Goal: Task Accomplishment & Management: Use online tool/utility

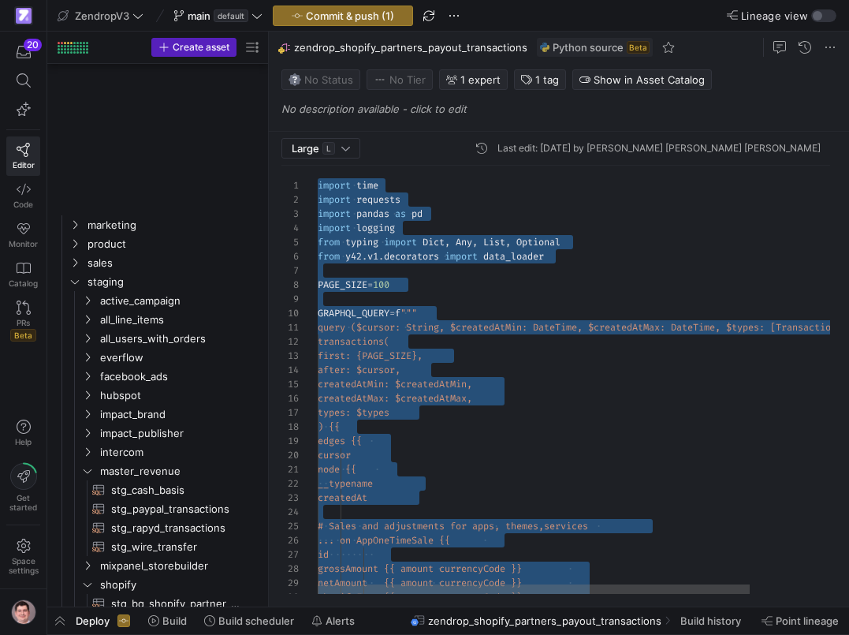
scroll to position [128, 68]
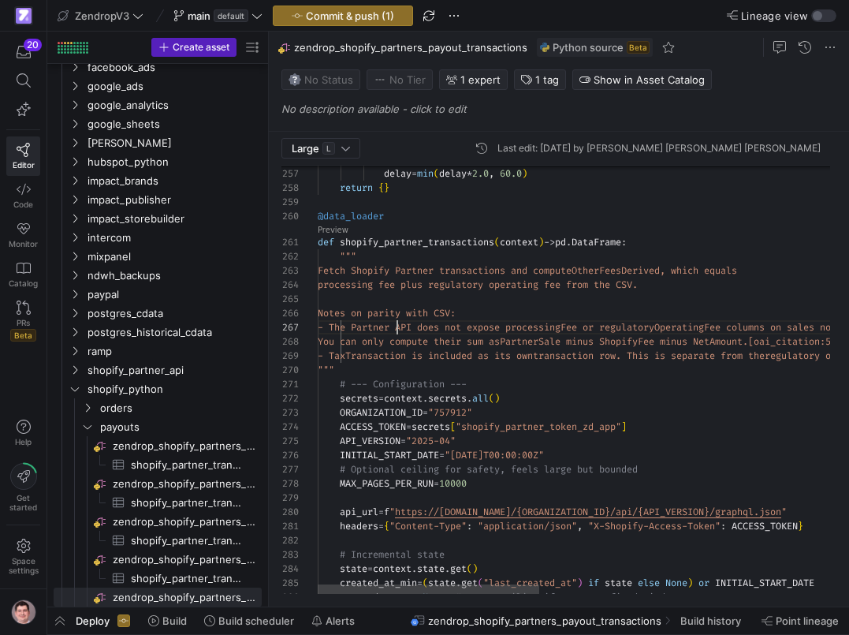
scroll to position [85, 80]
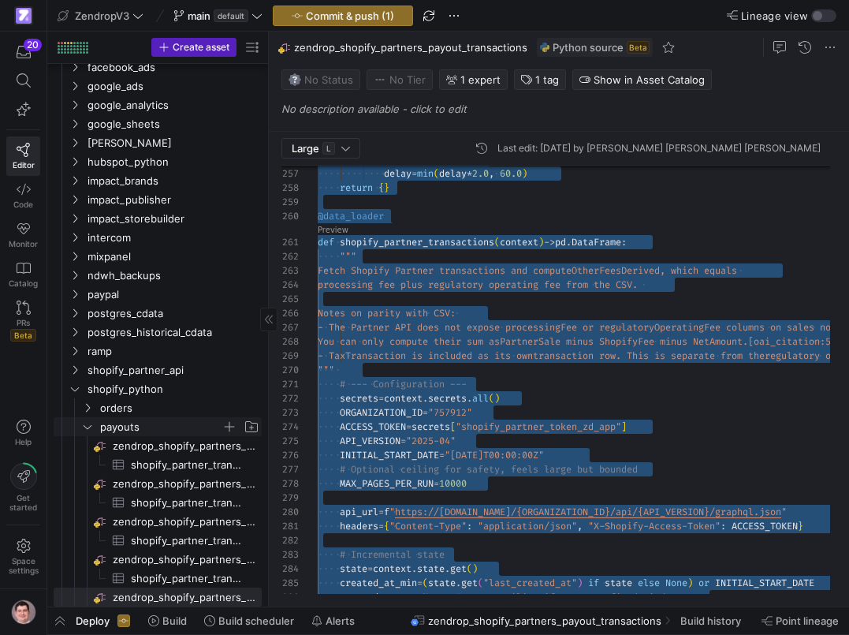
click at [171, 431] on span "payouts" at bounding box center [160, 427] width 121 height 18
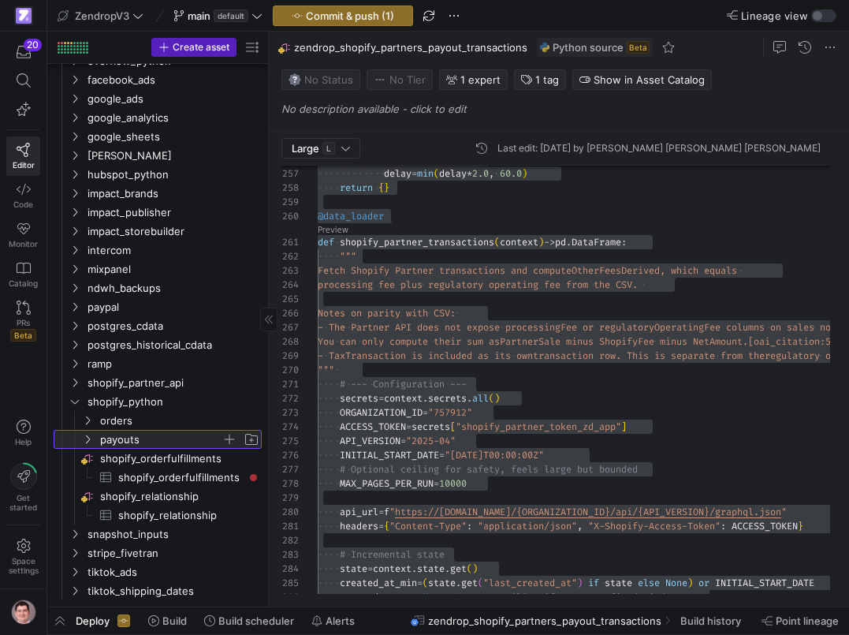
scroll to position [1085, 0]
click at [170, 438] on span "payouts" at bounding box center [160, 440] width 121 height 18
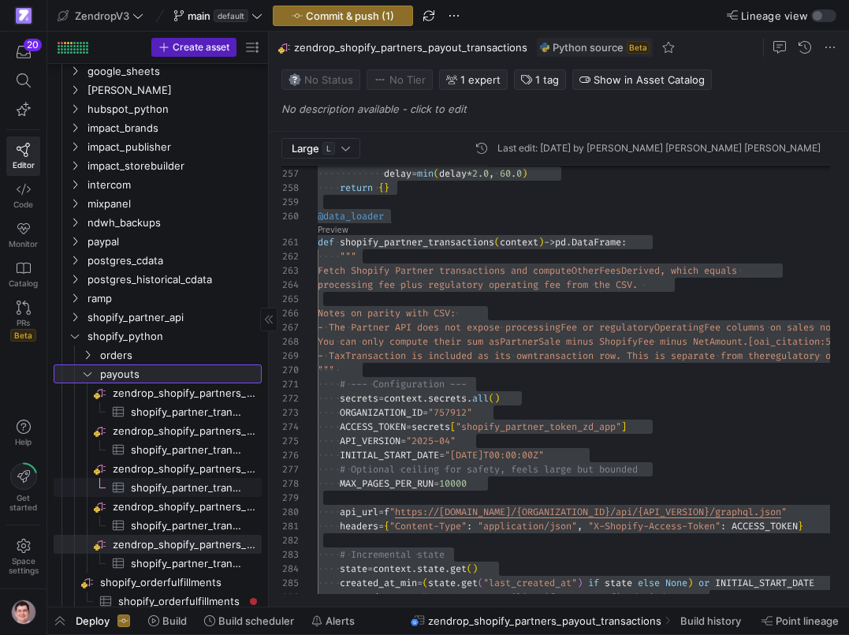
scroll to position [0, 0]
click at [248, 375] on span "button" at bounding box center [252, 375] width 16 height 16
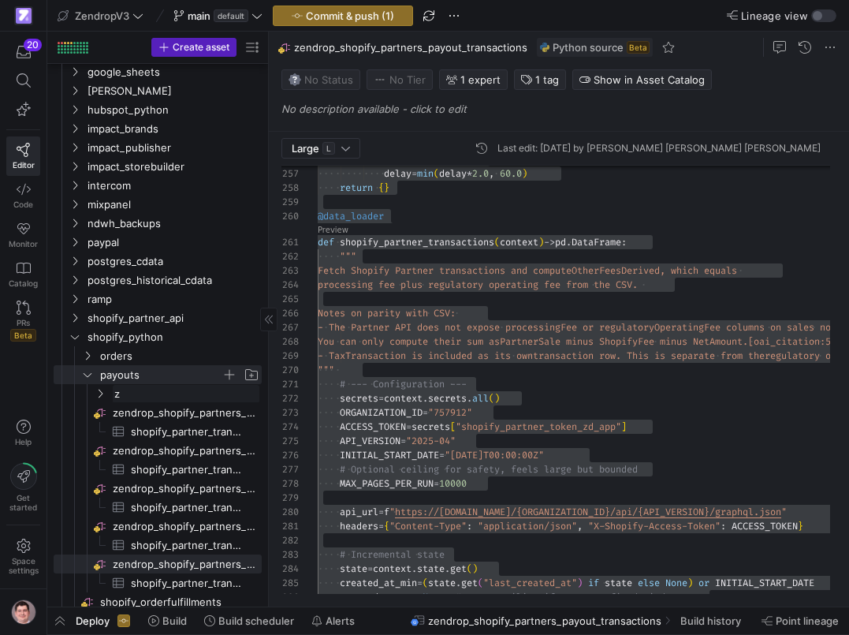
type input "zd"
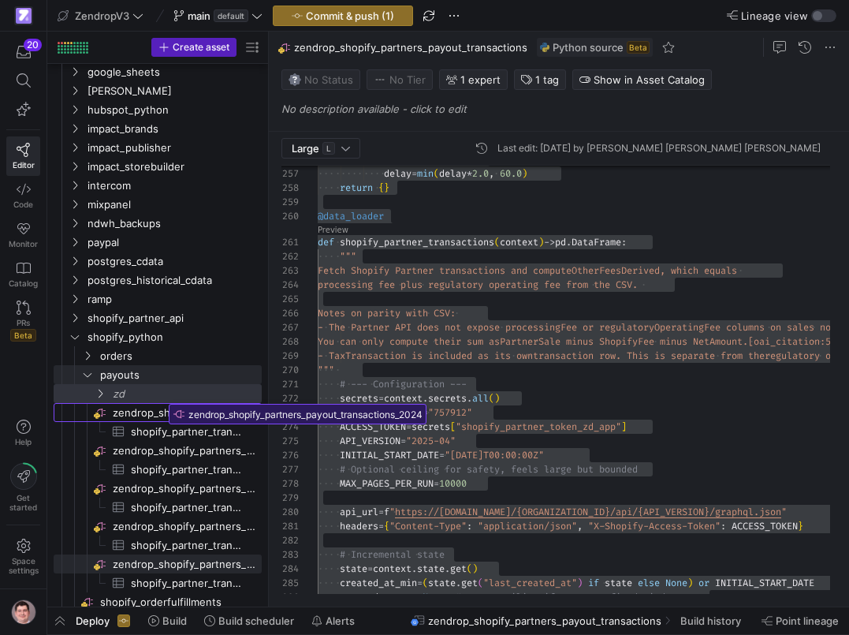
drag, startPoint x: 182, startPoint y: 416, endPoint x: 164, endPoint y: 398, distance: 25.7
click at [164, 398] on body "20 Editor Code Monitor Catalog PRs Beta Help Get started Space settings Zendrop…" at bounding box center [424, 317] width 849 height 635
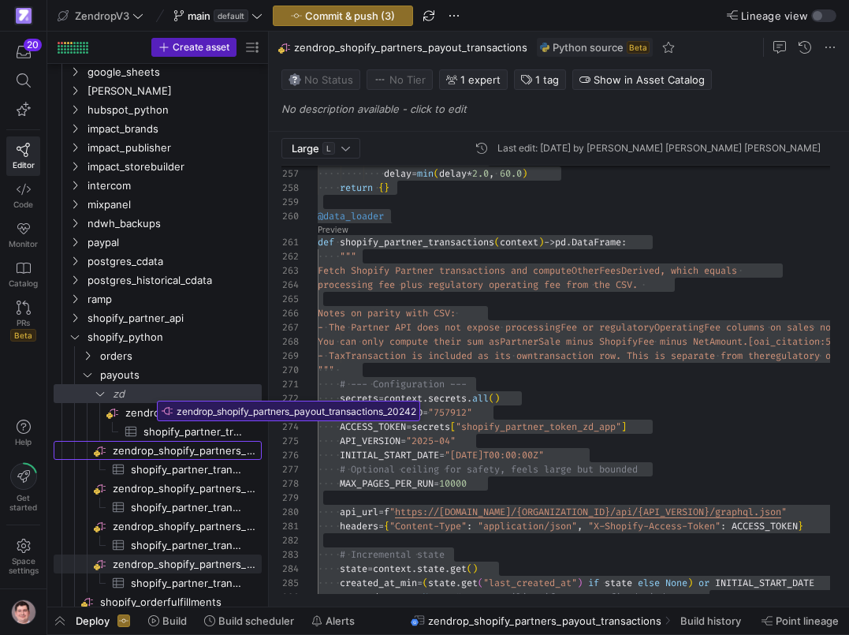
drag, startPoint x: 159, startPoint y: 446, endPoint x: 152, endPoint y: 395, distance: 51.7
click at [152, 395] on body "20 Editor Code Monitor Catalog PRs Beta Help Get started Space settings Zendrop…" at bounding box center [424, 317] width 849 height 635
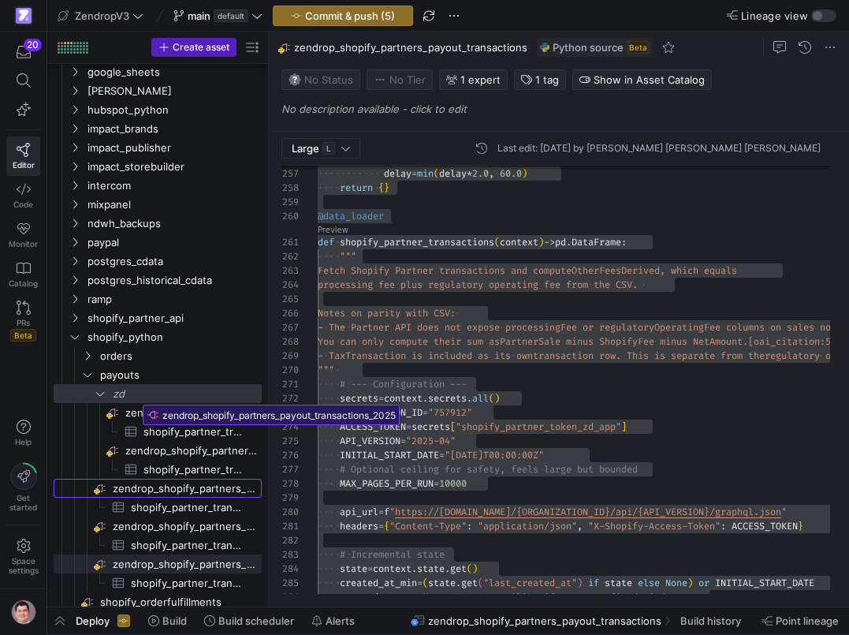
drag, startPoint x: 139, startPoint y: 491, endPoint x: 138, endPoint y: 398, distance: 93.1
click at [138, 398] on body "20 Editor Code Monitor Catalog PRs Beta Help Get started Space settings Zendrop…" at bounding box center [424, 317] width 849 height 635
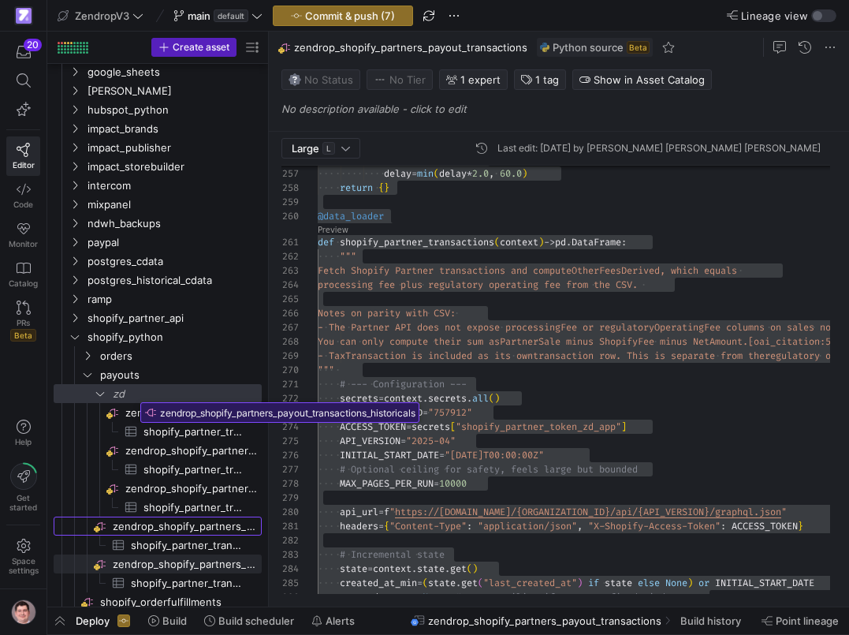
drag, startPoint x: 130, startPoint y: 523, endPoint x: 136, endPoint y: 397, distance: 126.3
click at [136, 397] on body "20 Editor Code Monitor Catalog PRs Beta Help Get started Space settings Zendrop…" at bounding box center [424, 317] width 849 height 635
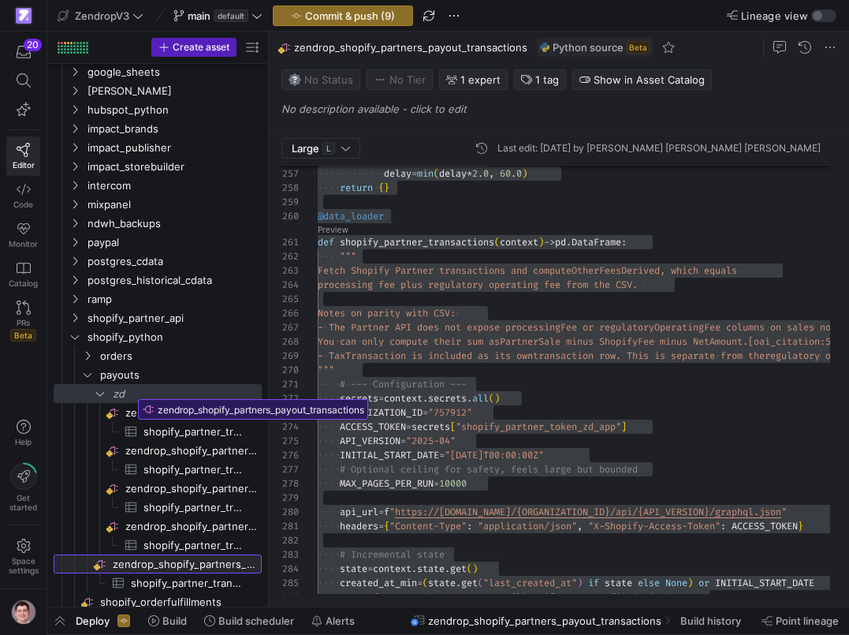
drag, startPoint x: 125, startPoint y: 562, endPoint x: 133, endPoint y: 394, distance: 168.2
click at [133, 394] on body "20 Editor Code Monitor Catalog PRs Beta Help Get started Space settings Zendrop…" at bounding box center [424, 317] width 849 height 635
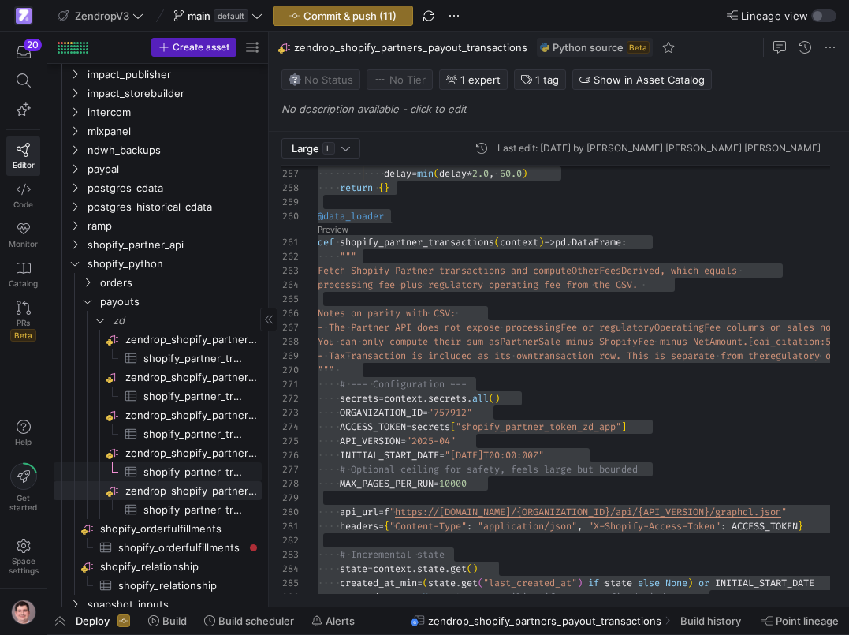
scroll to position [1300, 0]
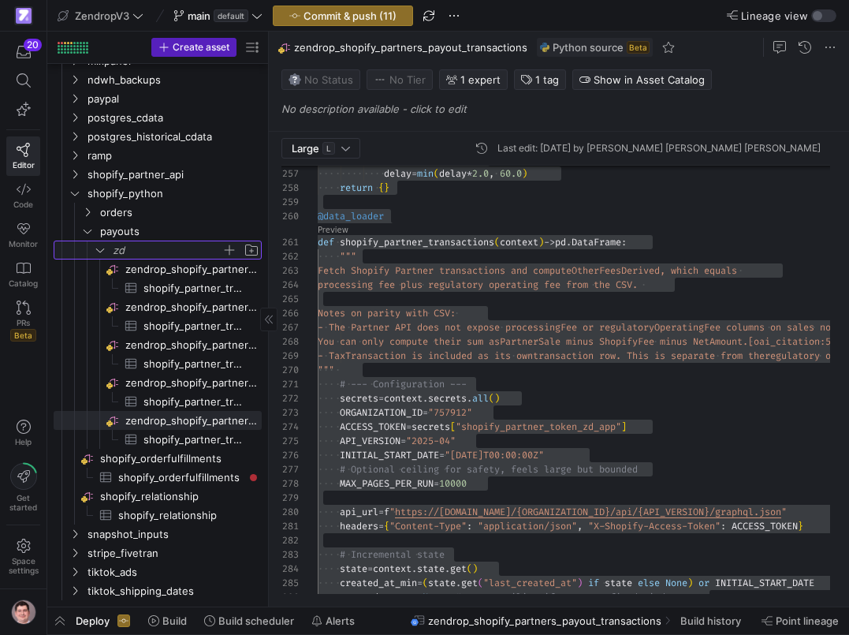
click at [101, 247] on icon "Press SPACE to select this row." at bounding box center [100, 249] width 11 height 9
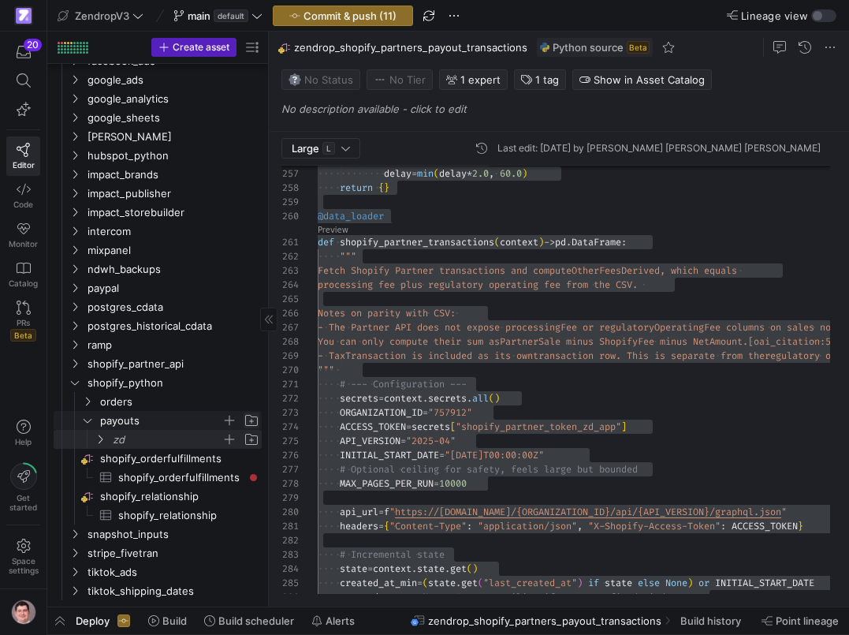
click at [249, 423] on span "Press SPACE to select this row." at bounding box center [252, 420] width 16 height 16
click at [30, 555] on span "Space settings" at bounding box center [24, 557] width 30 height 36
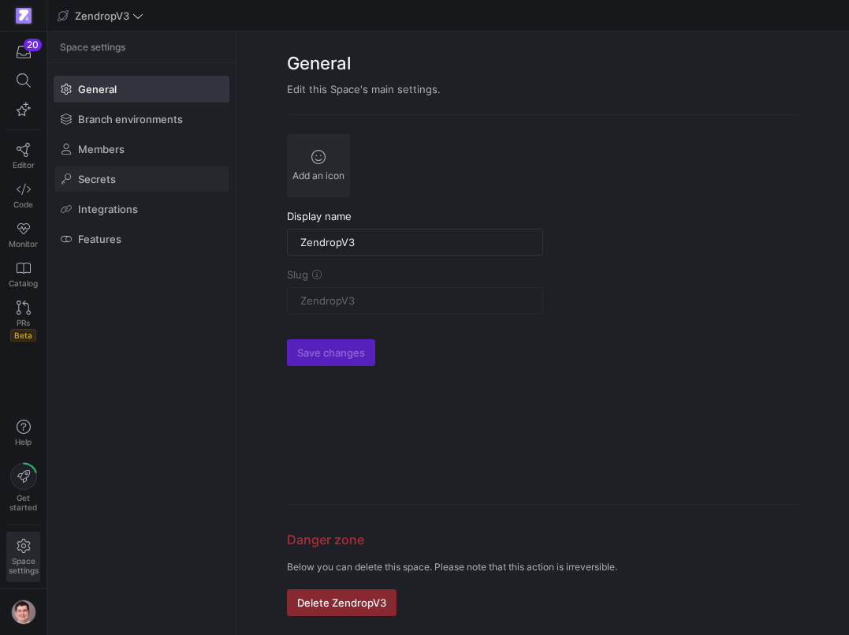
click at [129, 172] on span at bounding box center [141, 178] width 174 height 25
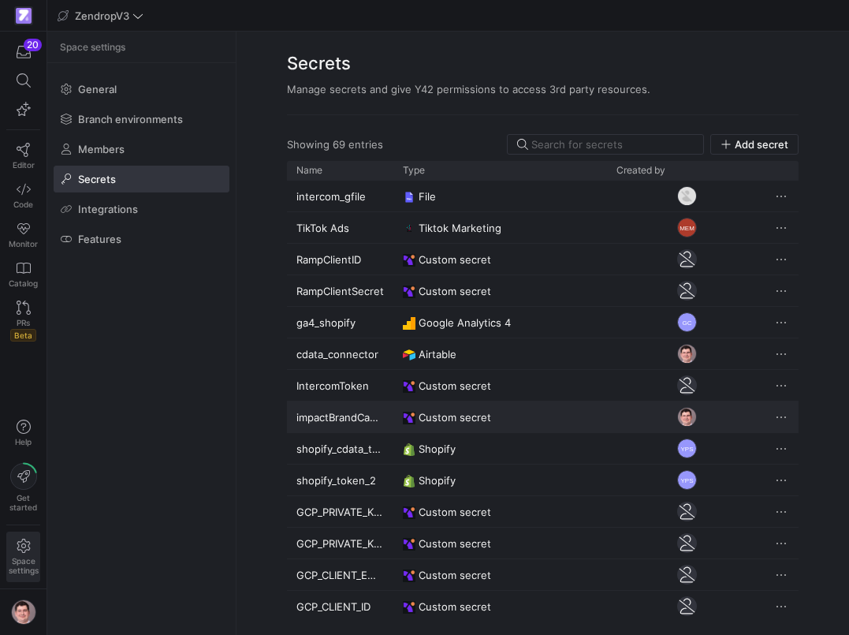
scroll to position [1741, 0]
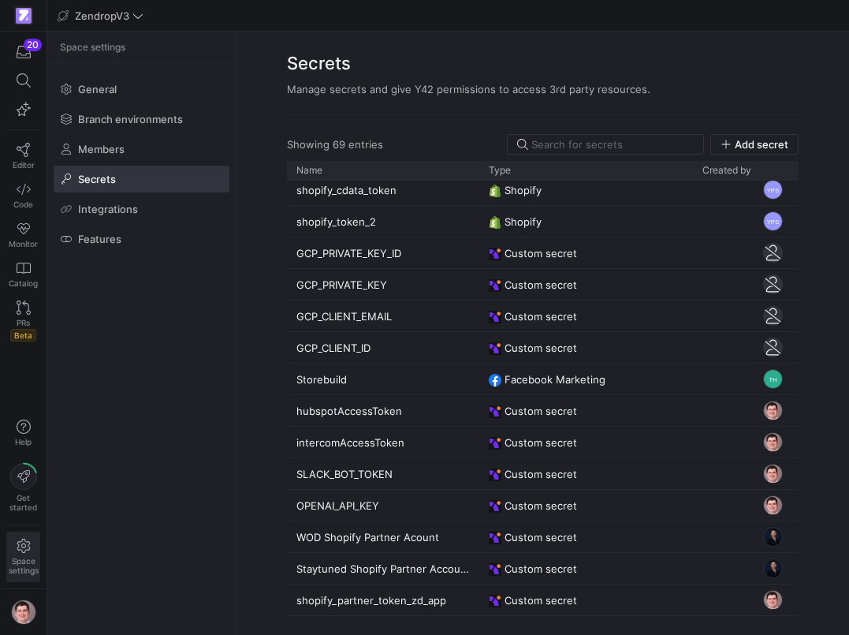
drag, startPoint x: 392, startPoint y: 172, endPoint x: 478, endPoint y: 196, distance: 89.4
click at [478, 196] on div "Name Type Created by File" at bounding box center [543, 388] width 512 height 455
click at [19, 148] on icon at bounding box center [24, 150] width 14 height 14
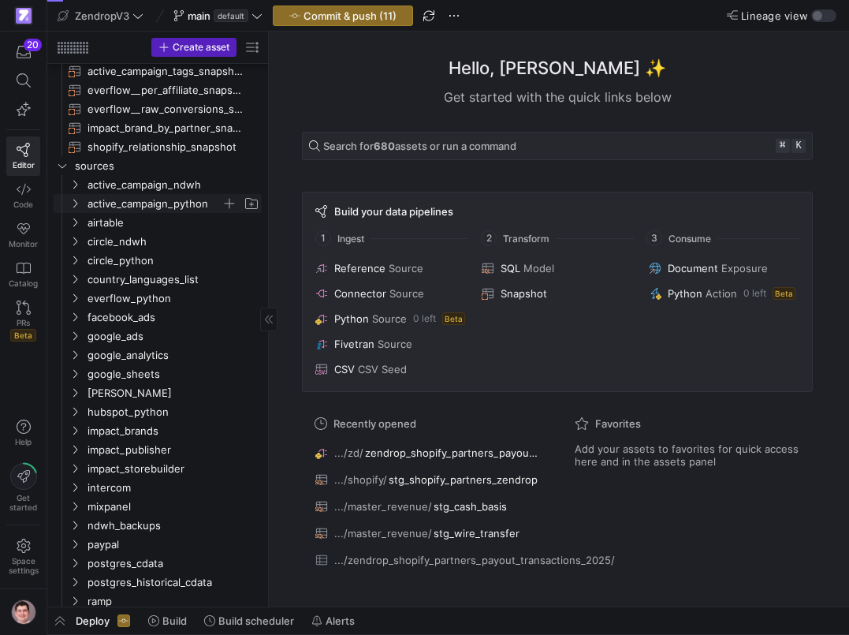
scroll to position [486, 0]
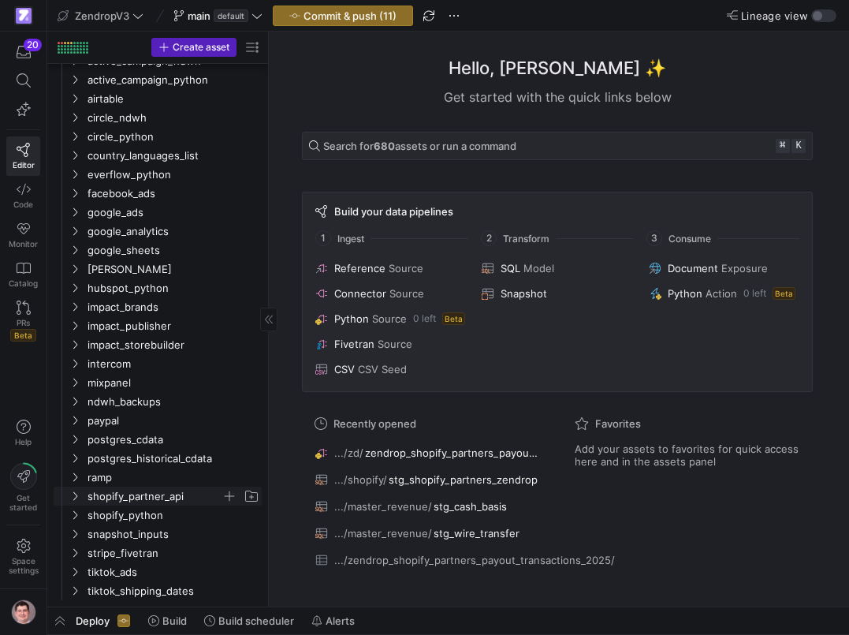
click at [142, 498] on span "shopify_partner_api" at bounding box center [155, 496] width 134 height 18
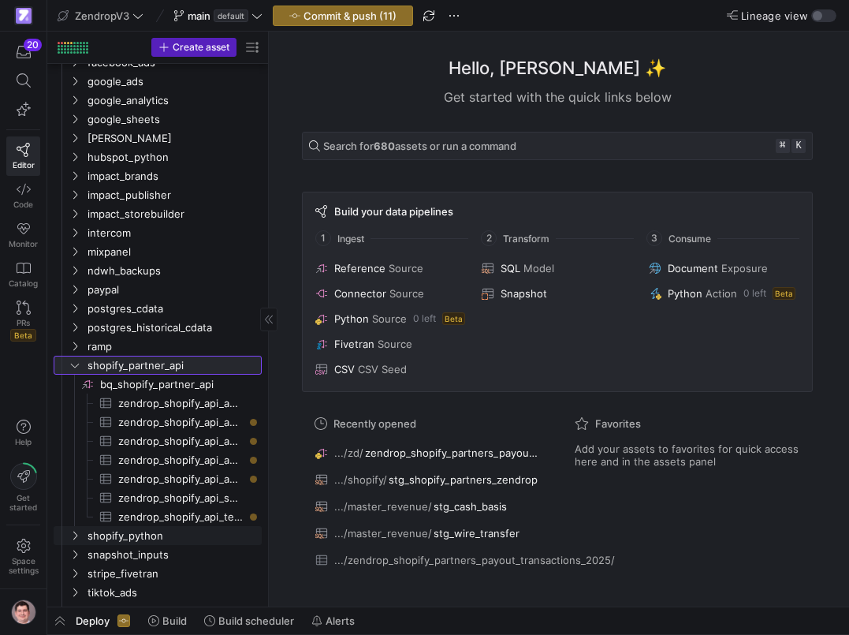
scroll to position [617, 0]
click at [158, 360] on span "shopify_partner_api" at bounding box center [155, 365] width 134 height 18
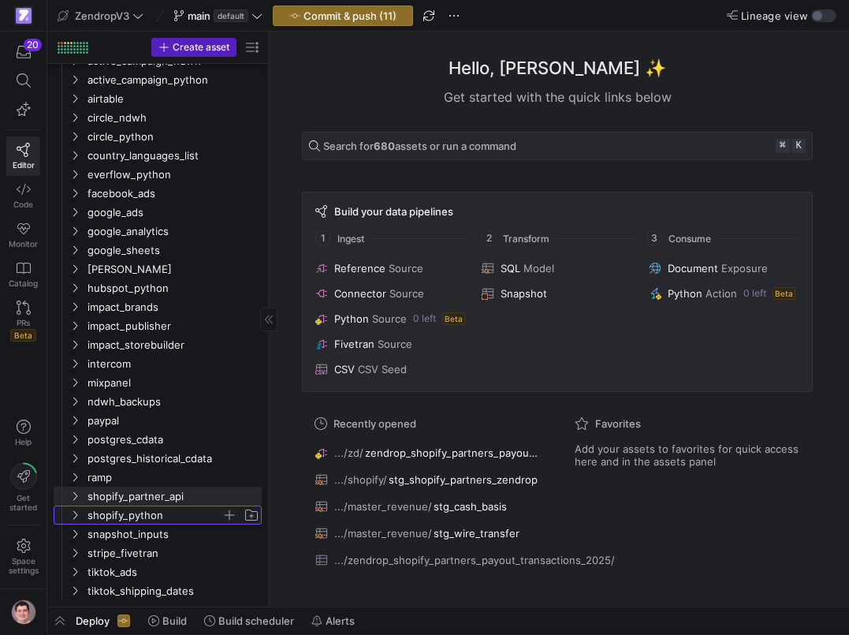
click at [146, 514] on span "shopify_python" at bounding box center [155, 515] width 134 height 18
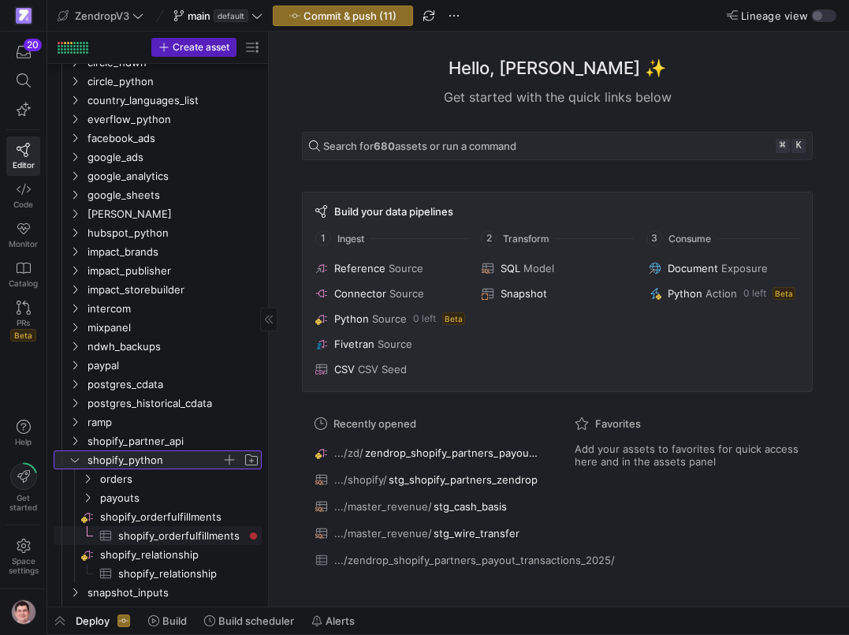
scroll to position [560, 0]
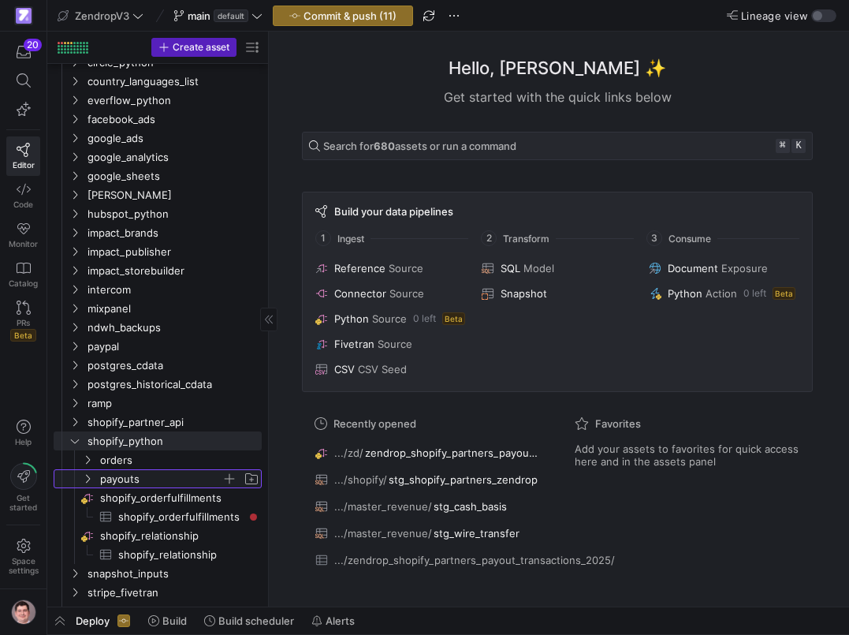
click at [145, 477] on span "payouts" at bounding box center [160, 479] width 121 height 18
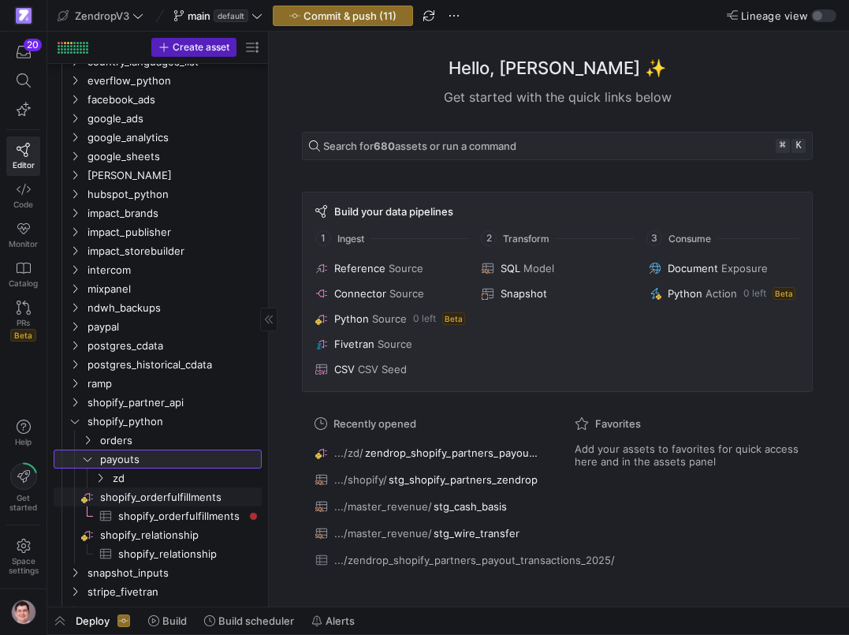
scroll to position [583, 0]
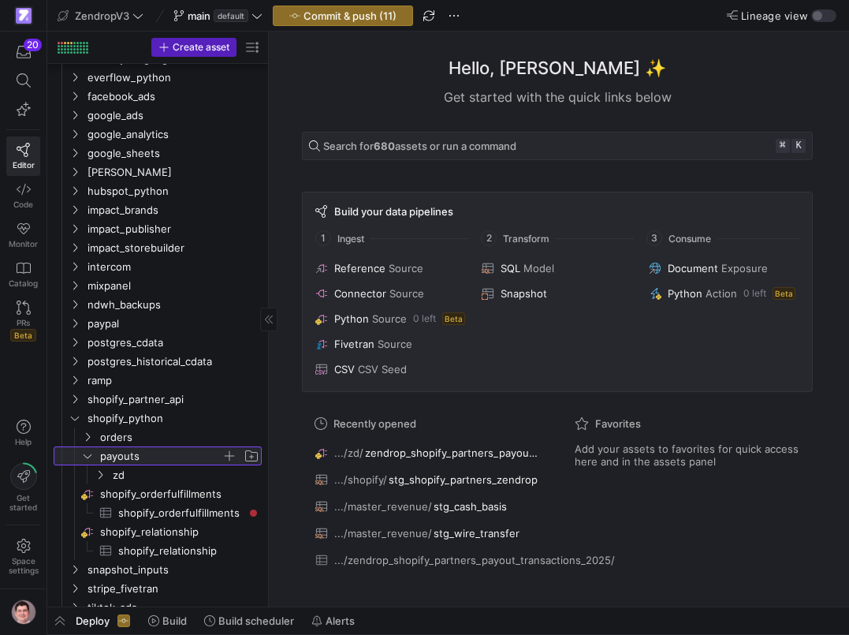
click at [252, 455] on span "button" at bounding box center [252, 456] width 16 height 16
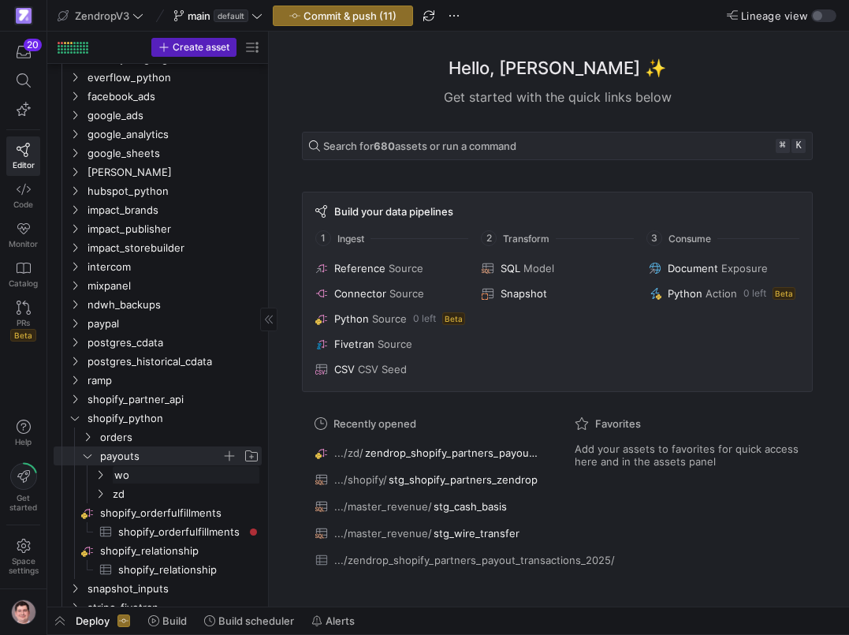
type input "wod"
click at [252, 457] on span "button" at bounding box center [252, 456] width 16 height 16
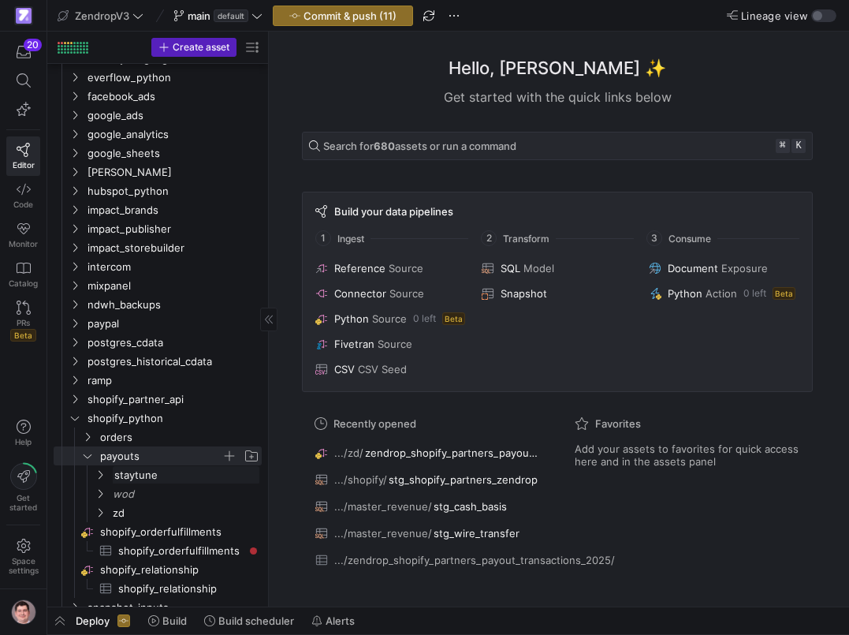
type input "staytuned"
click at [226, 472] on span "Press SPACE to select this row." at bounding box center [230, 475] width 16 height 16
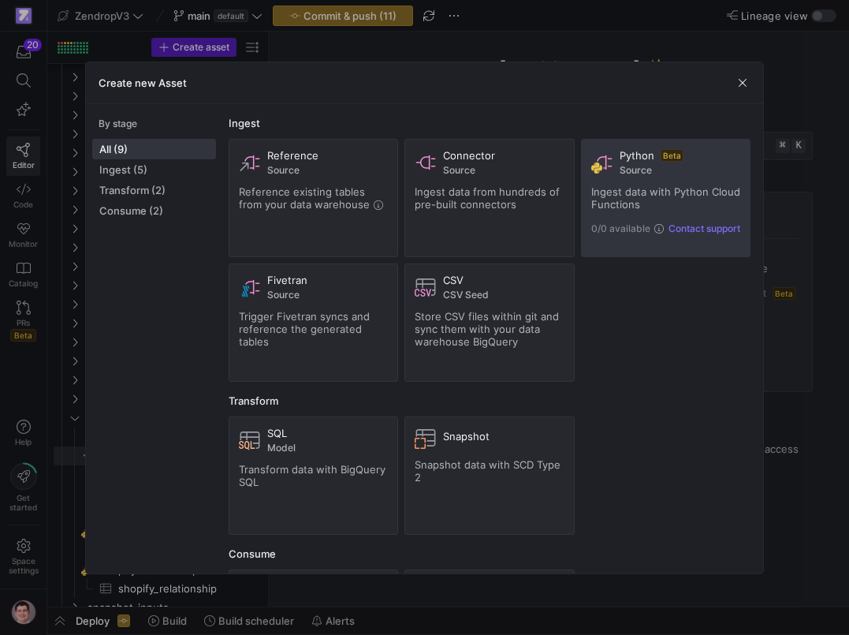
click at [683, 195] on span "Ingest data with Python Cloud Functions" at bounding box center [665, 197] width 149 height 25
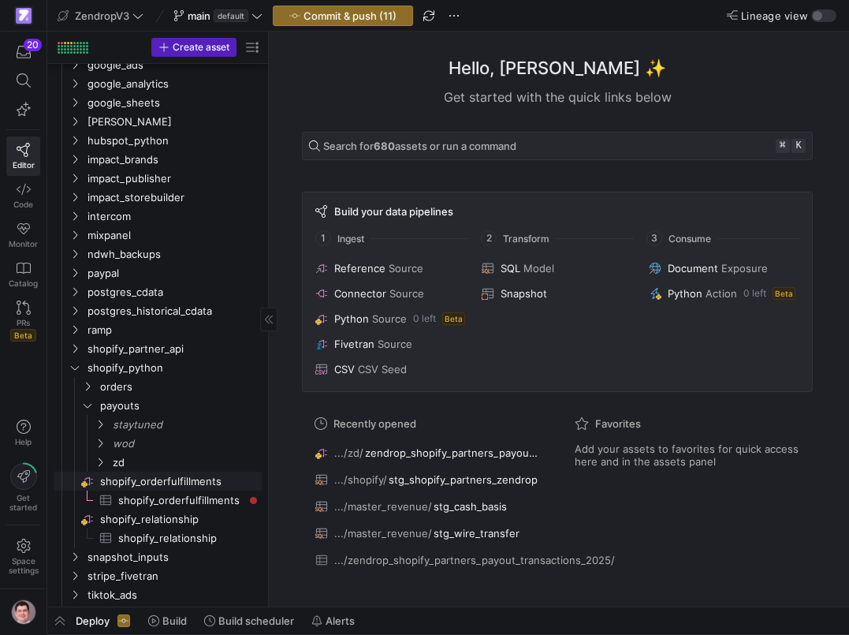
scroll to position [635, 0]
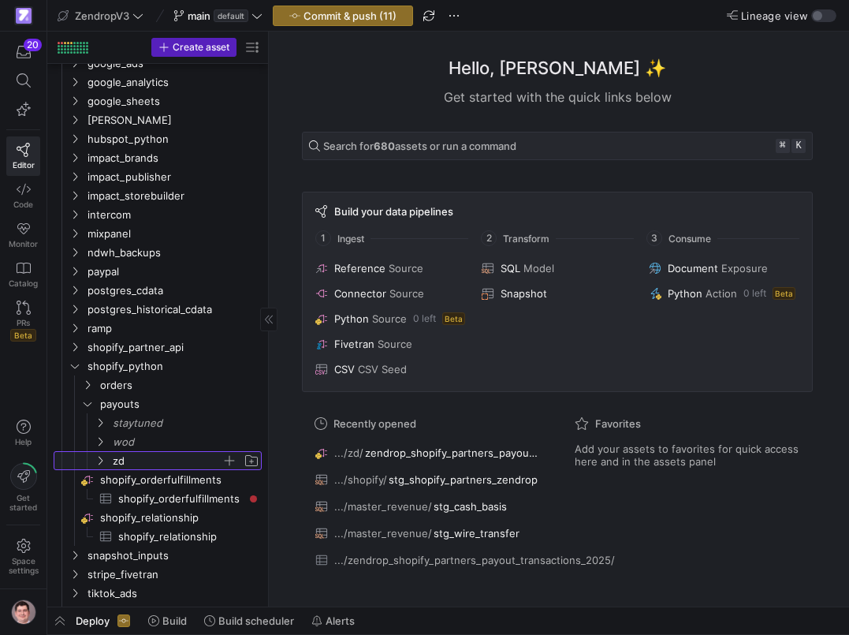
click at [103, 461] on icon "Press SPACE to select this row." at bounding box center [100, 460] width 11 height 9
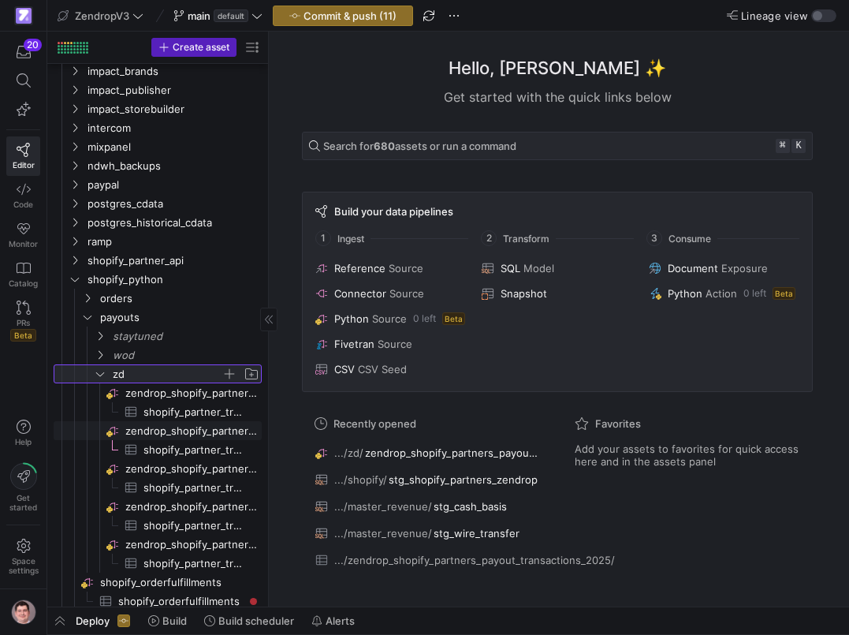
scroll to position [722, 0]
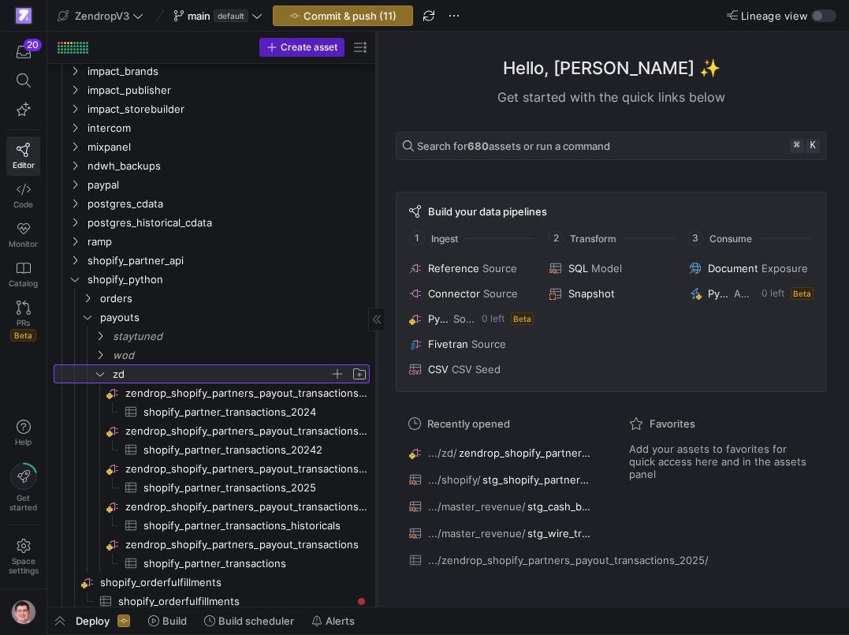
drag, startPoint x: 268, startPoint y: 482, endPoint x: 376, endPoint y: 488, distance: 108.2
click at [376, 488] on div at bounding box center [376, 319] width 1 height 575
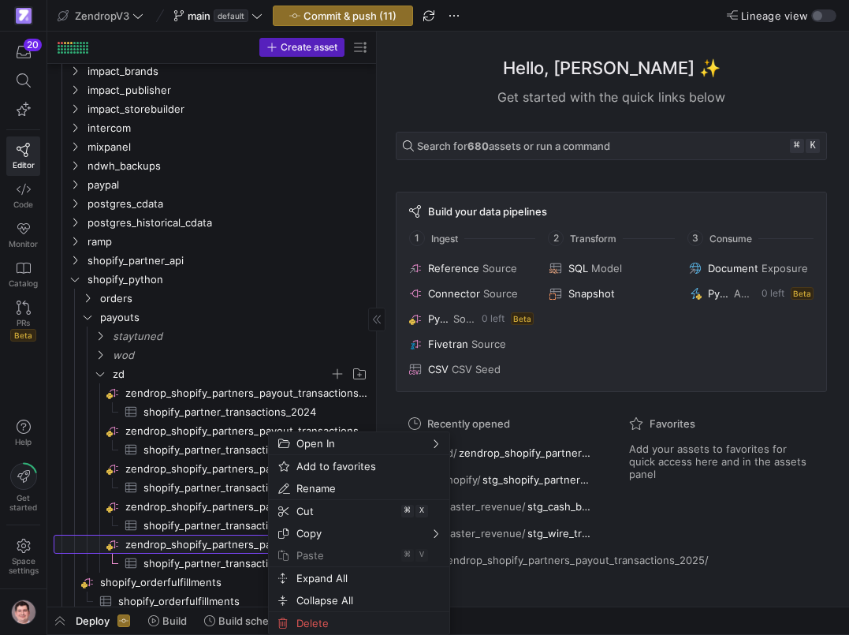
click at [223, 543] on span "zendrop_shopify_partners_payout_transactions​​​​​​​​" at bounding box center [246, 544] width 242 height 18
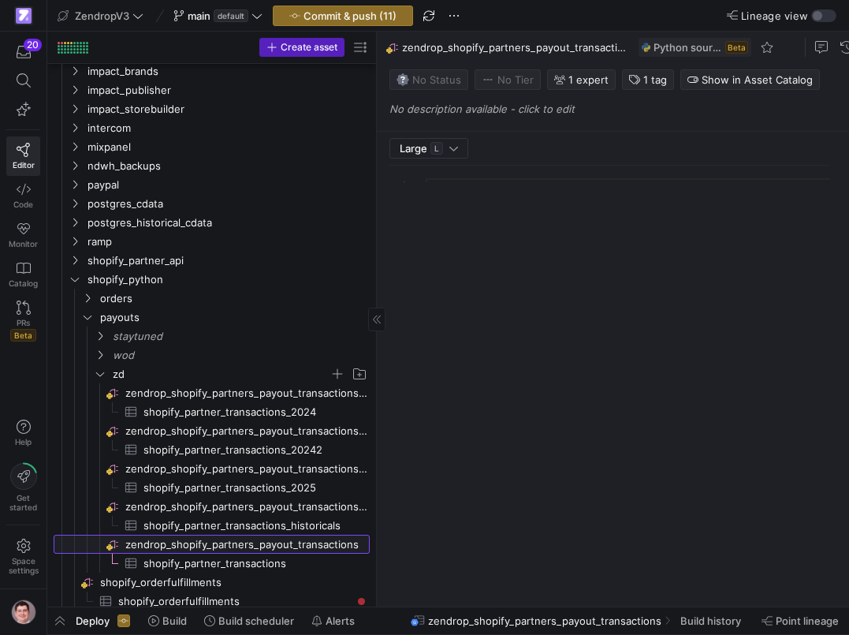
scroll to position [142, 0]
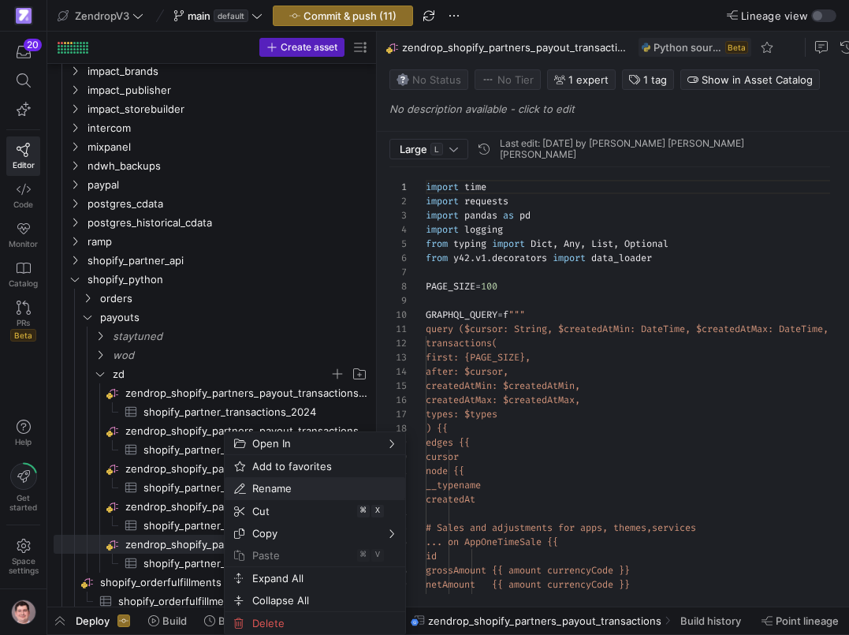
click at [285, 495] on span "Rename" at bounding box center [301, 488] width 111 height 22
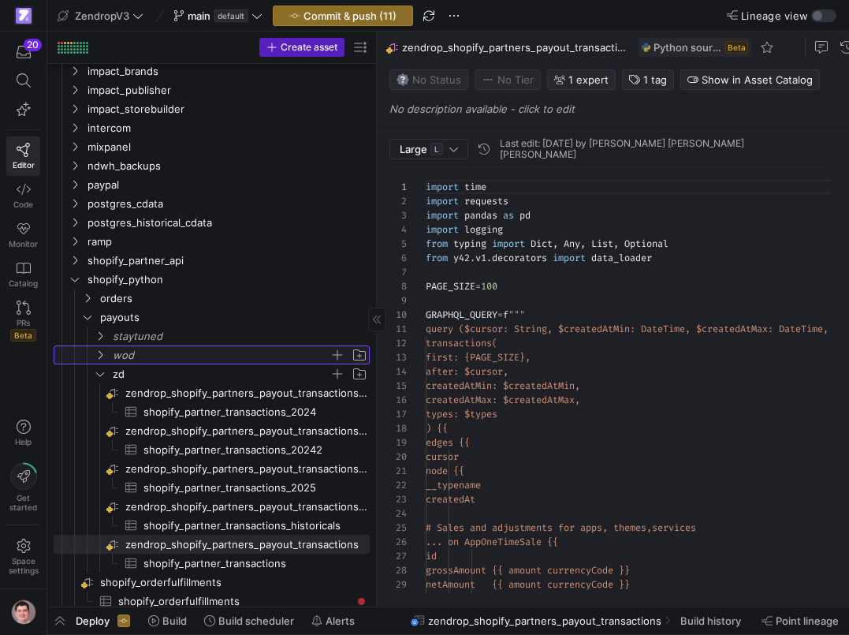
click at [156, 353] on span "wod" at bounding box center [221, 355] width 217 height 18
click at [337, 355] on span "button" at bounding box center [338, 355] width 16 height 16
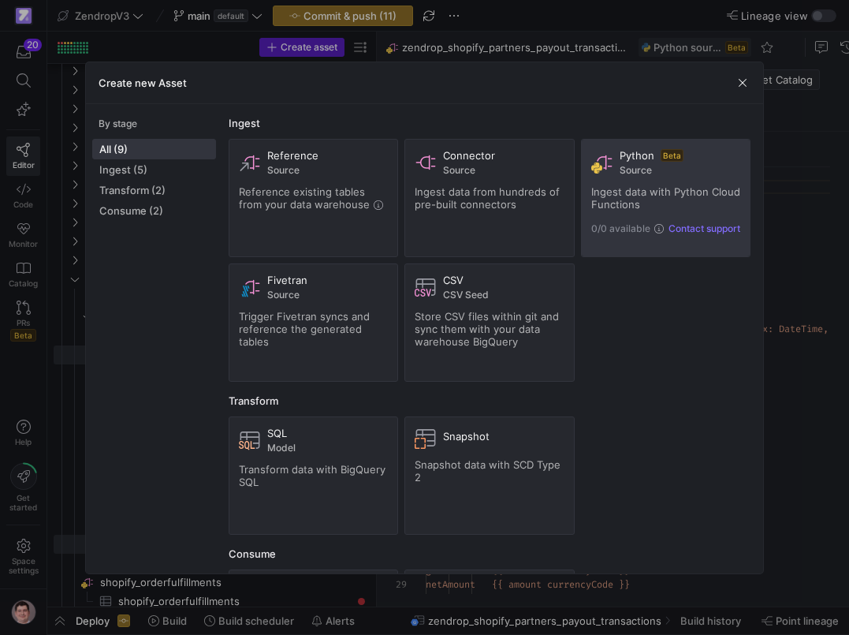
click at [684, 180] on div "Python Beta Source Ingest data with Python Cloud Functions 0/0 available Contac…" at bounding box center [666, 198] width 150 height 98
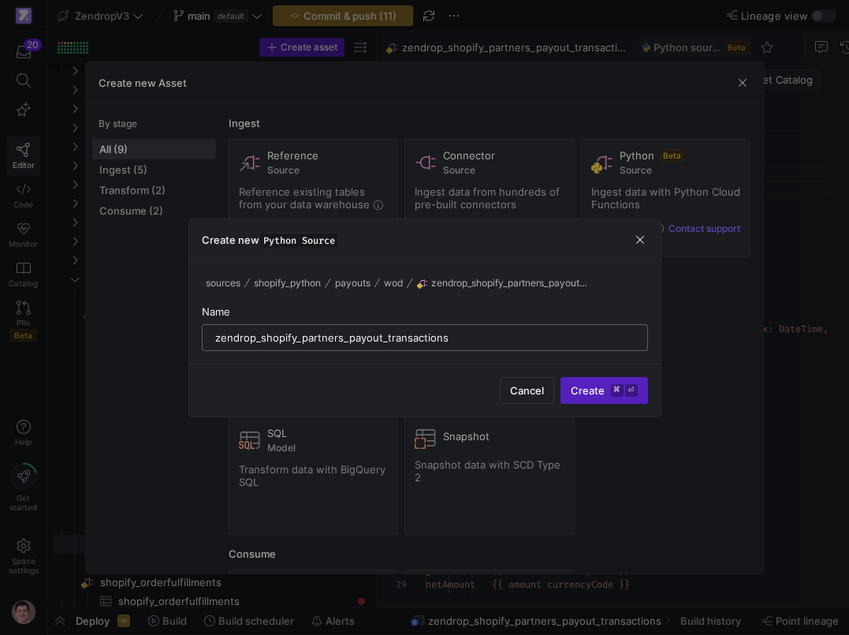
click at [225, 332] on input "zendrop_shopify_partners_payout_transactions" at bounding box center [425, 337] width 420 height 13
click at [229, 341] on input "zendrop_shopify_partners_payout_transactions" at bounding box center [425, 337] width 420 height 13
drag, startPoint x: 256, startPoint y: 341, endPoint x: 181, endPoint y: 338, distance: 74.2
click at [215, 338] on input "zendrop_shopify_partners_payout_transactions" at bounding box center [425, 337] width 420 height 13
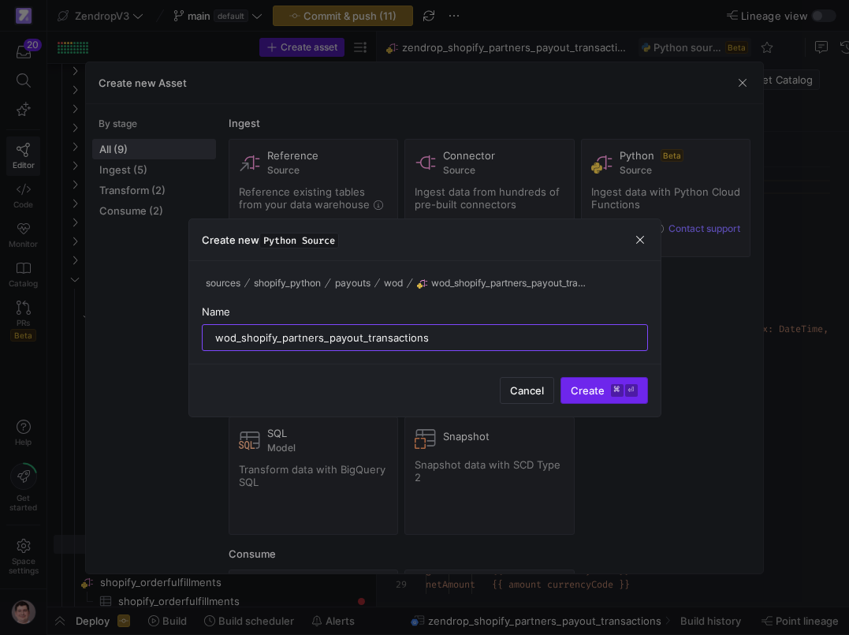
type input "wod_shopify_partners_payout_transactions"
click at [573, 388] on span "Create ⌘ ⏎" at bounding box center [604, 390] width 67 height 13
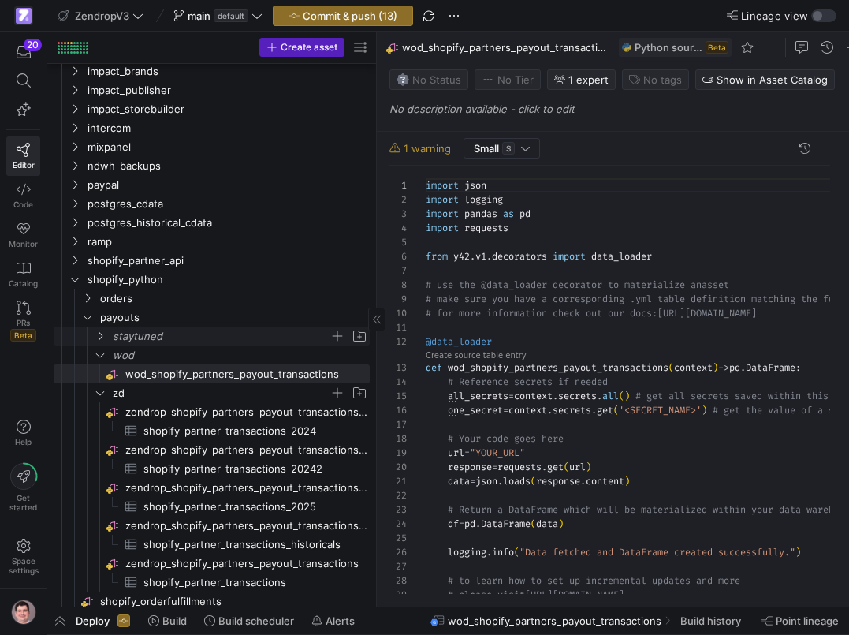
click at [164, 340] on span "staytuned" at bounding box center [221, 336] width 217 height 18
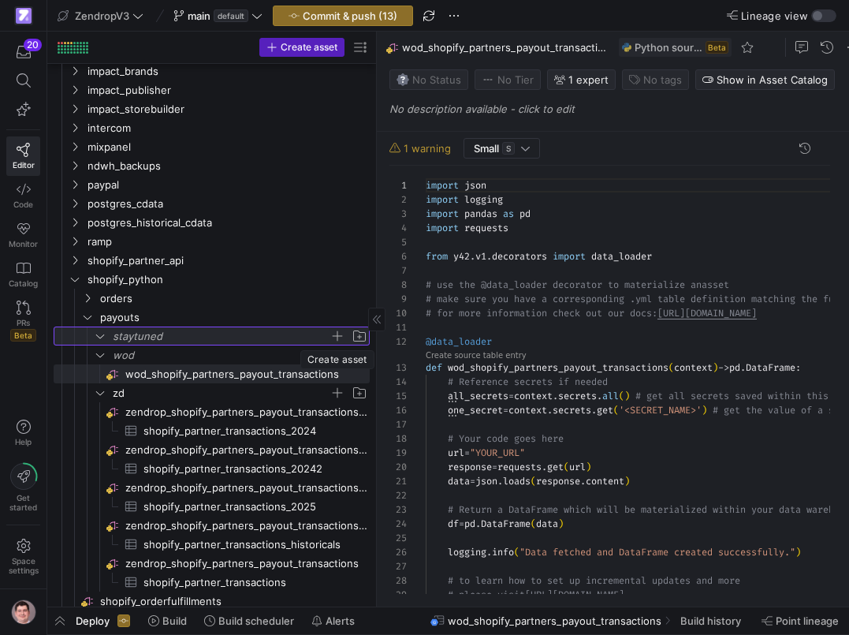
click at [340, 338] on span "button" at bounding box center [338, 336] width 16 height 16
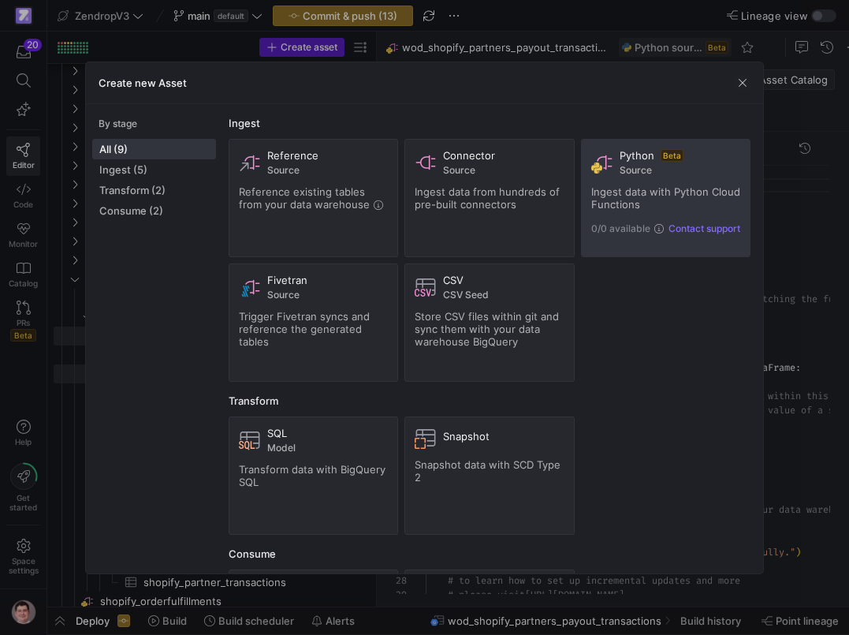
click at [654, 195] on span "Ingest data with Python Cloud Functions" at bounding box center [665, 197] width 149 height 25
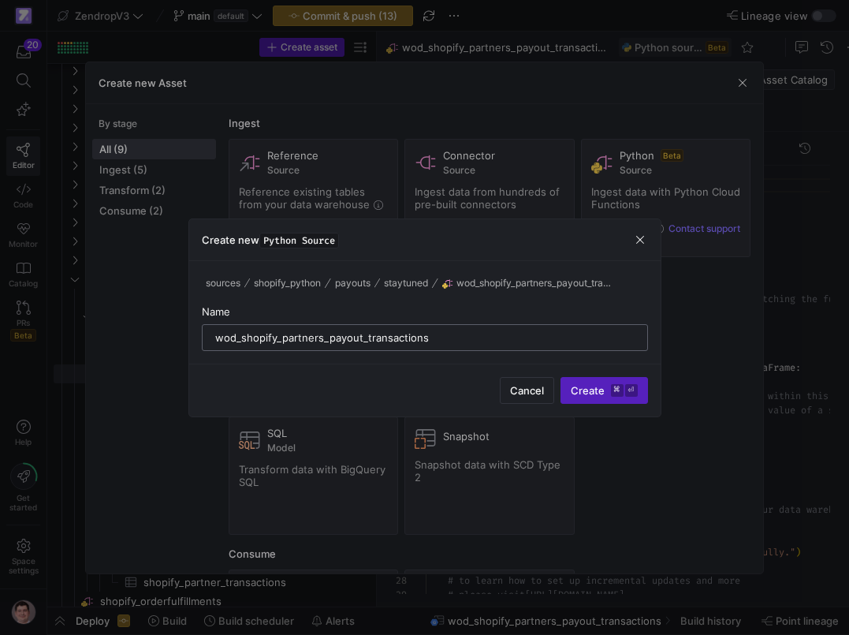
drag, startPoint x: 236, startPoint y: 336, endPoint x: 196, endPoint y: 336, distance: 39.4
click at [215, 336] on input "wod_shopify_partners_payout_transactions" at bounding box center [425, 337] width 420 height 13
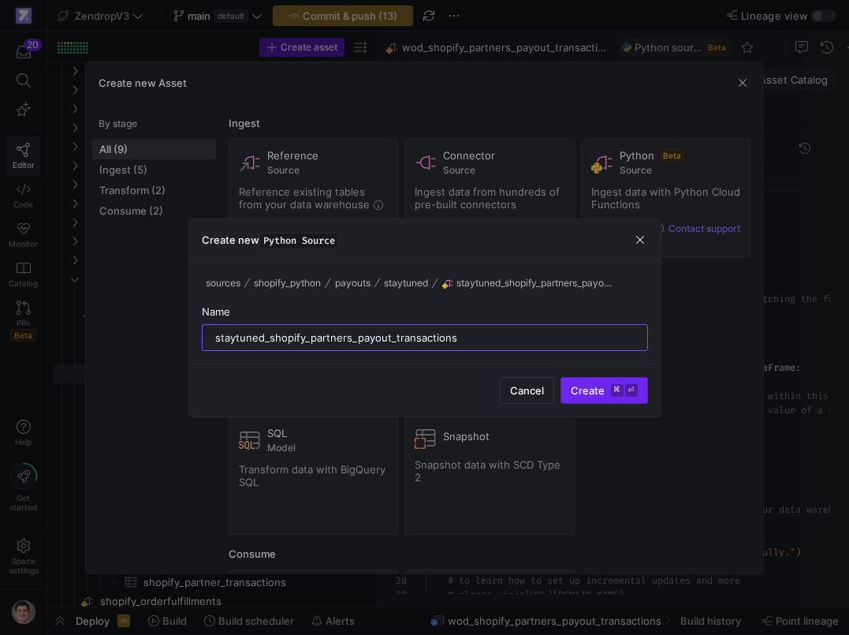
type input "staytuned_shopify_partners_payout_transactions"
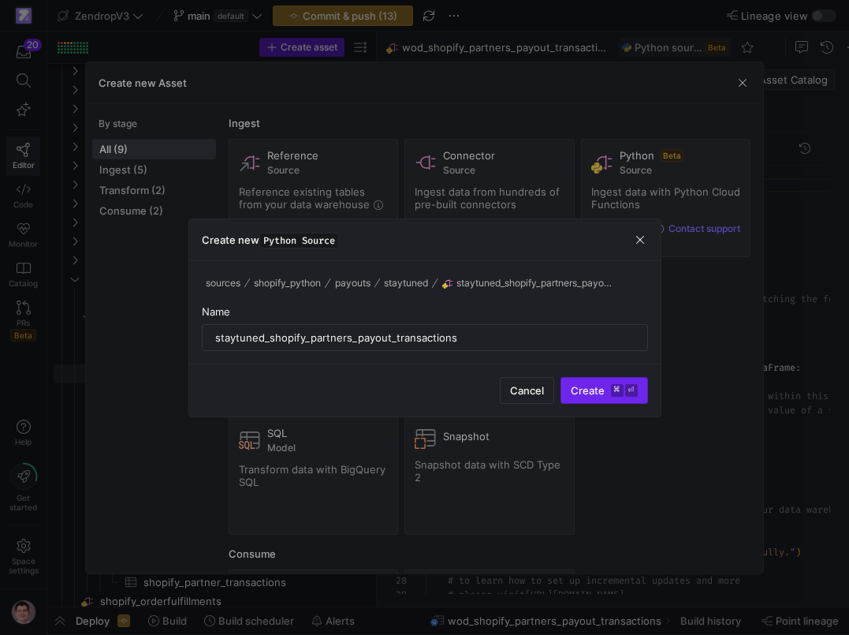
click at [603, 385] on span "Create ⌘ ⏎" at bounding box center [604, 390] width 67 height 13
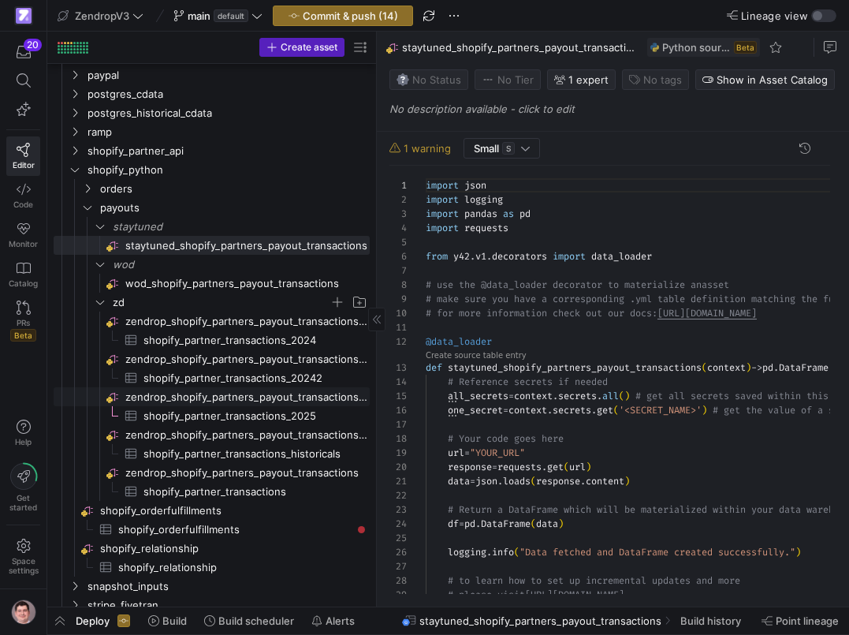
scroll to position [849, 0]
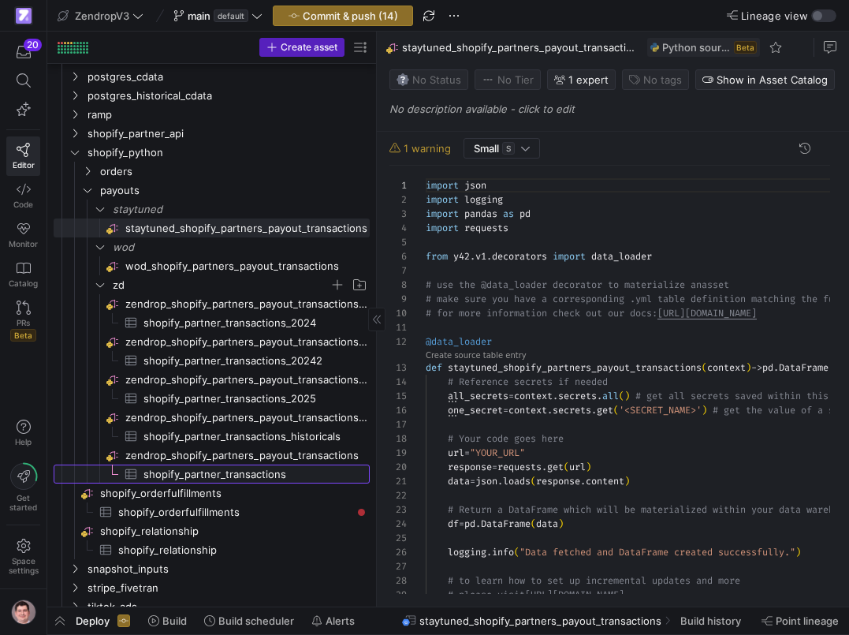
click at [242, 473] on span "shopify_partner_transactions​​​​​​​​​" at bounding box center [248, 474] width 208 height 18
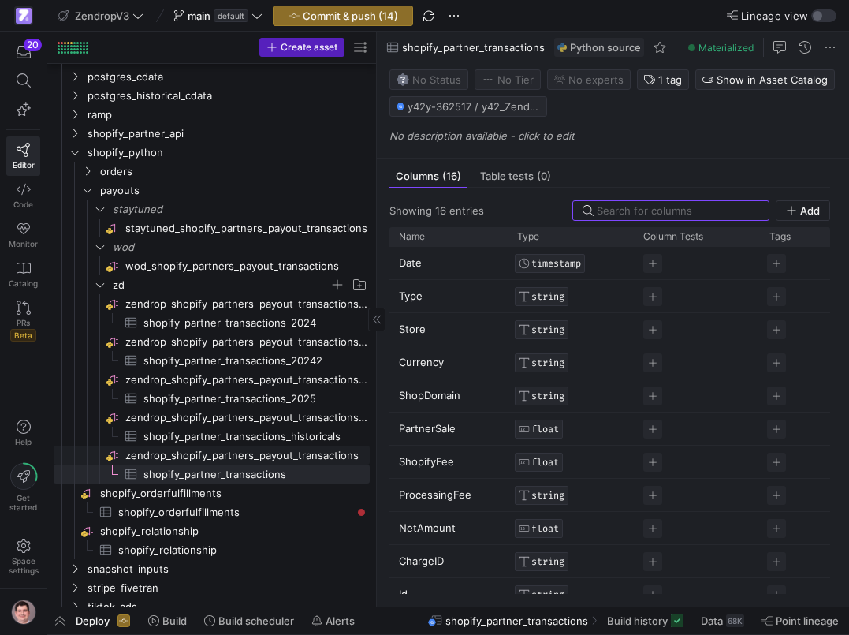
click at [234, 456] on span "zendrop_shopify_partners_payout_transactions​​​​​​​​" at bounding box center [246, 455] width 242 height 18
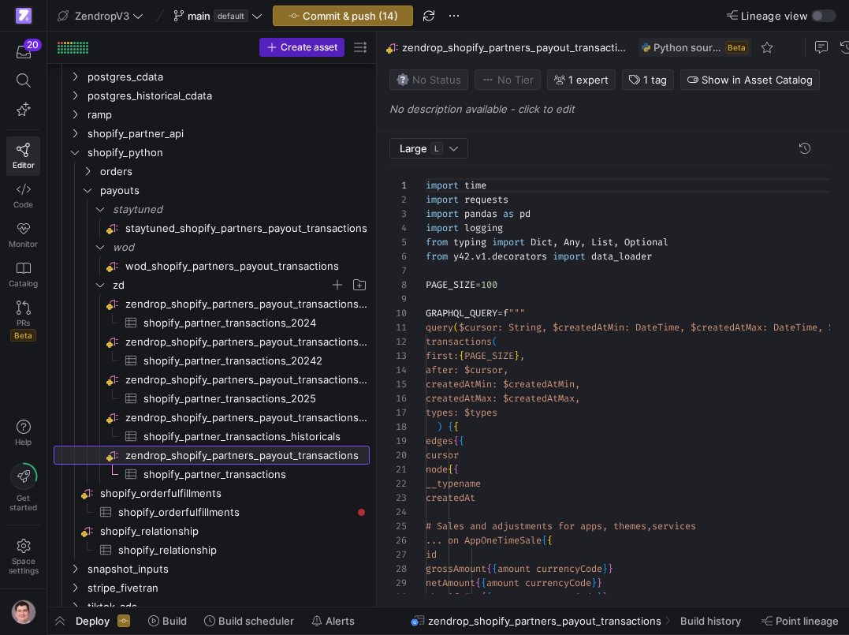
scroll to position [142, 0]
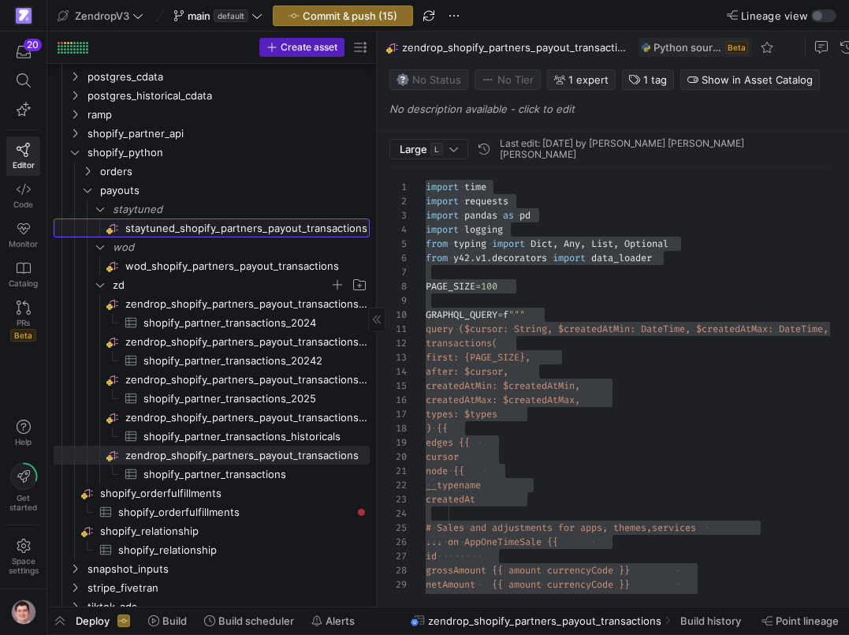
click at [164, 233] on span "staytuned_shopify_partners_payout_transactions​​​​​​​​" at bounding box center [246, 228] width 242 height 18
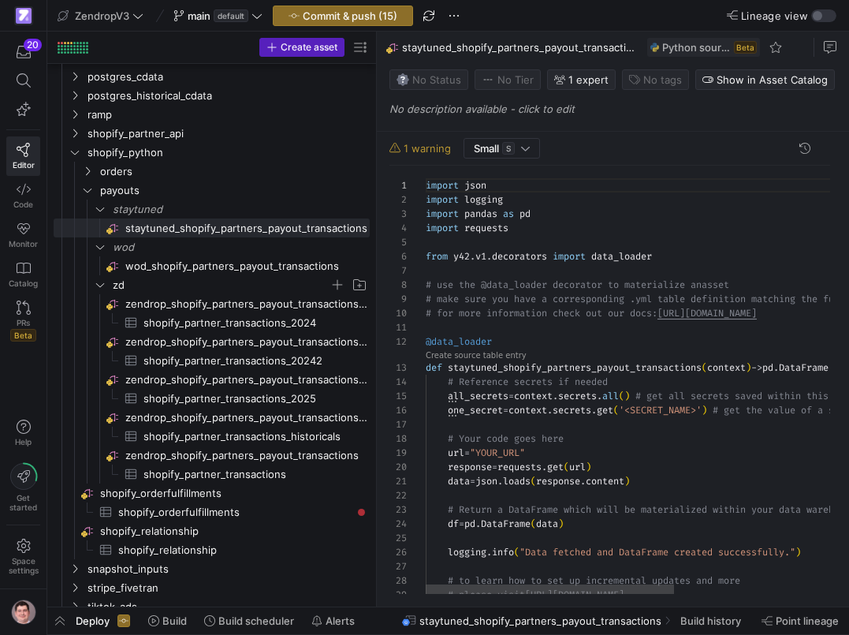
scroll to position [99, 91]
click at [517, 286] on div "import json import logging import pandas as pd import requests from y42 . v1 . …" at bounding box center [766, 403] width 681 height 474
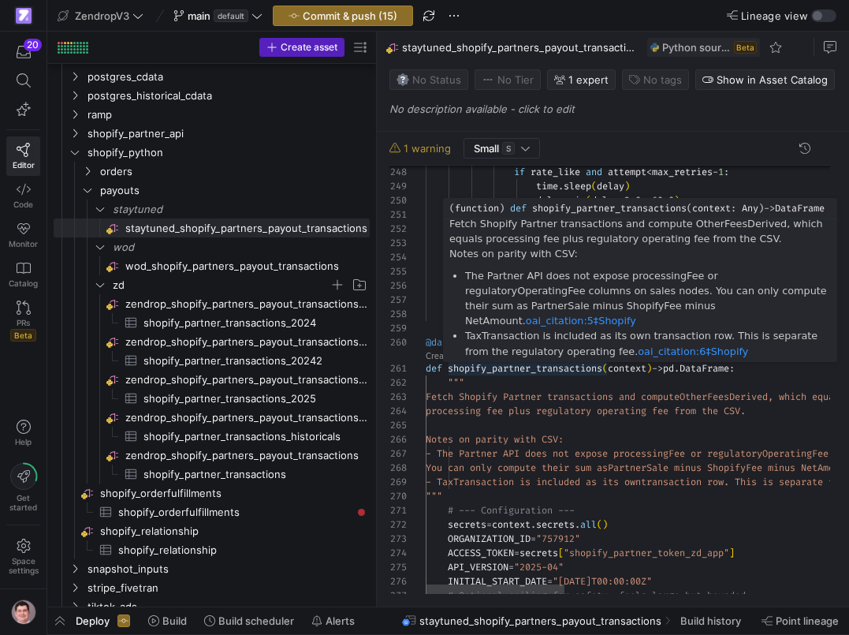
scroll to position [0, 62]
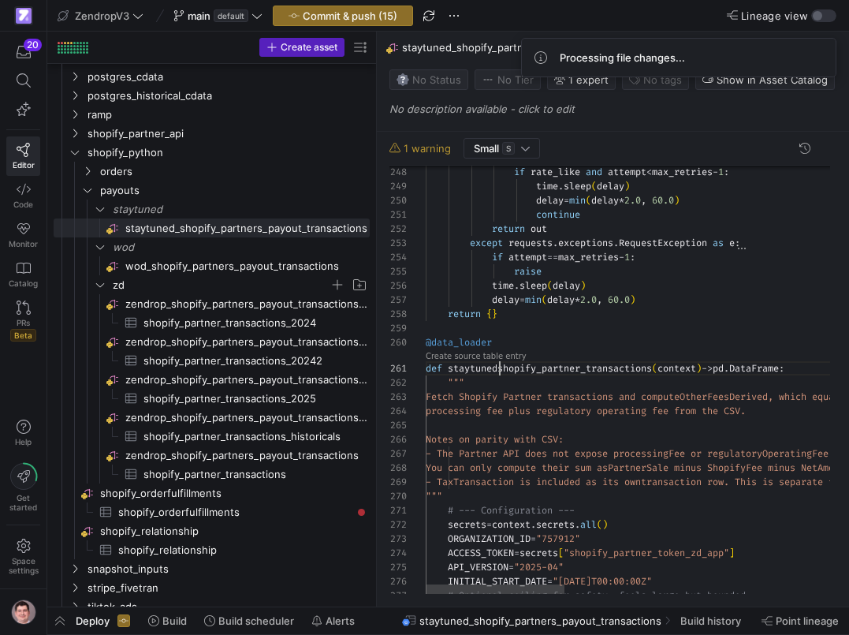
scroll to position [0, 79]
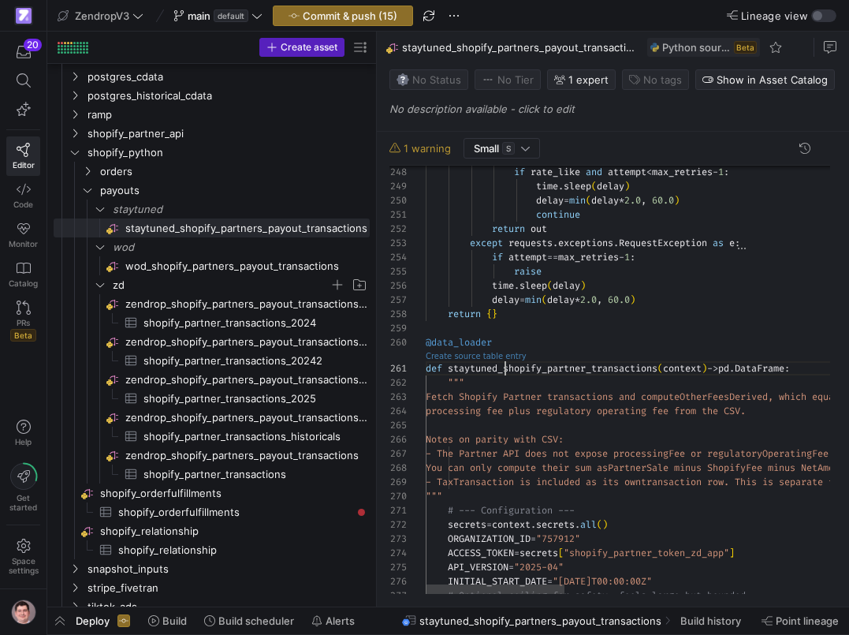
click at [438, 355] on link "Create source table entry" at bounding box center [476, 356] width 101 height 9
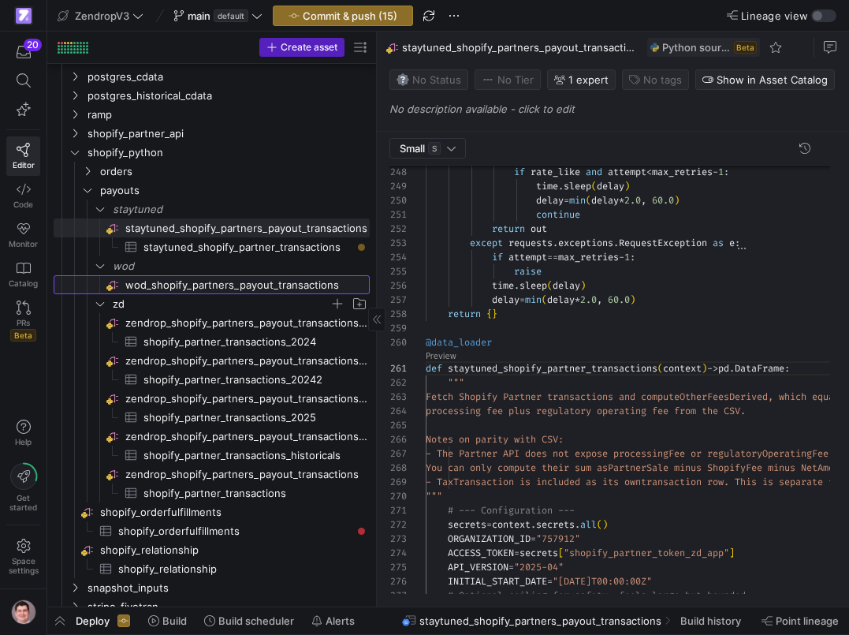
click at [248, 280] on span "wod_shopify_partners_payout_transactions​​​​​​​​" at bounding box center [246, 285] width 242 height 18
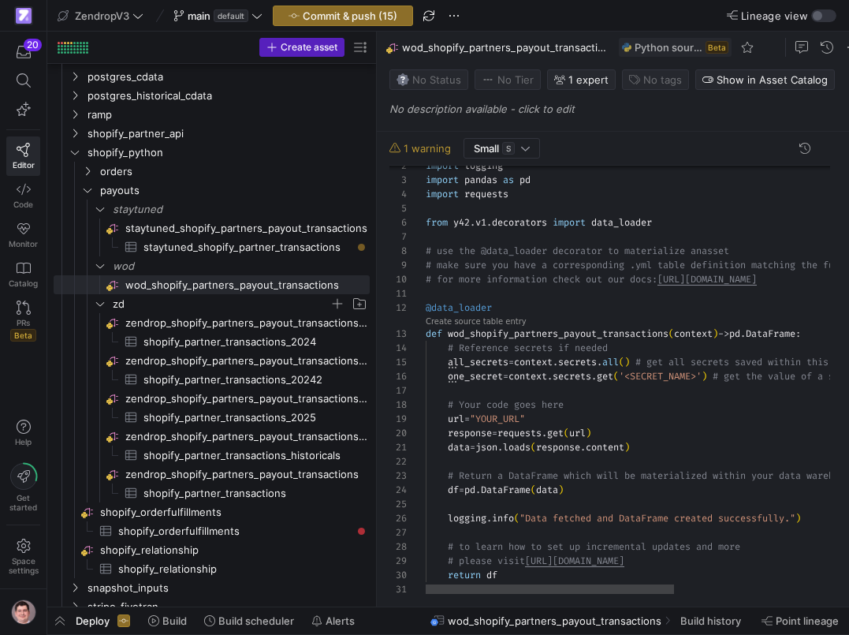
click at [540, 244] on div "import logging import pandas as pd import requests from y42 . v1 . decorators i…" at bounding box center [766, 369] width 681 height 474
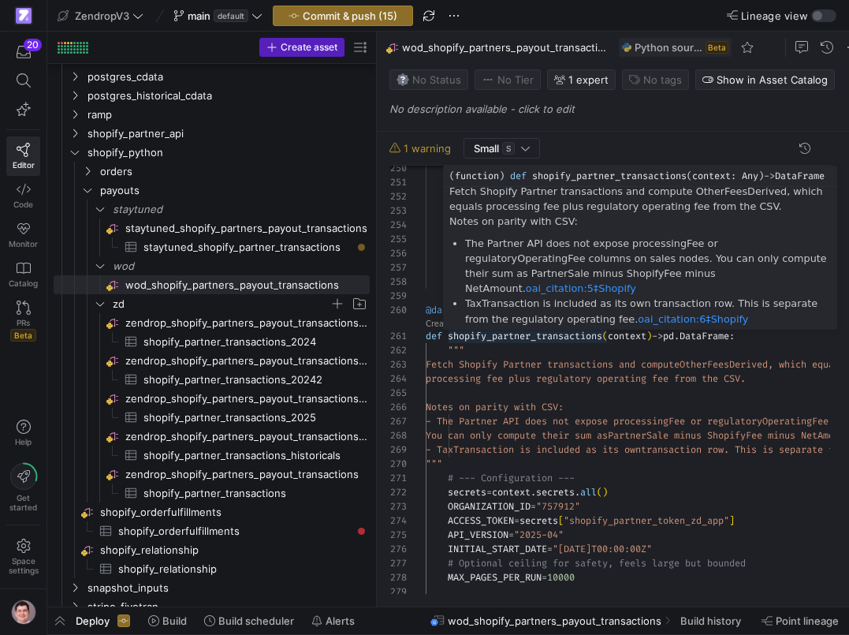
scroll to position [0, 57]
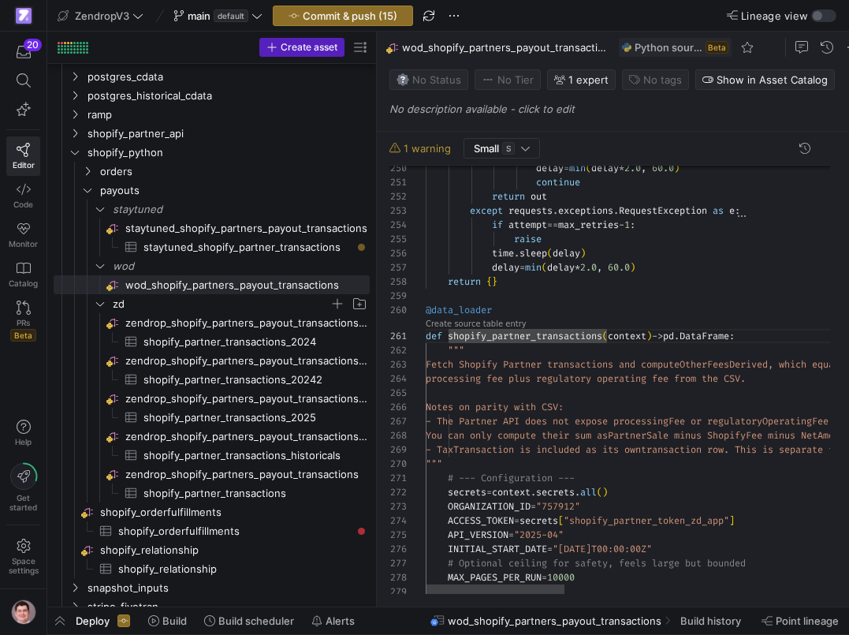
click at [468, 325] on link "Create source table entry" at bounding box center [476, 323] width 101 height 9
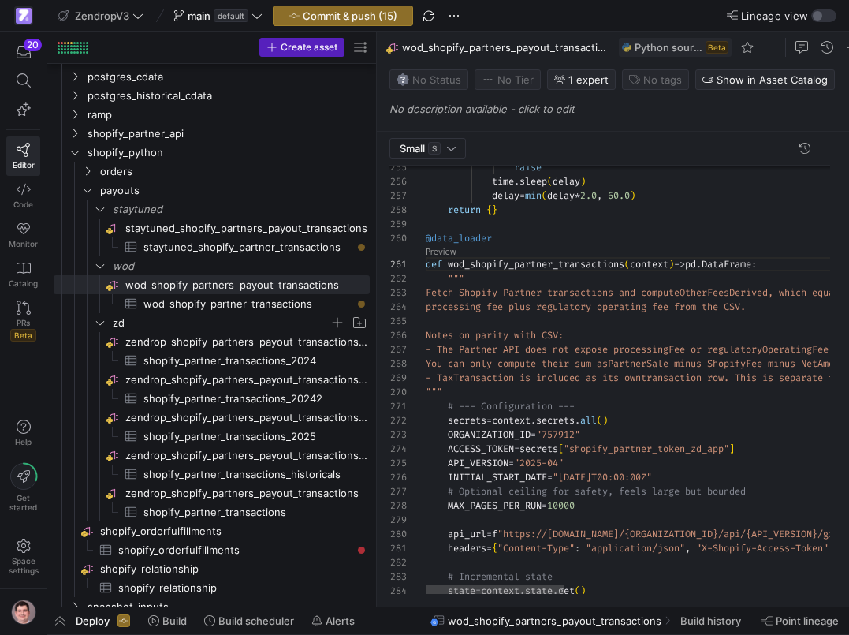
click at [26, 539] on icon at bounding box center [24, 546] width 14 height 14
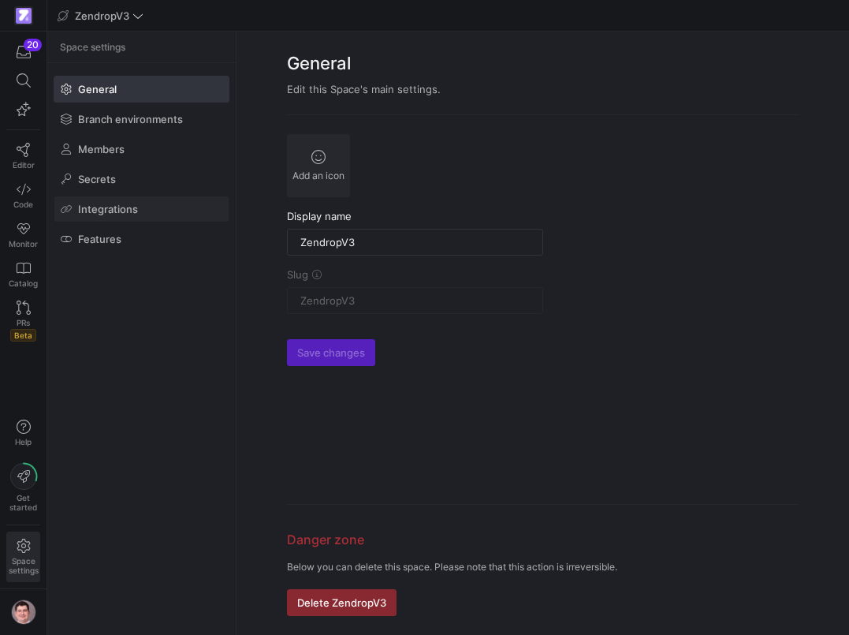
click at [164, 209] on span at bounding box center [141, 208] width 174 height 25
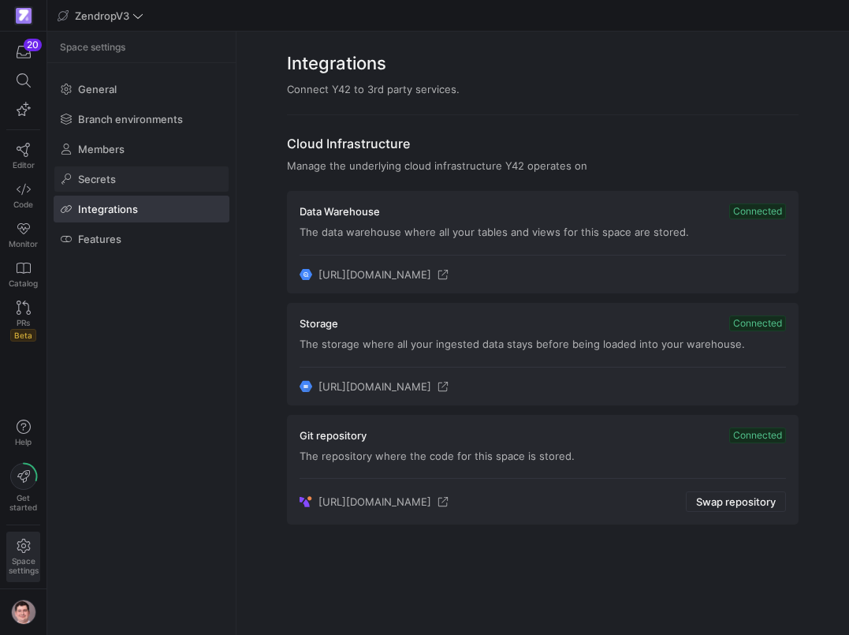
click at [125, 184] on span at bounding box center [141, 178] width 174 height 25
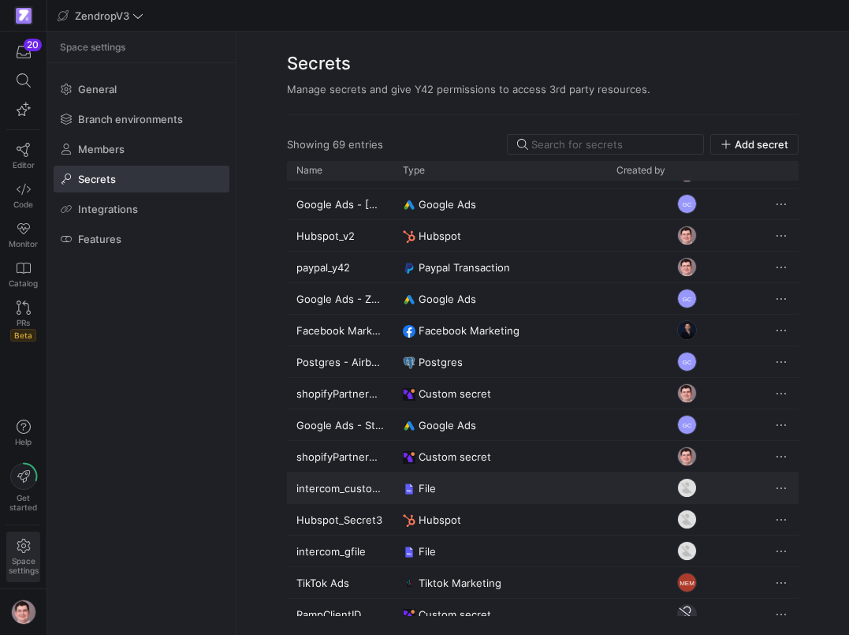
scroll to position [1741, 0]
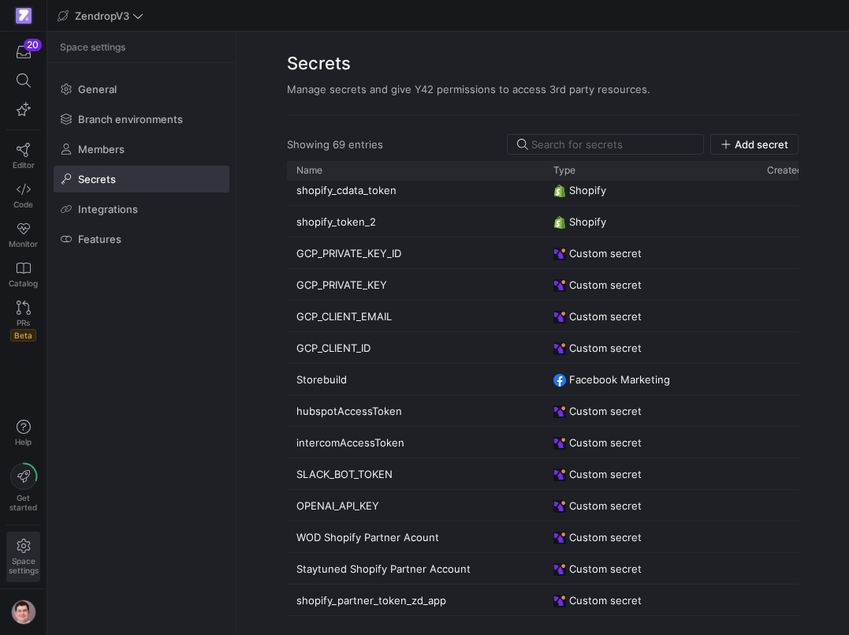
drag, startPoint x: 394, startPoint y: 169, endPoint x: 547, endPoint y: 194, distance: 155.8
click at [547, 194] on div "Name Type Created by File" at bounding box center [543, 388] width 512 height 455
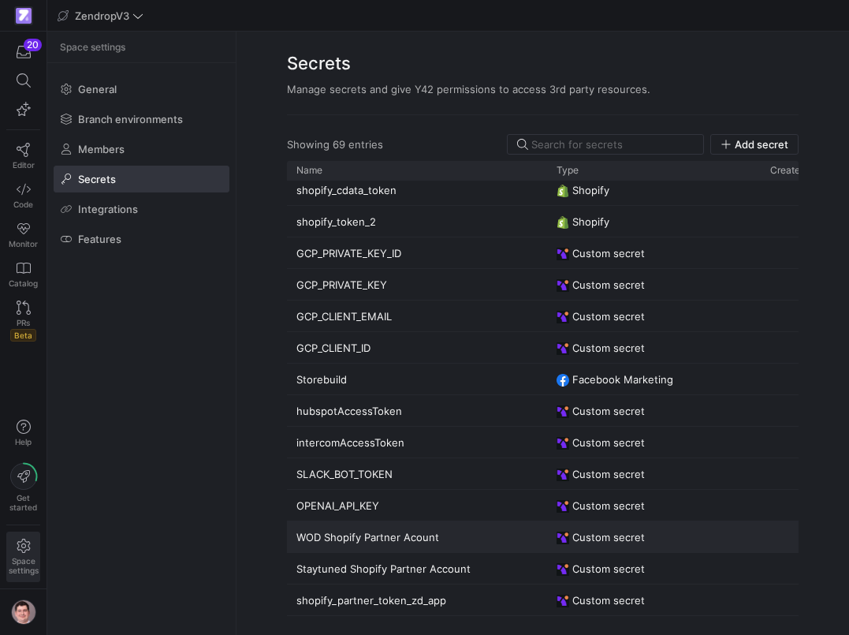
click at [359, 532] on div "WOD Shopify Partner Acount" at bounding box center [417, 536] width 260 height 31
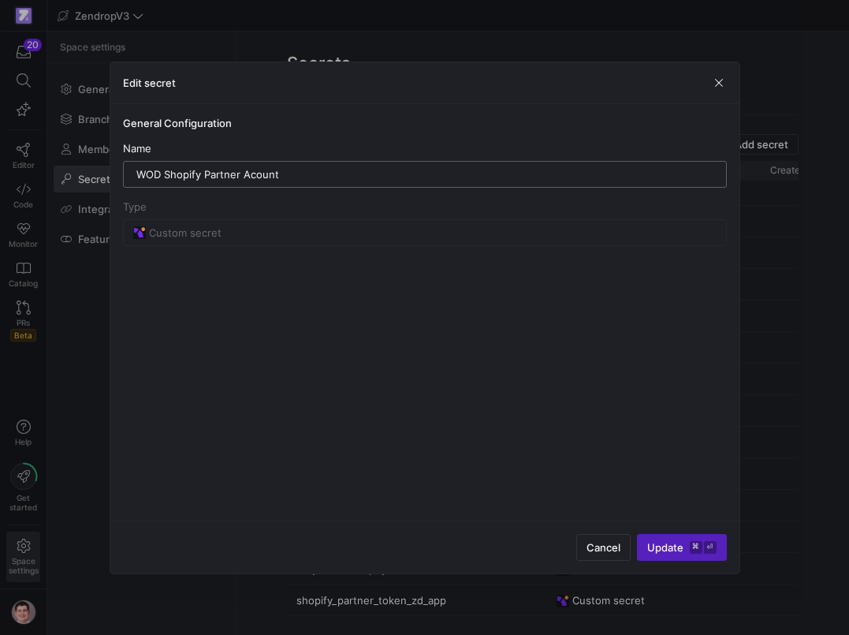
click at [326, 173] on input "WOD Shopify Partner Acount" at bounding box center [424, 174] width 577 height 13
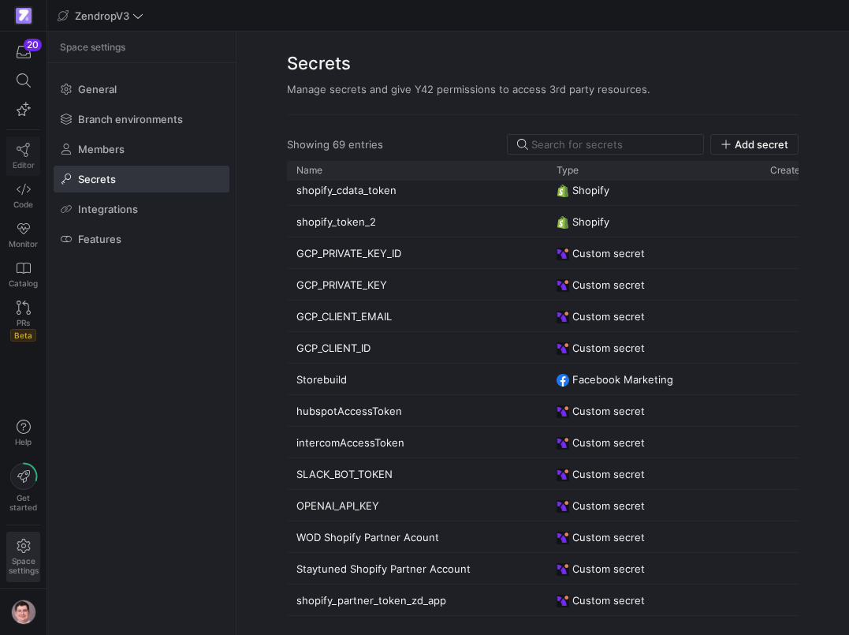
click at [28, 154] on icon at bounding box center [24, 150] width 14 height 14
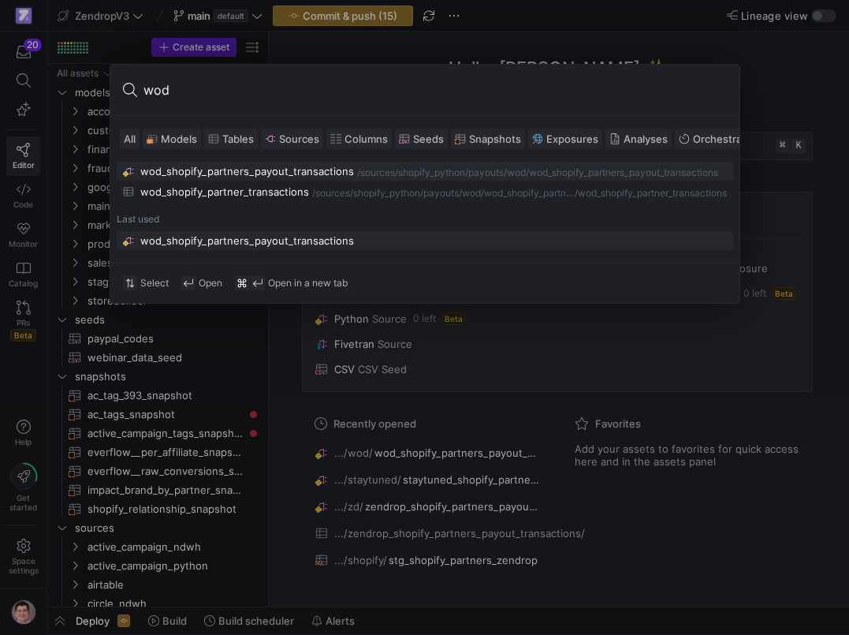
type input "wod"
click at [192, 170] on div "wod_shopify_partners_payout_transactions" at bounding box center [247, 171] width 214 height 13
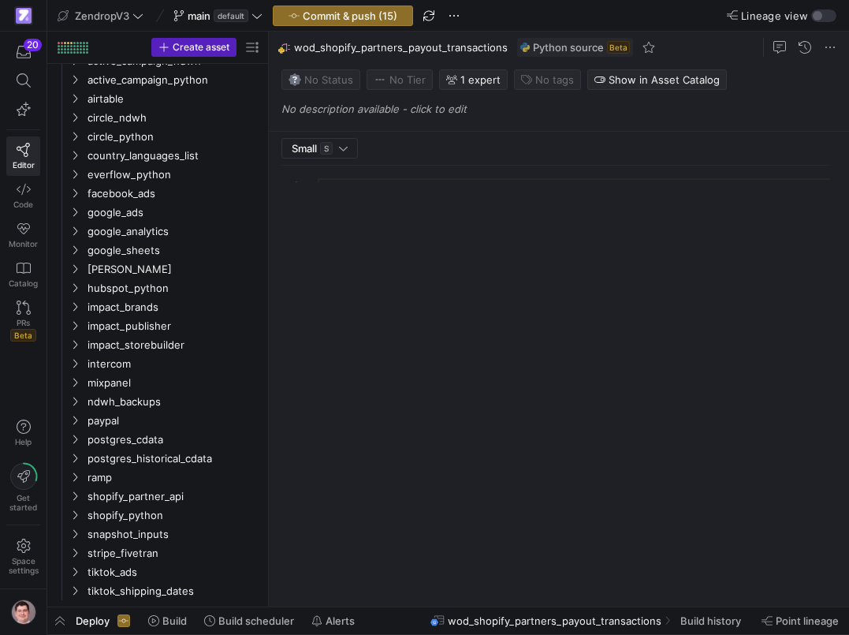
scroll to position [142, 0]
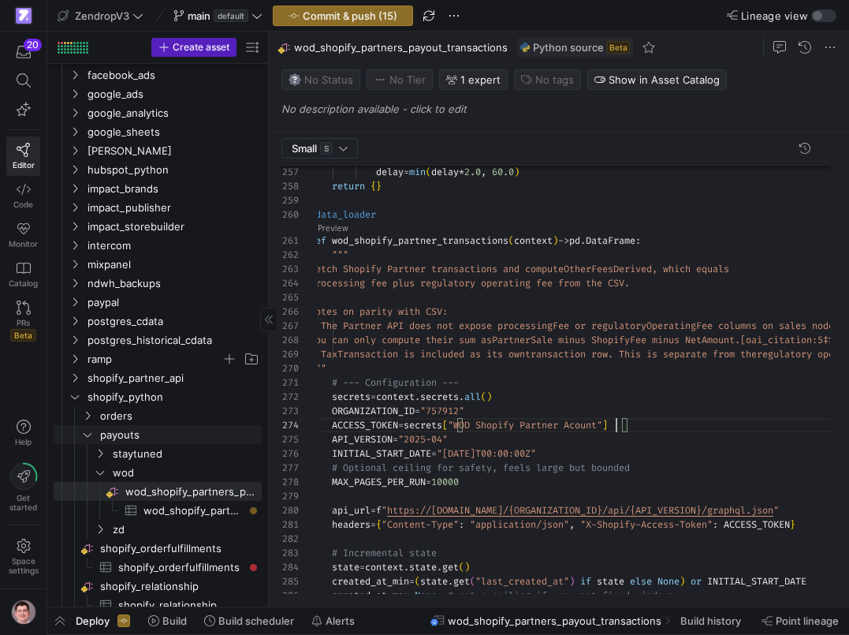
scroll to position [610, 0]
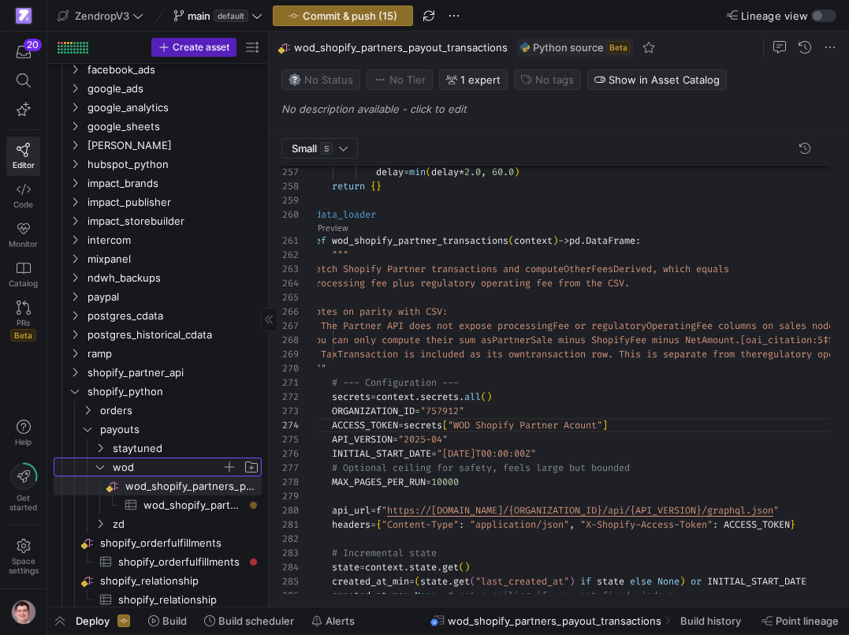
click at [103, 465] on icon "Press SPACE to select this row." at bounding box center [100, 466] width 11 height 9
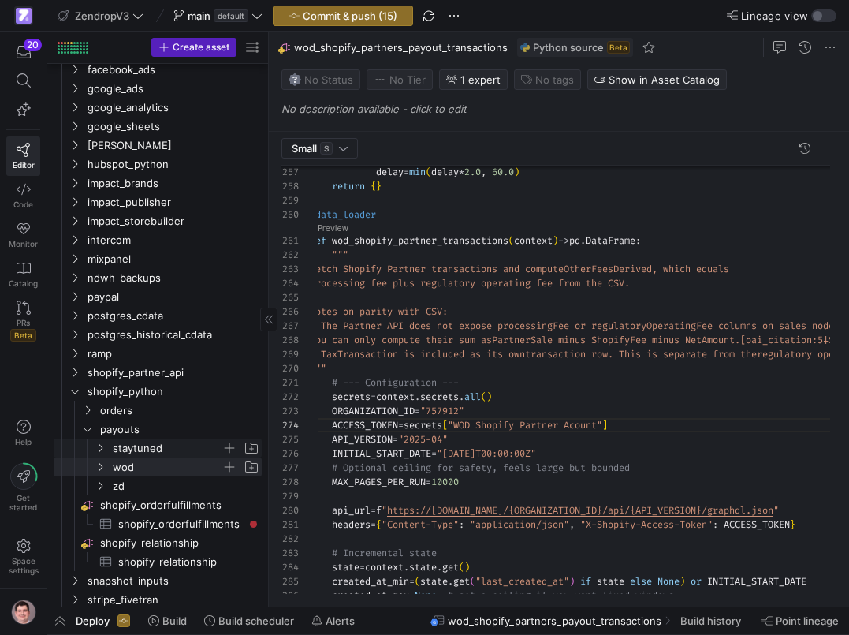
click at [99, 450] on icon "Press SPACE to select this row." at bounding box center [100, 447] width 11 height 9
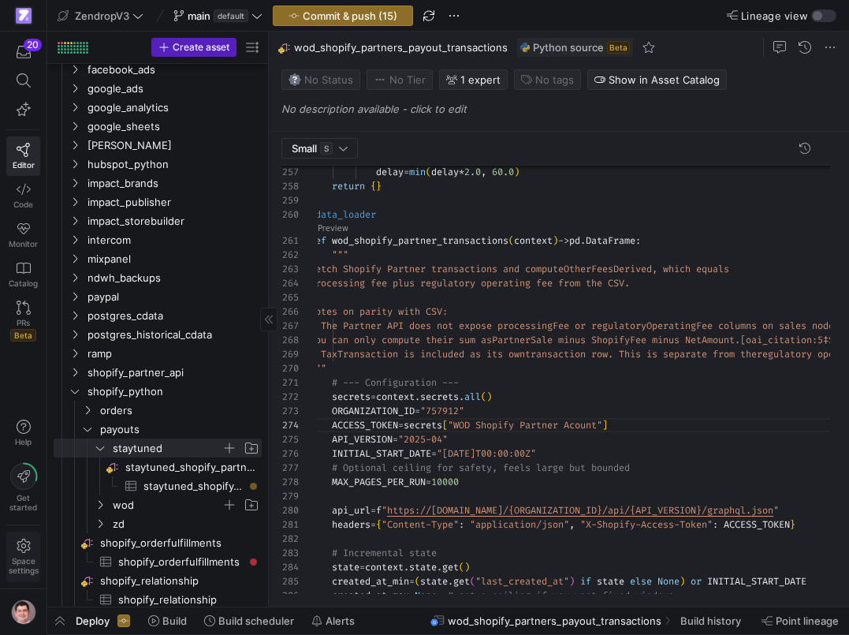
click at [25, 549] on icon at bounding box center [24, 546] width 14 height 14
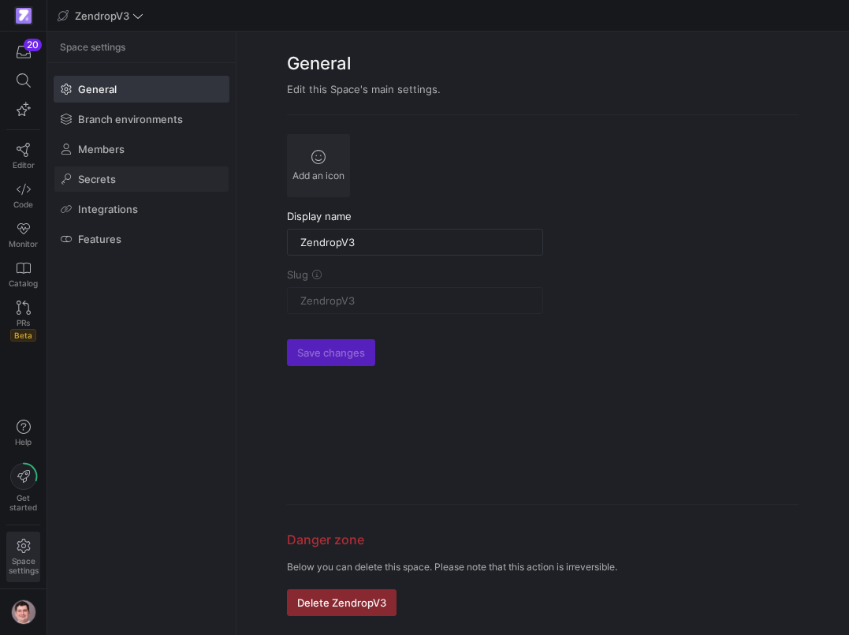
click at [124, 184] on span at bounding box center [141, 178] width 174 height 25
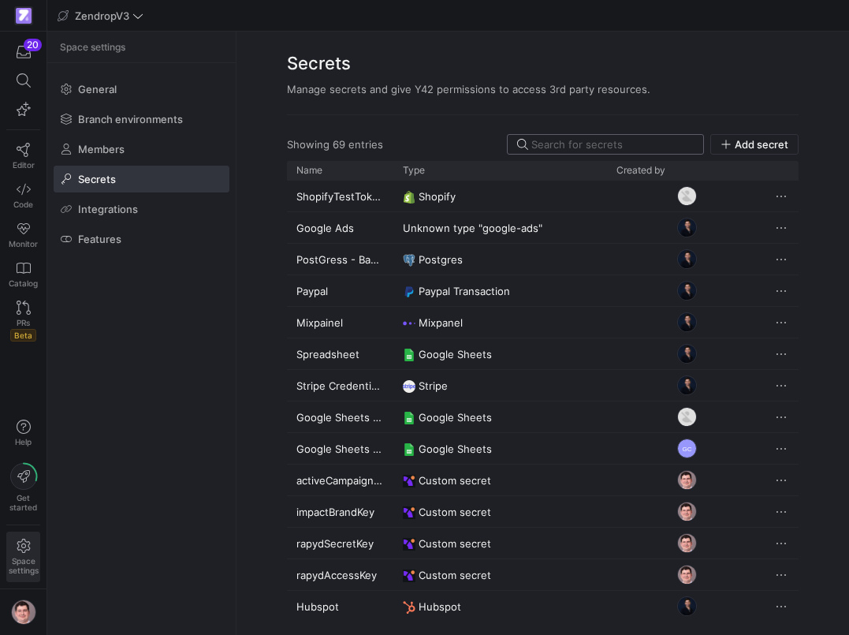
click at [574, 138] on div at bounding box center [613, 144] width 162 height 19
click at [573, 141] on input at bounding box center [613, 144] width 162 height 13
type input "d"
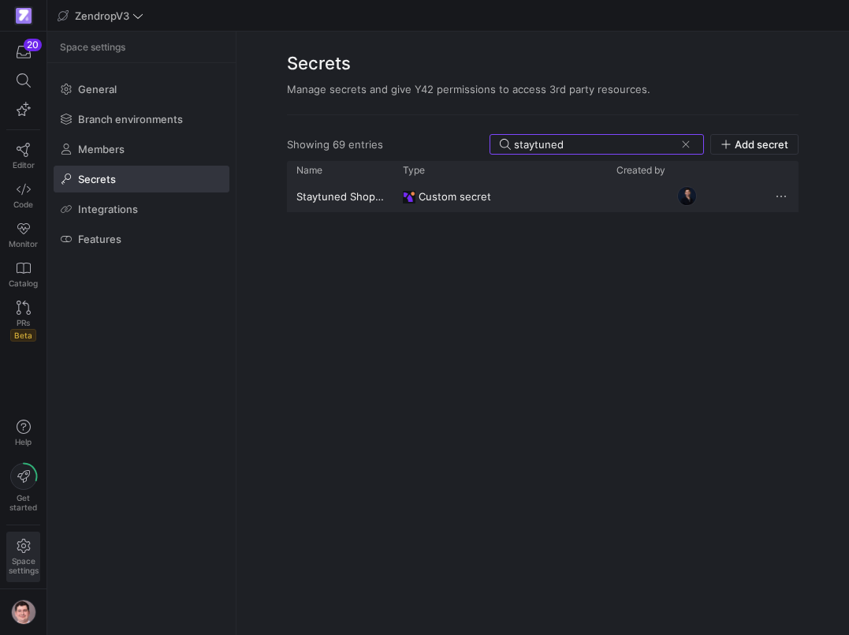
type input "staytuned"
click at [372, 198] on div "Staytuned Shopify Partner Account" at bounding box center [340, 196] width 106 height 31
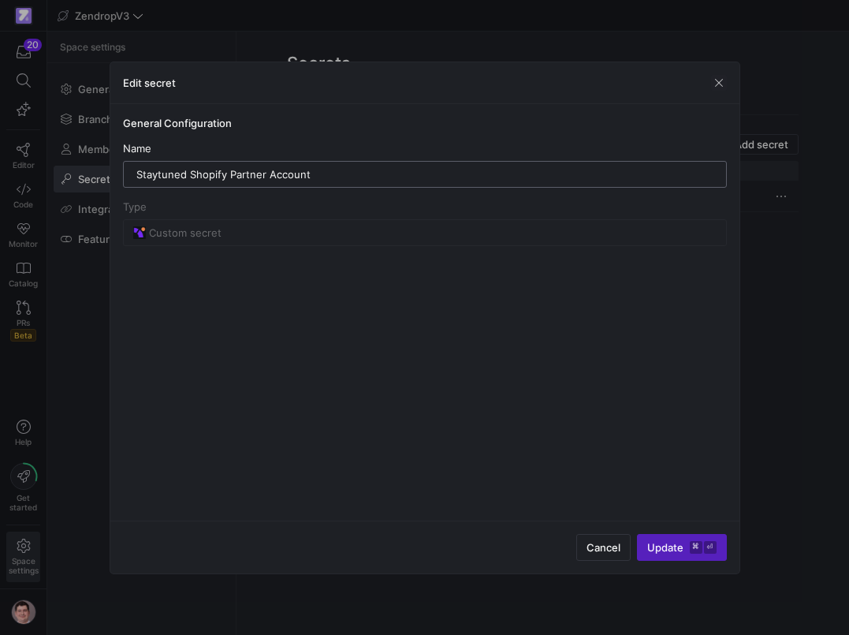
click at [347, 175] on input "Staytuned Shopify Partner Account" at bounding box center [424, 174] width 577 height 13
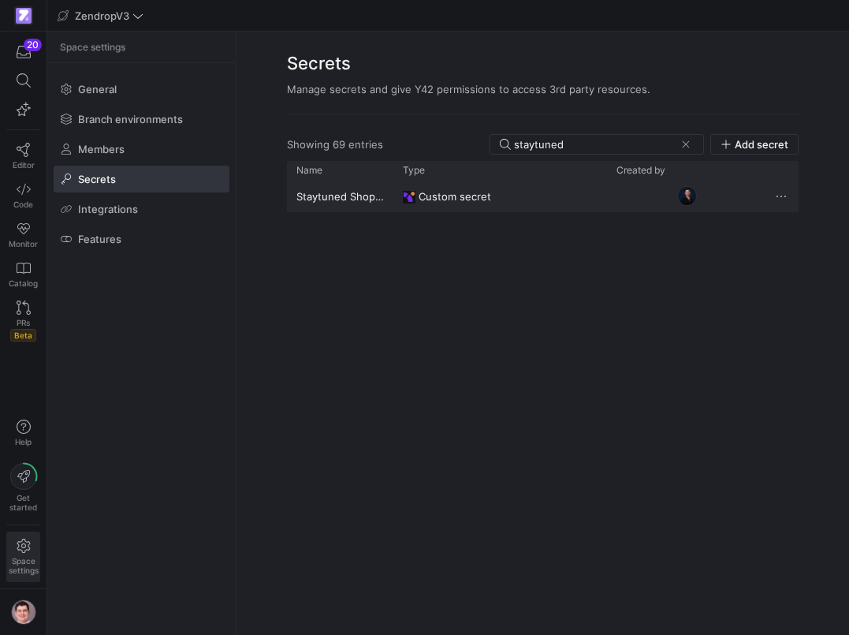
click at [341, 202] on div "Staytuned Shopify Partner Account" at bounding box center [340, 196] width 106 height 31
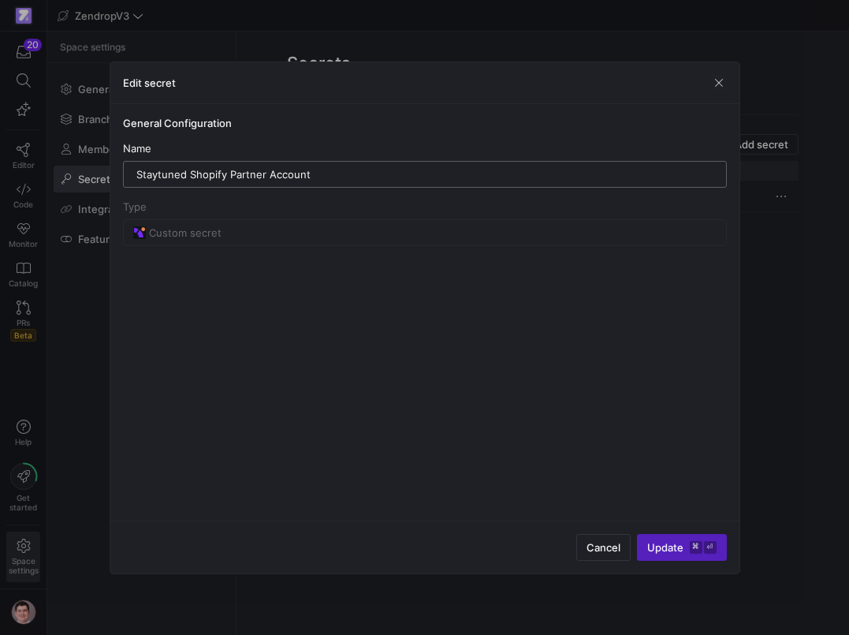
click at [190, 172] on input "Staytuned Shopify Partner Account" at bounding box center [424, 174] width 577 height 13
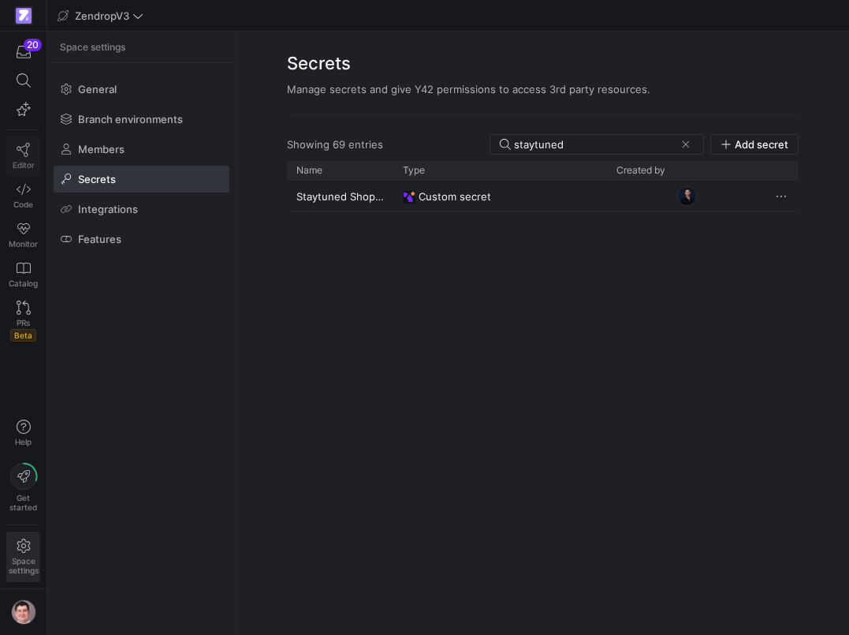
click at [22, 153] on icon at bounding box center [24, 150] width 14 height 14
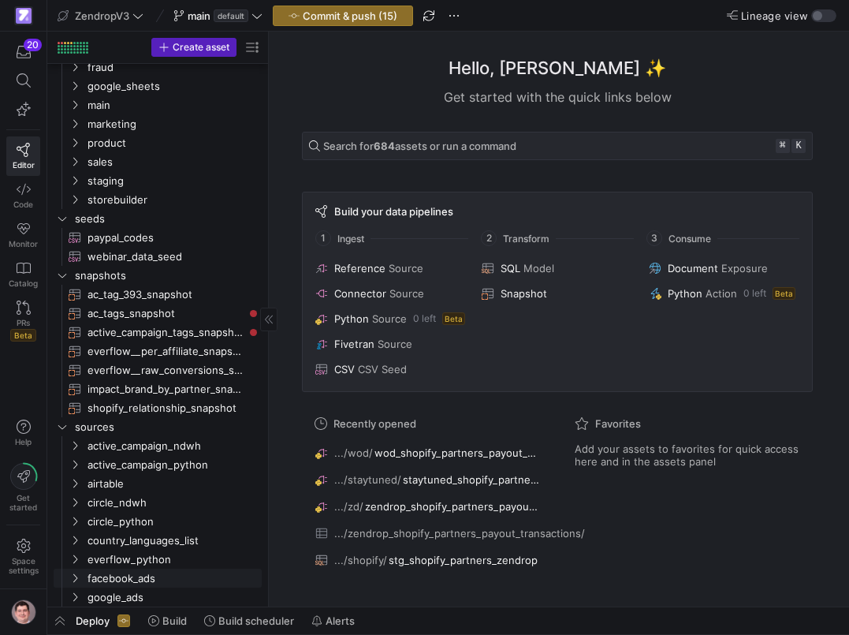
scroll to position [100, 0]
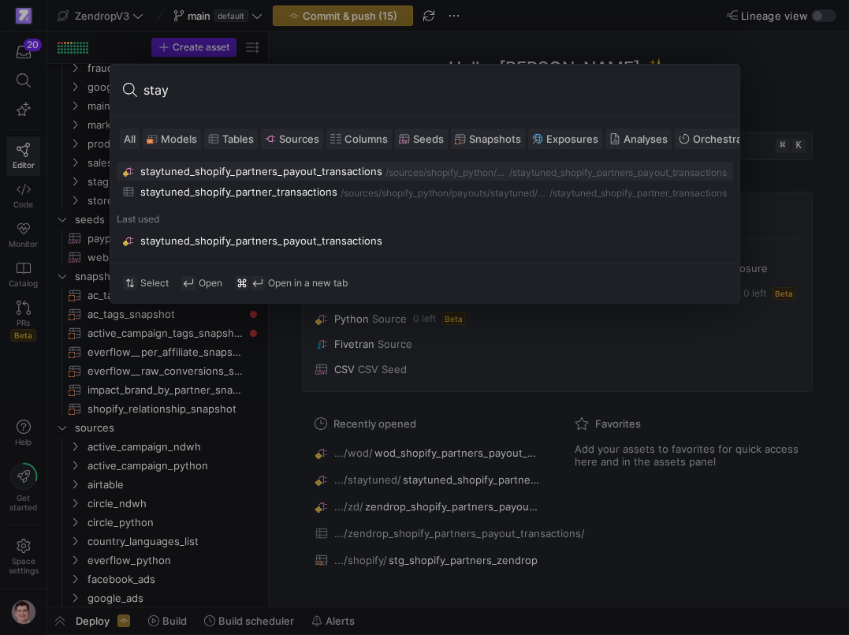
type input "stay"
click at [224, 173] on div "staytuned_shopify_partners_payout_transactions" at bounding box center [261, 171] width 242 height 13
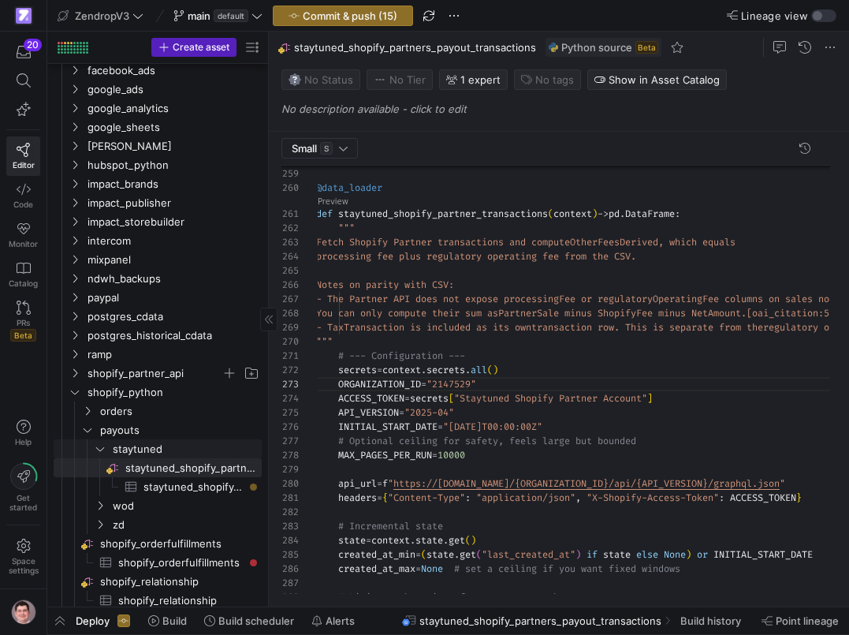
scroll to position [609, 0]
click at [161, 507] on span "wod" at bounding box center [186, 506] width 147 height 18
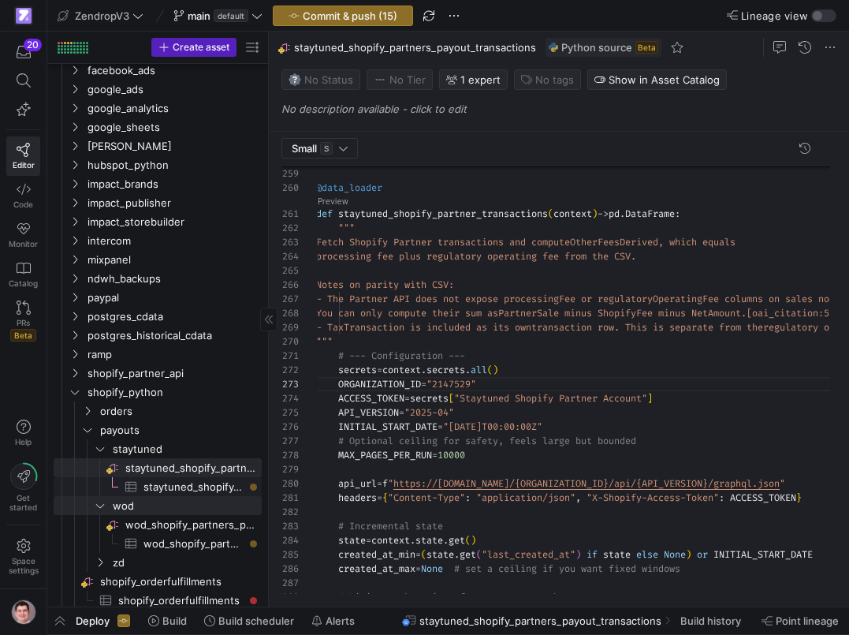
click at [198, 487] on span "staytuned_shopify_partner_transactions​​​​​​​​​" at bounding box center [194, 487] width 100 height 18
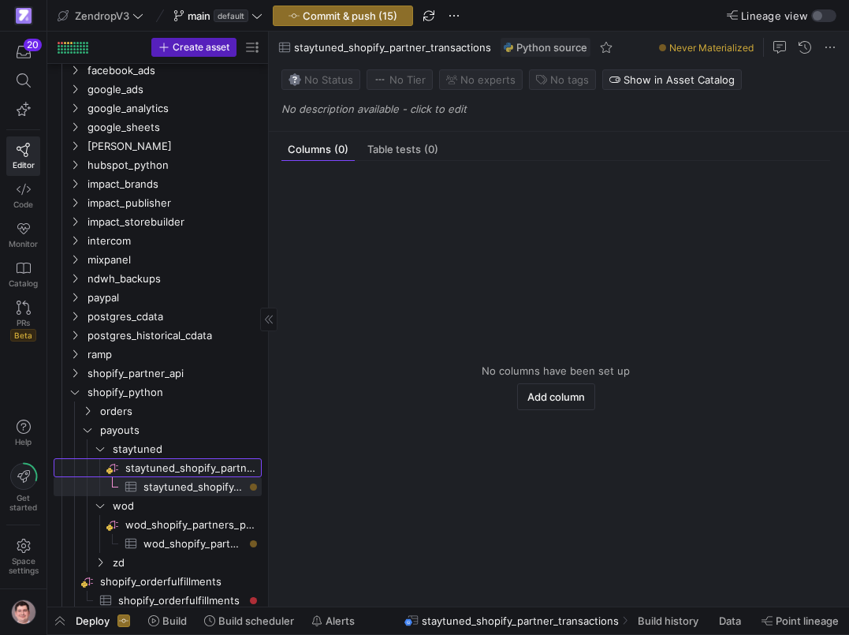
click at [199, 468] on span "staytuned_shopify_partners_payout_transactions​​​​​​​​" at bounding box center [192, 468] width 134 height 18
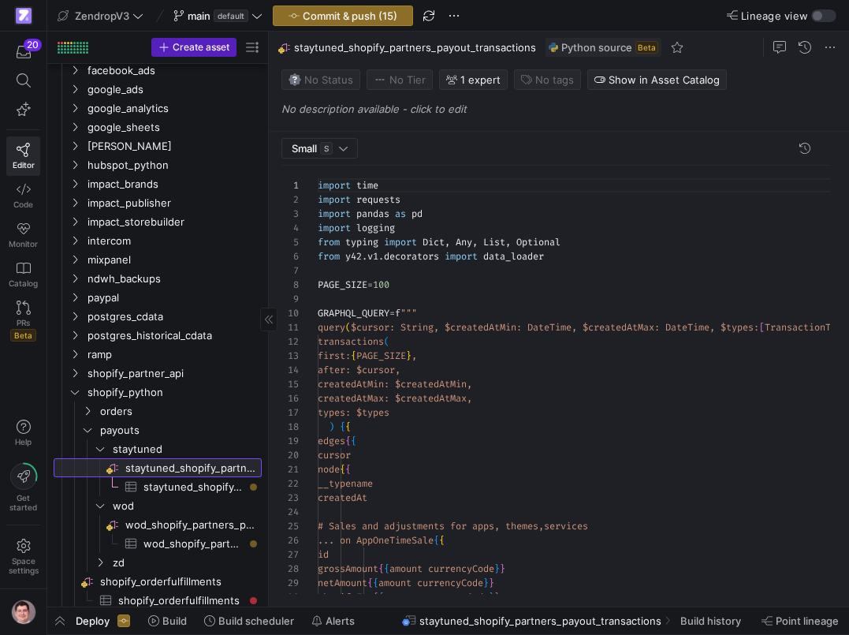
scroll to position [142, 0]
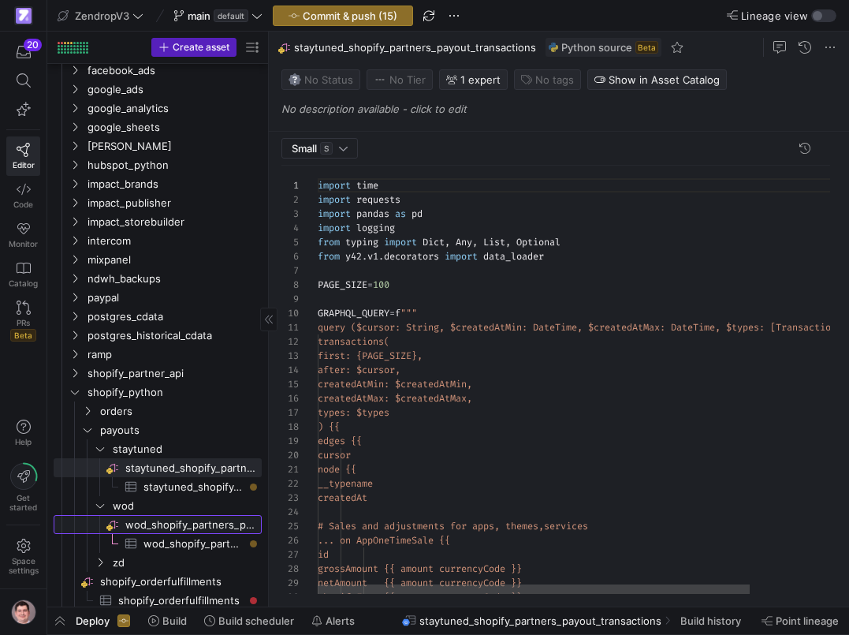
click at [183, 522] on span "wod_shopify_partners_payout_transactions​​​​​​​​" at bounding box center [192, 525] width 134 height 18
click at [163, 524] on span "wod_shopify_partners_payout_transactions​​​​​​​​" at bounding box center [192, 525] width 134 height 18
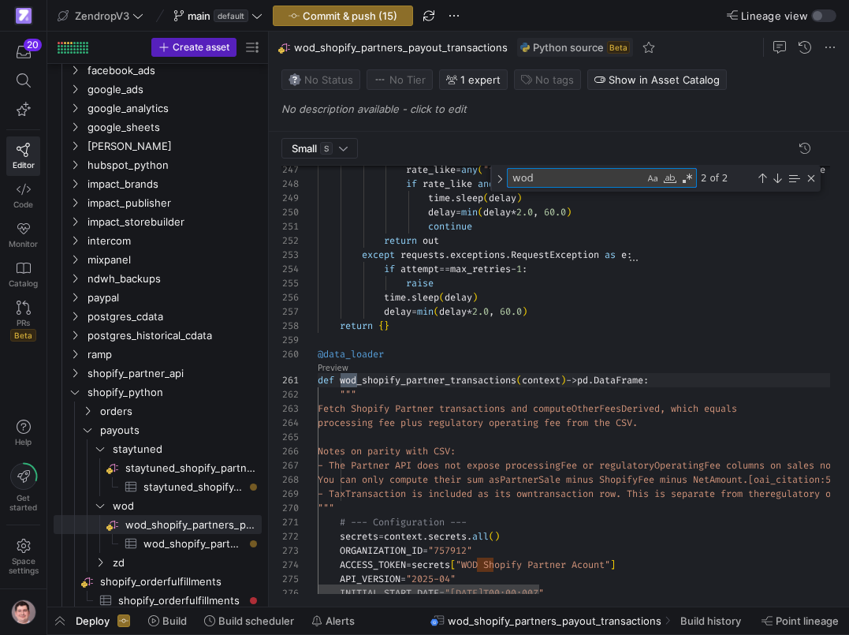
scroll to position [142, 176]
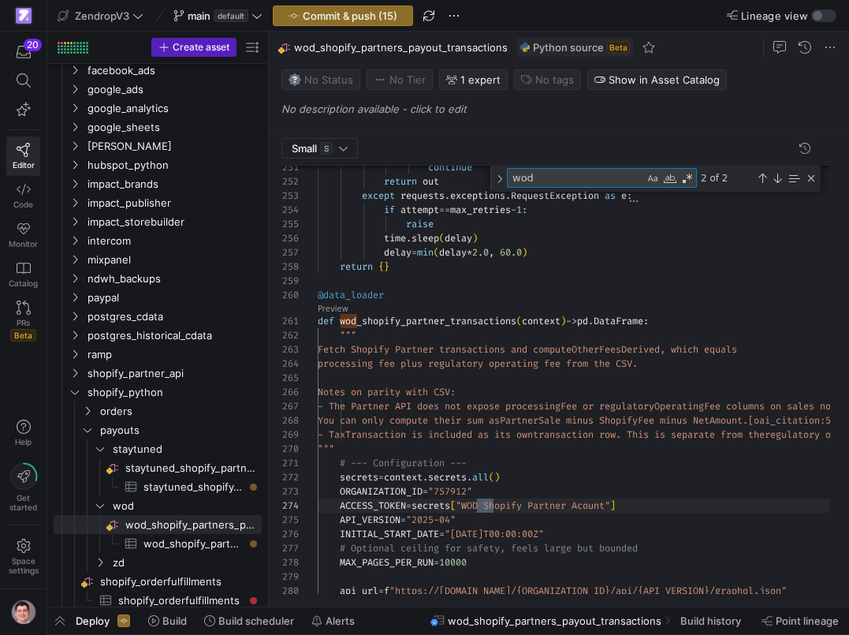
type textarea "wod"
click at [384, 17] on span "Commit & push (15)" at bounding box center [350, 15] width 95 height 13
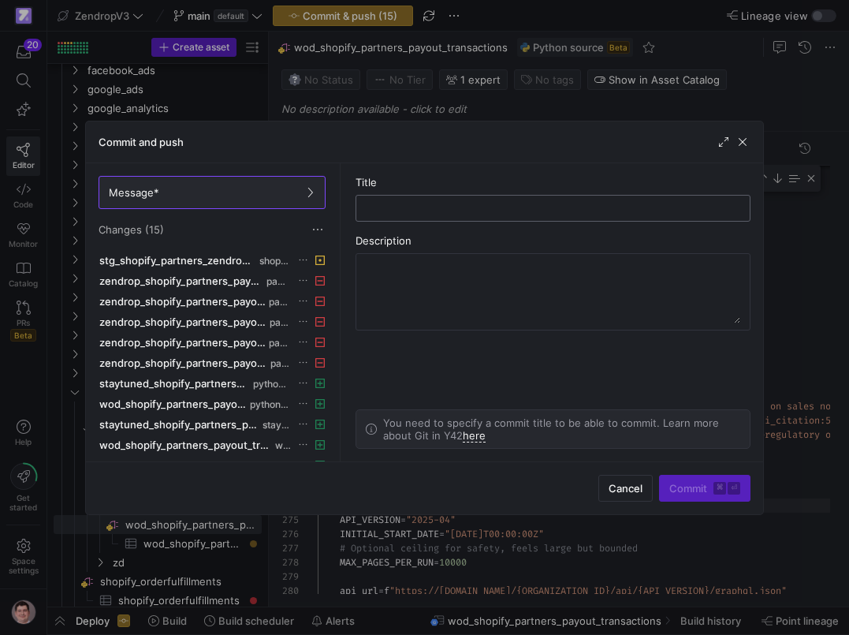
click at [410, 210] on input "text" at bounding box center [553, 208] width 369 height 13
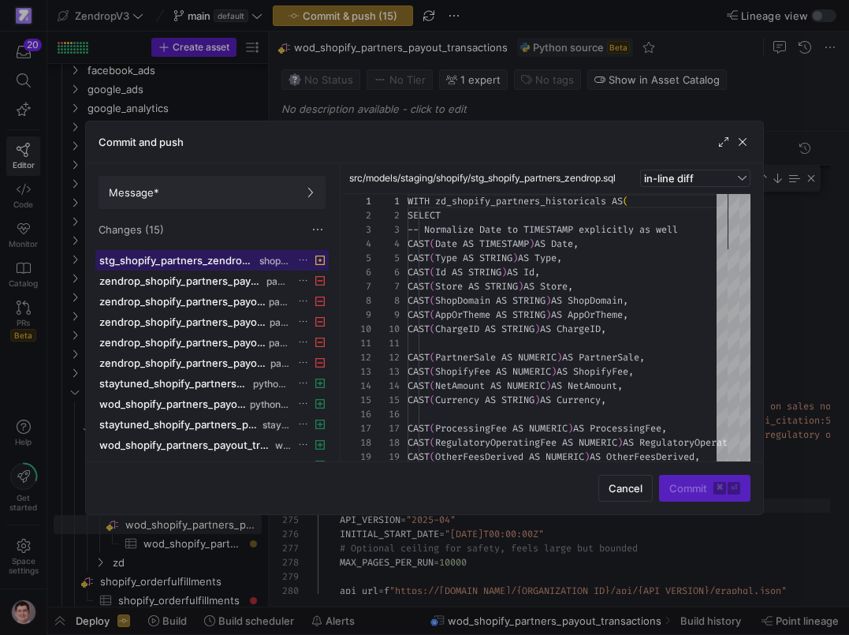
scroll to position [142, 0]
click at [288, 264] on span "shopify" at bounding box center [274, 261] width 31 height 11
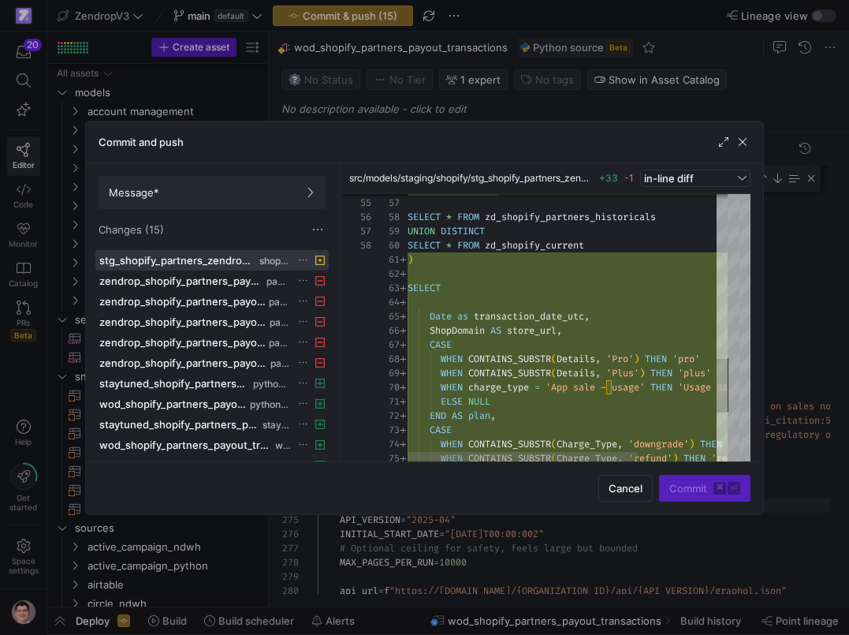
scroll to position [142, 0]
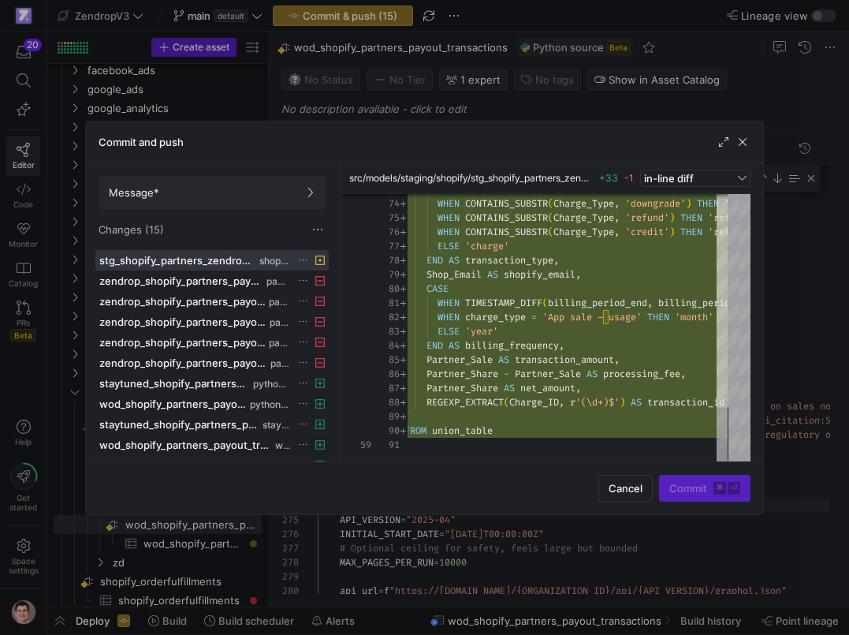
click at [308, 259] on icon at bounding box center [303, 260] width 10 height 10
click at [323, 303] on span "Discard" at bounding box center [333, 305] width 36 height 13
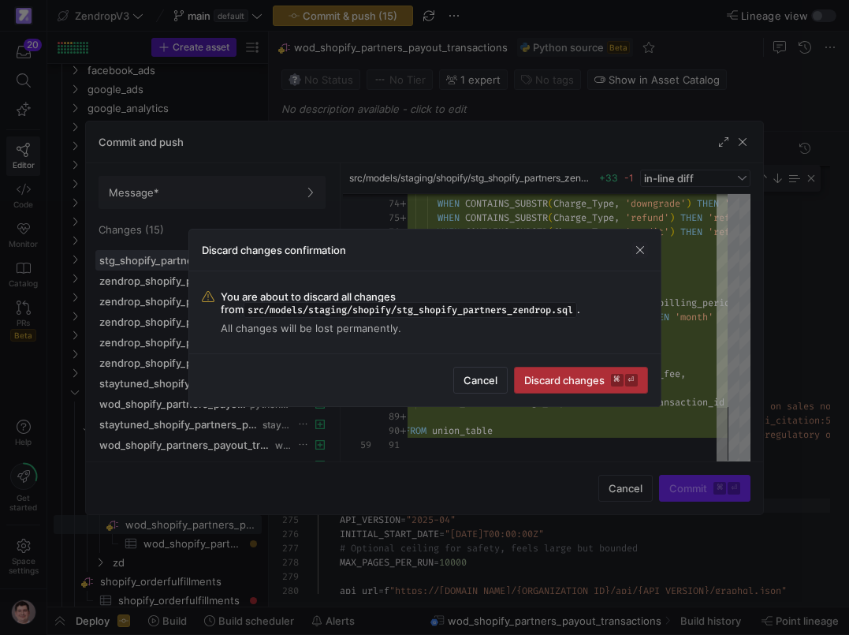
click at [523, 381] on span "submit" at bounding box center [581, 380] width 132 height 25
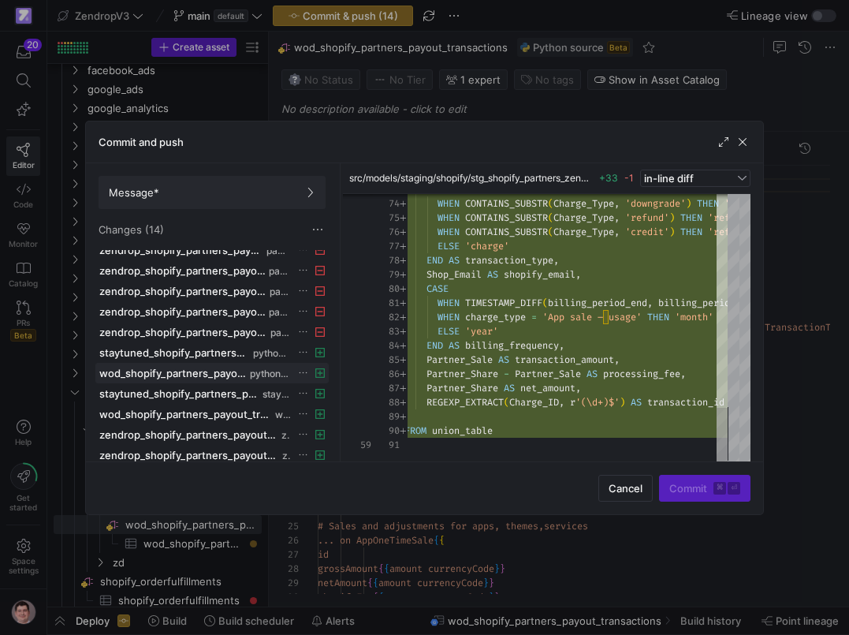
scroll to position [0, 0]
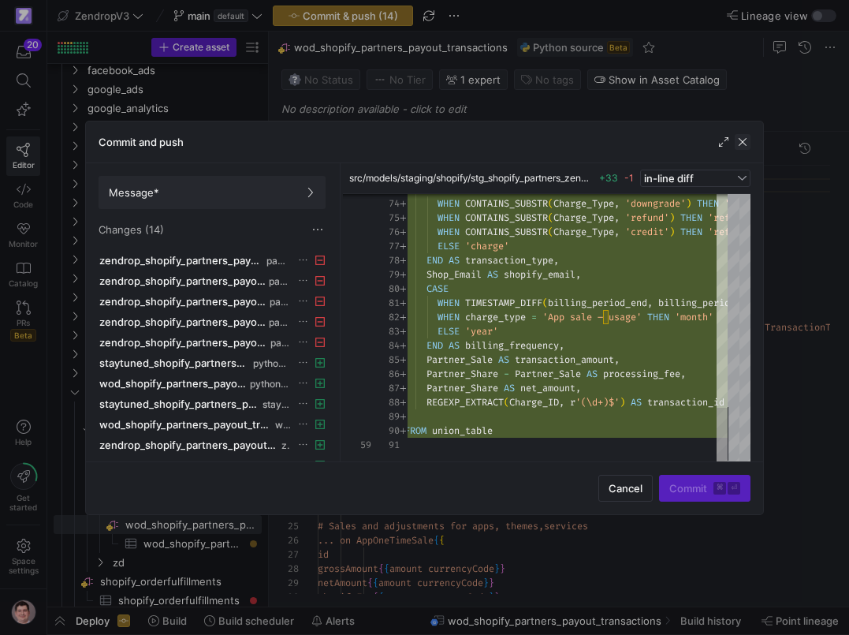
click at [744, 146] on span "button" at bounding box center [743, 142] width 16 height 16
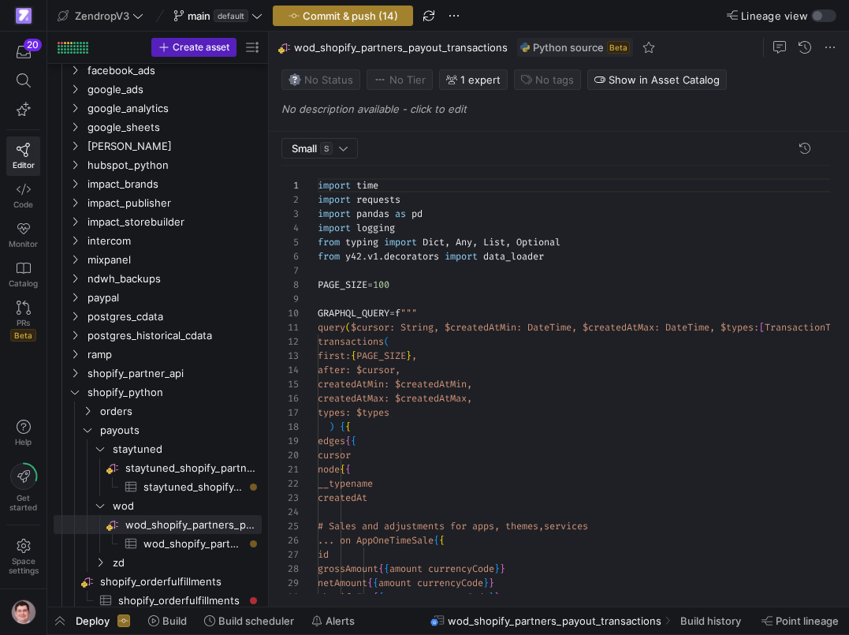
click at [368, 12] on span "Commit & push (14)" at bounding box center [350, 15] width 95 height 13
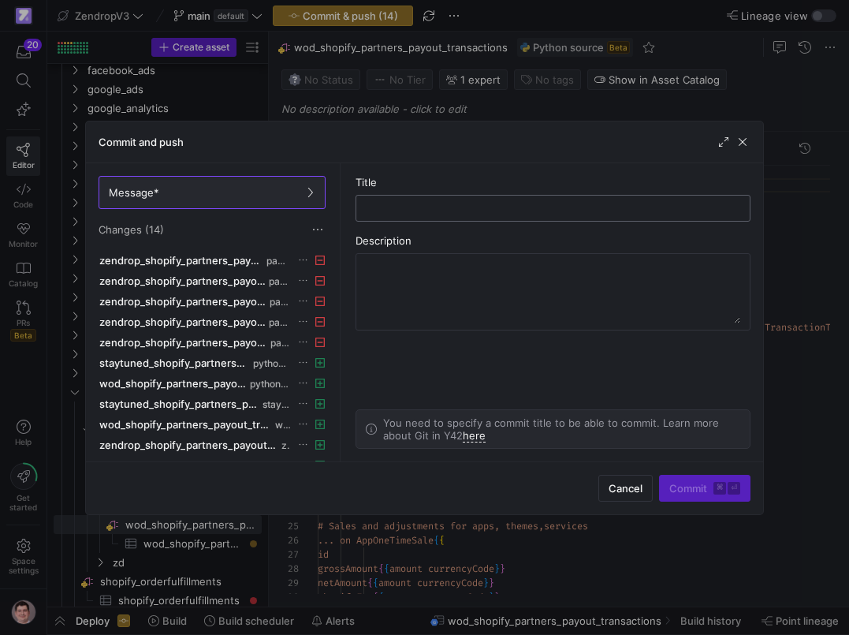
click at [434, 204] on input "text" at bounding box center [553, 208] width 369 height 13
type input "shopify partners api"
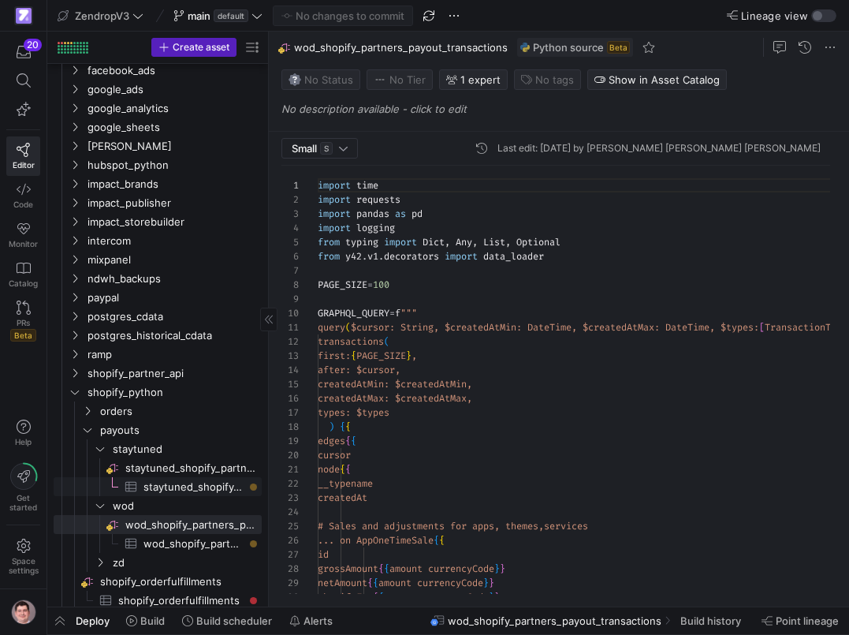
click at [203, 483] on span "staytuned_shopify_partner_transactions​​​​​​​​​" at bounding box center [194, 487] width 100 height 18
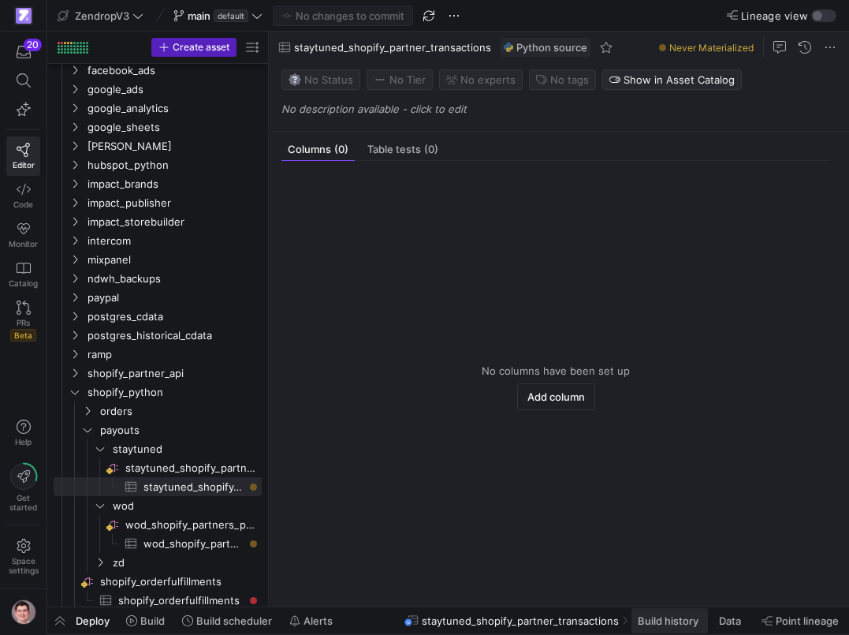
click at [664, 619] on span "Build history" at bounding box center [668, 620] width 61 height 13
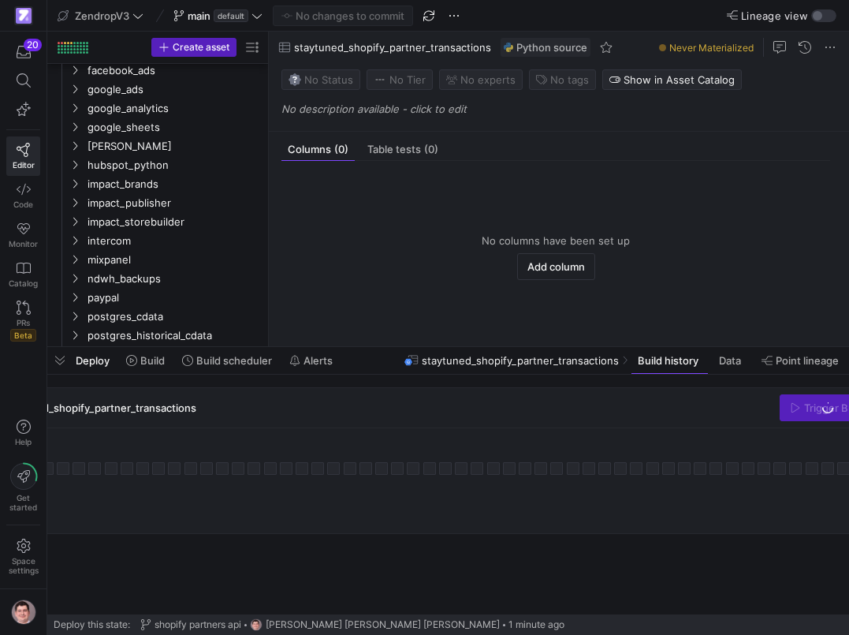
scroll to position [0, 171]
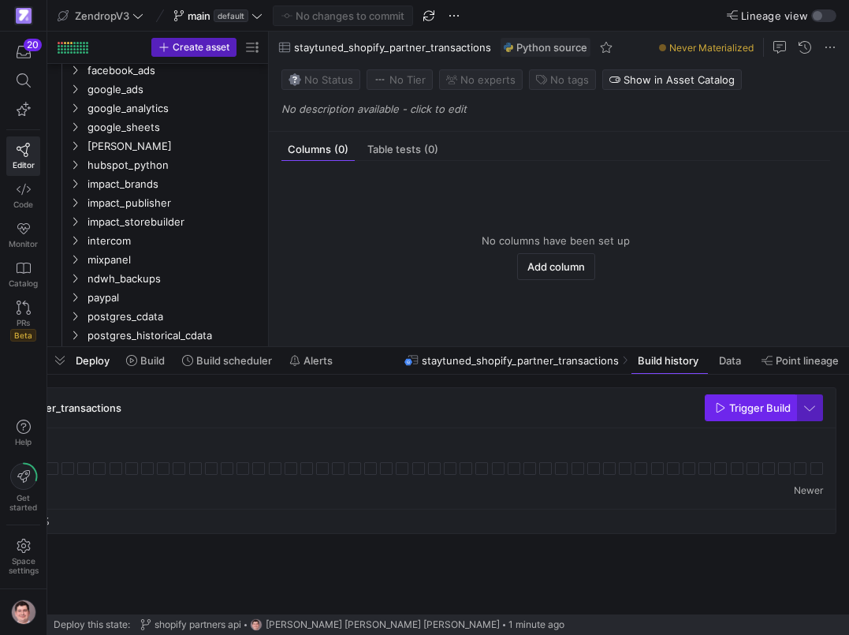
click at [722, 412] on icon "button" at bounding box center [720, 407] width 11 height 11
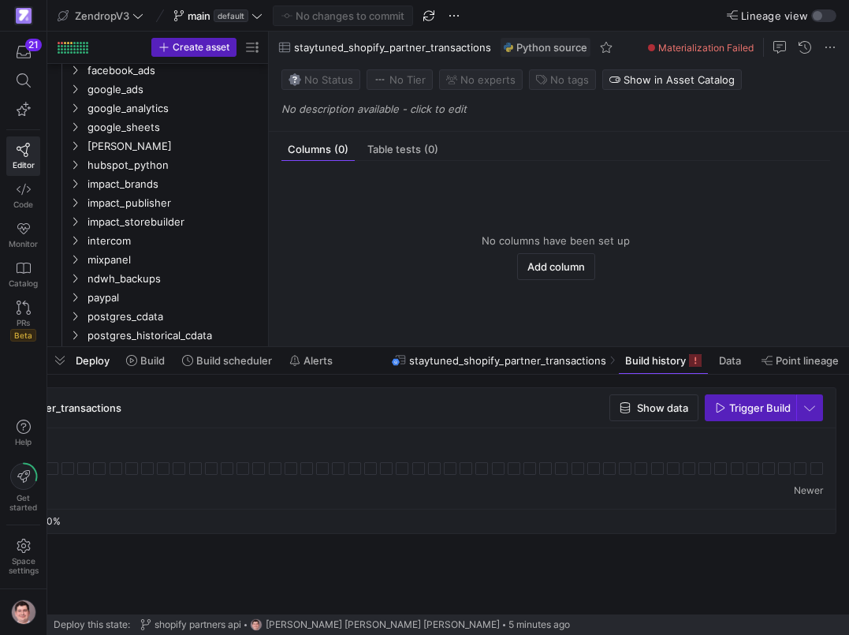
scroll to position [0, 0]
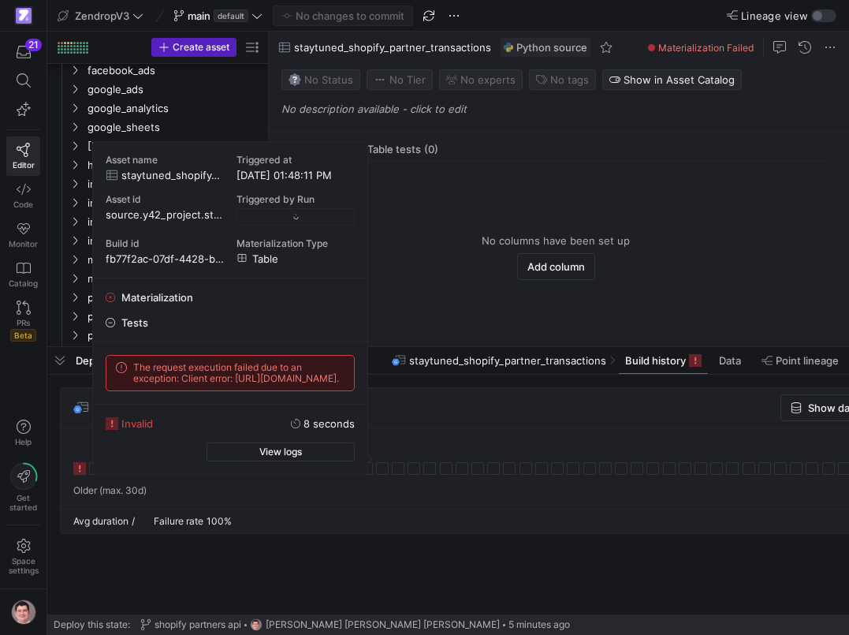
click at [80, 465] on icon at bounding box center [79, 468] width 13 height 13
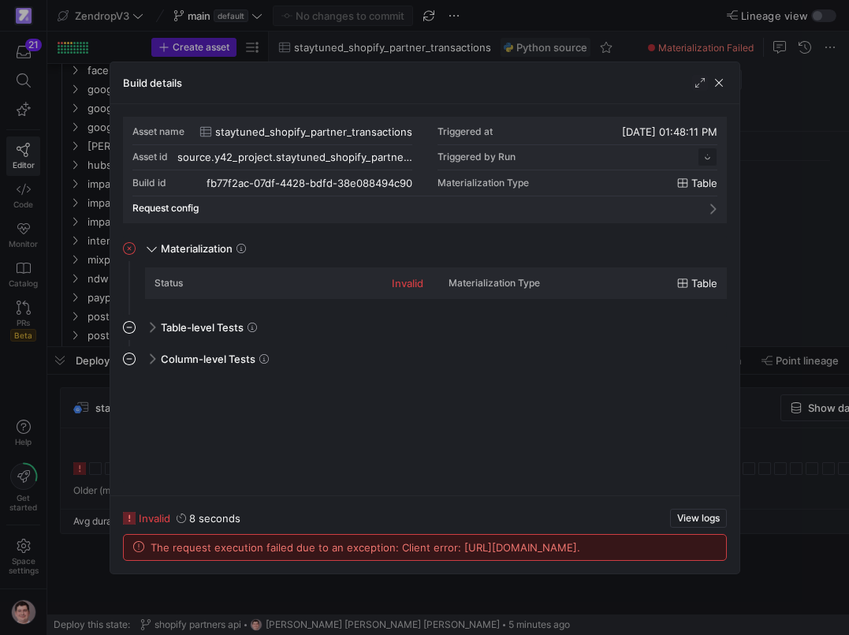
scroll to position [142, 0]
click at [682, 513] on span "View logs" at bounding box center [698, 518] width 43 height 11
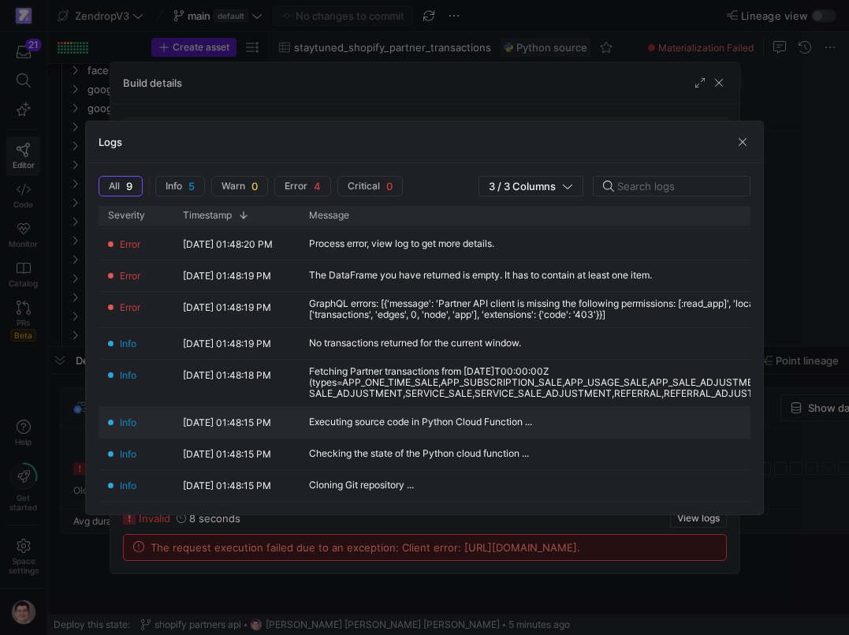
scroll to position [0, 0]
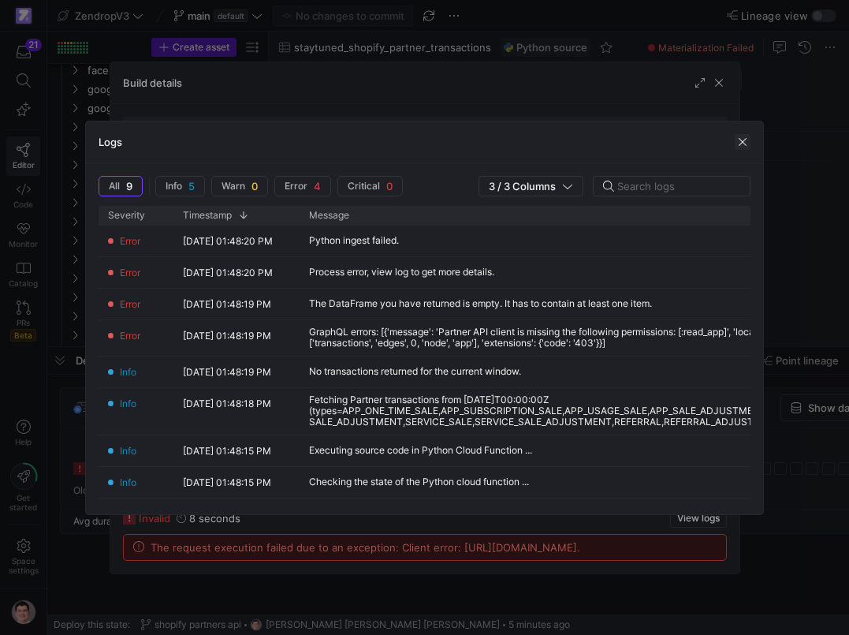
click at [745, 148] on span "button" at bounding box center [743, 142] width 16 height 16
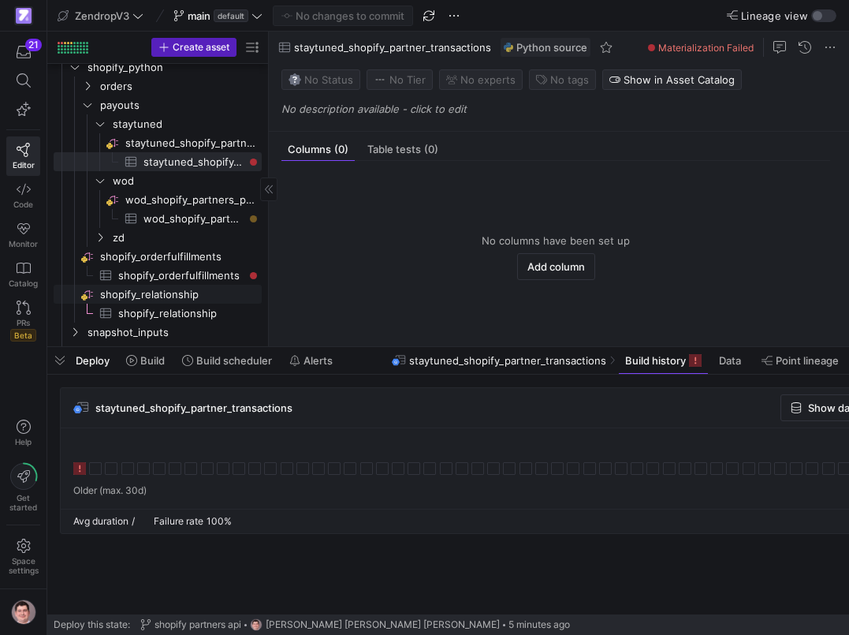
scroll to position [942, 0]
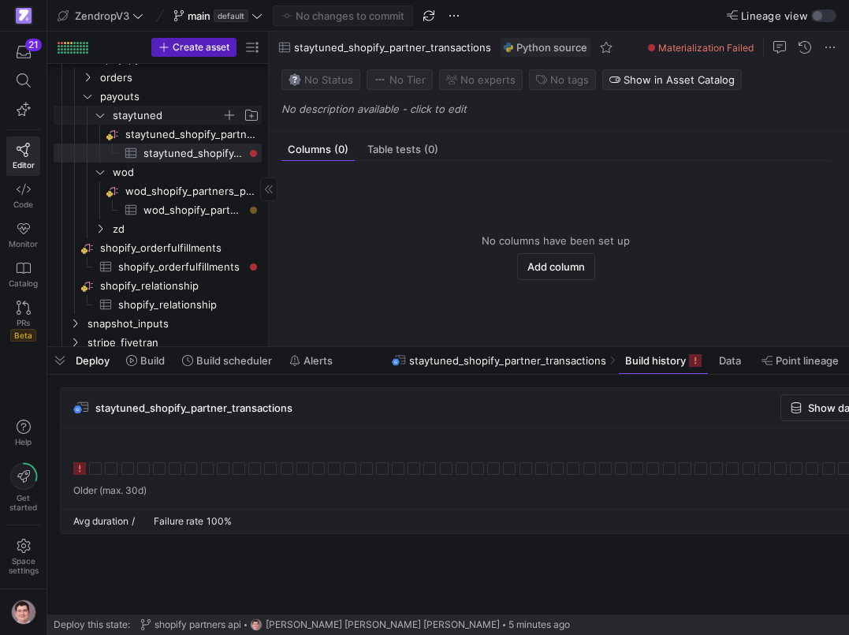
click at [202, 121] on span "staytuned" at bounding box center [167, 115] width 109 height 18
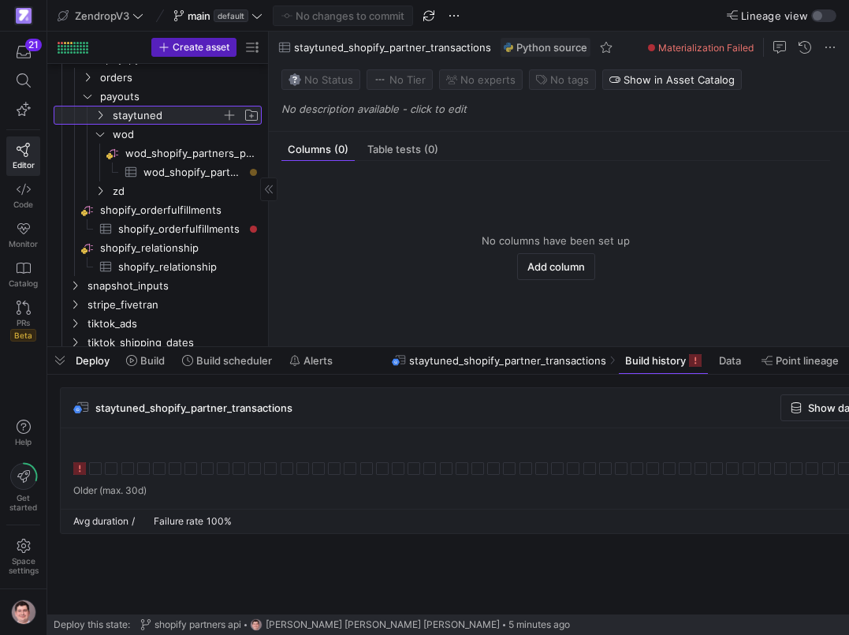
click at [200, 116] on span "staytuned" at bounding box center [167, 115] width 109 height 18
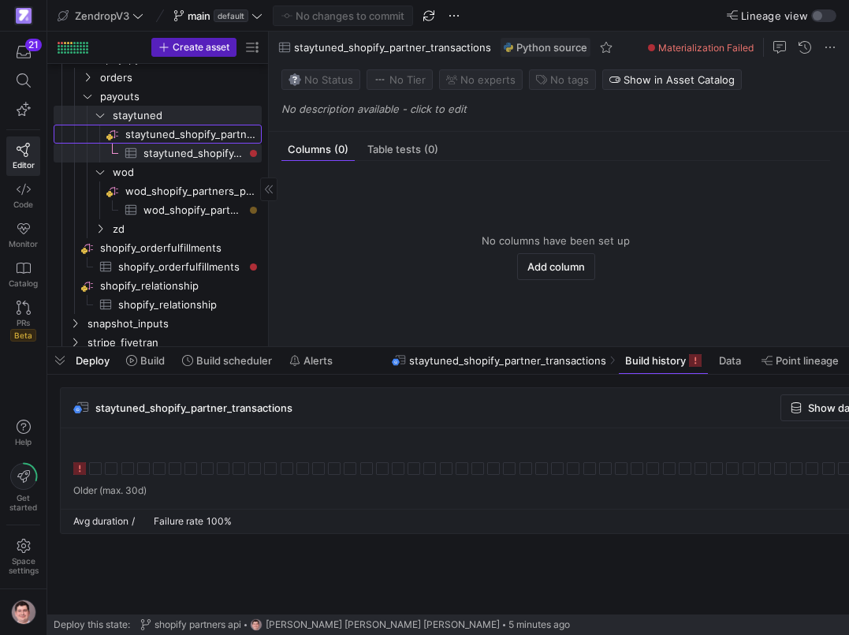
click at [196, 127] on span "staytuned_shopify_partners_payout_transactions​​​​​​​​" at bounding box center [192, 134] width 134 height 18
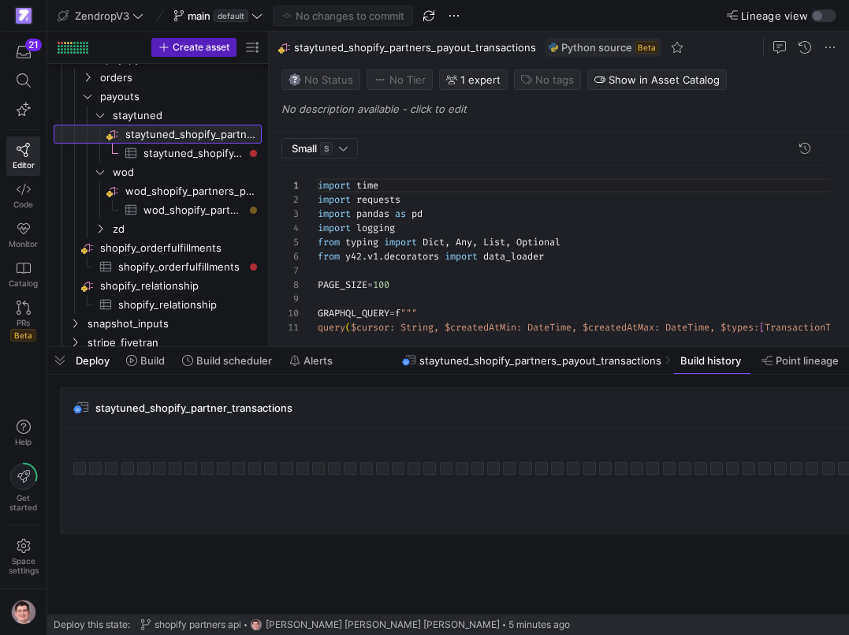
scroll to position [142, 0]
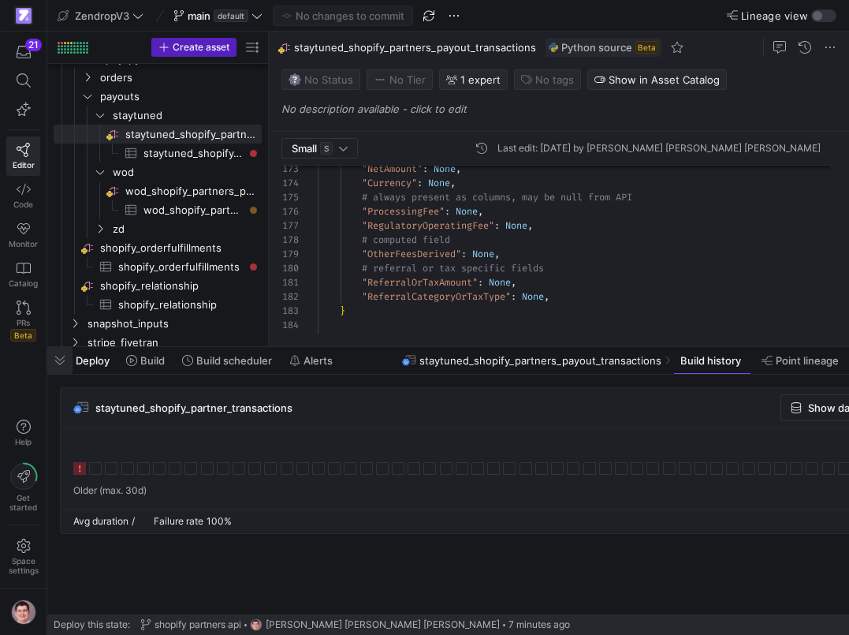
click at [62, 363] on span "button" at bounding box center [59, 360] width 25 height 27
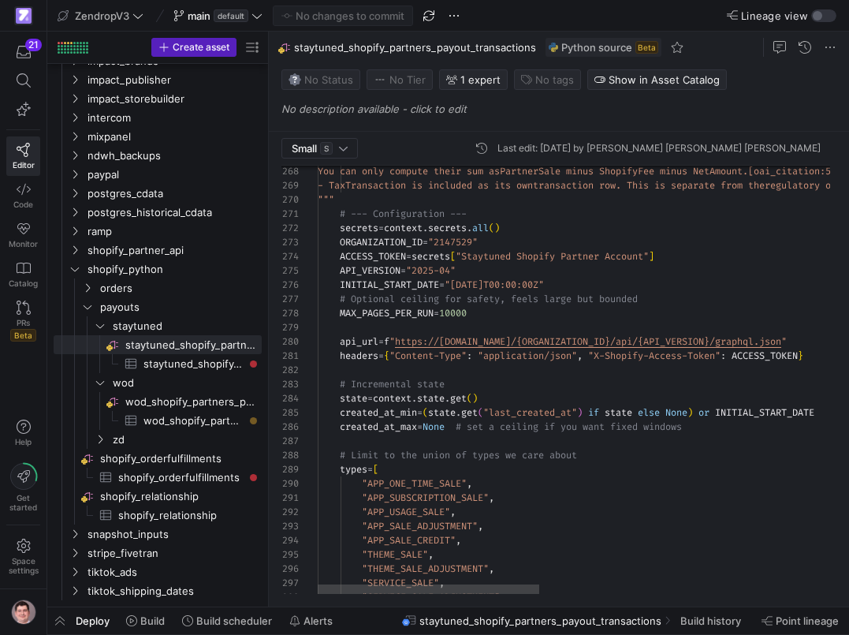
scroll to position [71, 188]
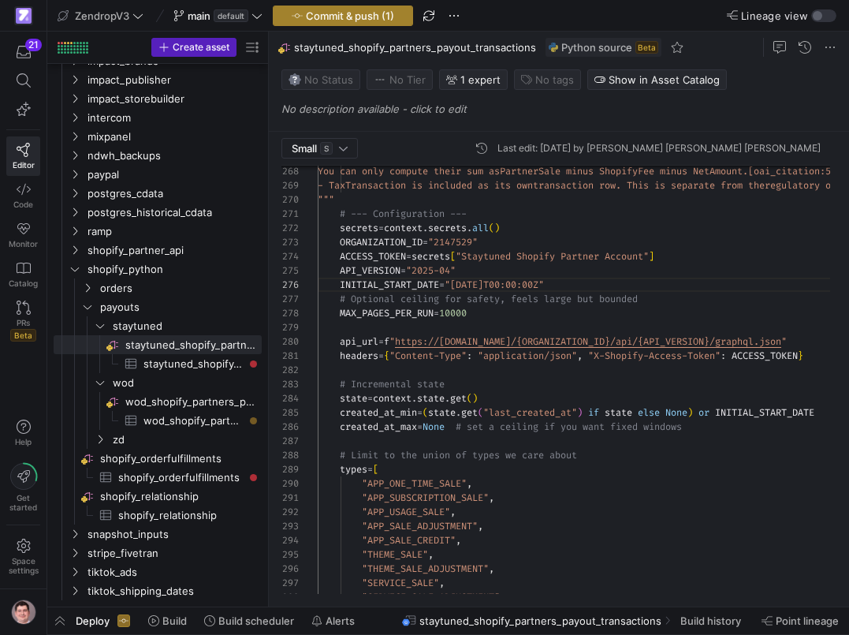
click at [374, 13] on span "Commit & push (1)" at bounding box center [350, 15] width 88 height 13
click at [341, 142] on div "Small S" at bounding box center [320, 148] width 56 height 19
click at [326, 205] on span "Large L" at bounding box center [321, 199] width 65 height 13
click at [377, 9] on span "Commit & push (2)" at bounding box center [350, 15] width 90 height 13
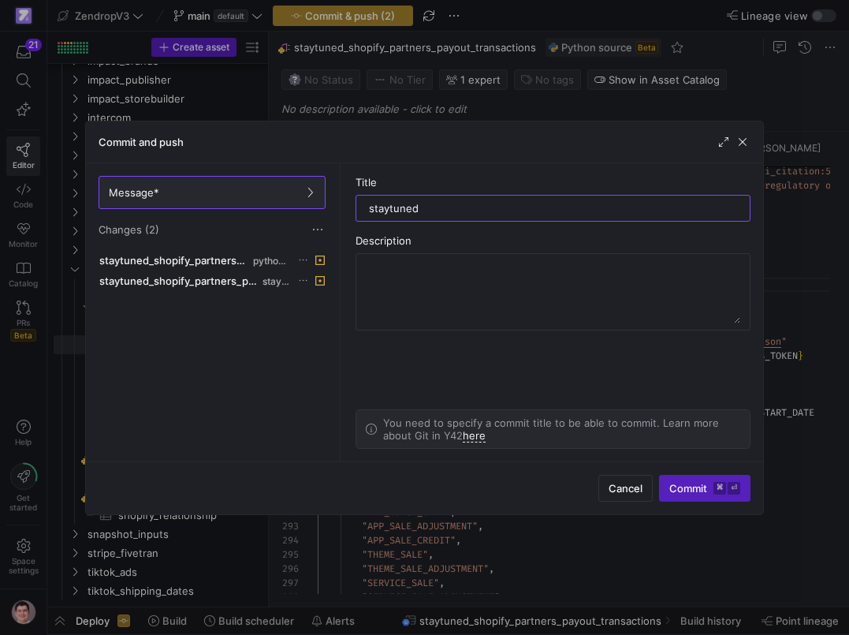
type input "staytuned"
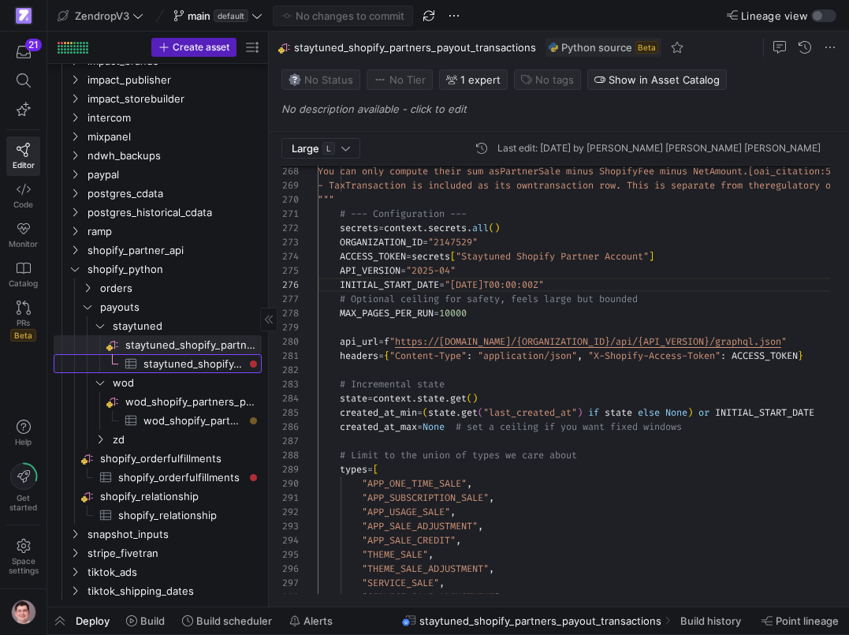
click at [188, 368] on span "staytuned_shopify_partner_transactions​​​​​​​​​" at bounding box center [194, 364] width 100 height 18
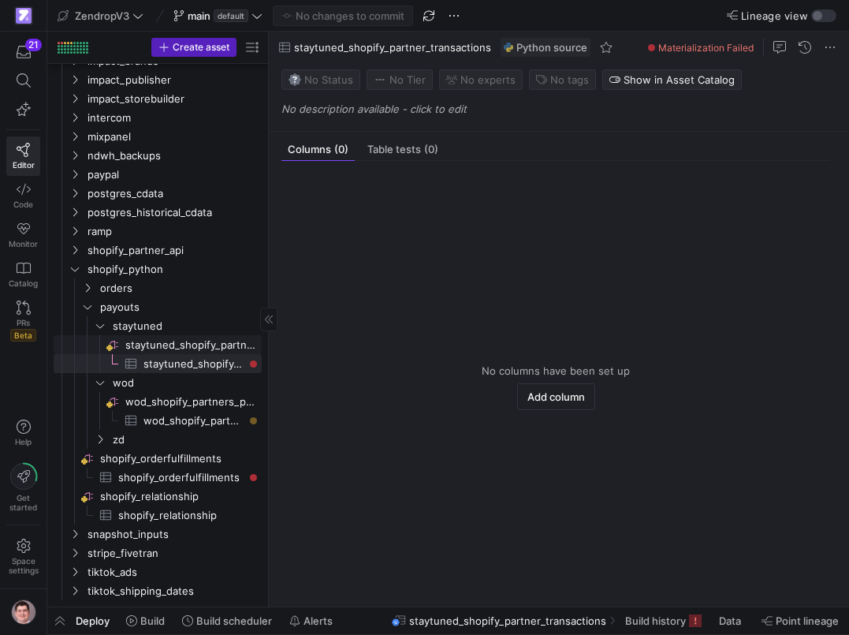
click at [193, 352] on span "staytuned_shopify_partners_payout_transactions​​​​​​​​" at bounding box center [192, 345] width 134 height 18
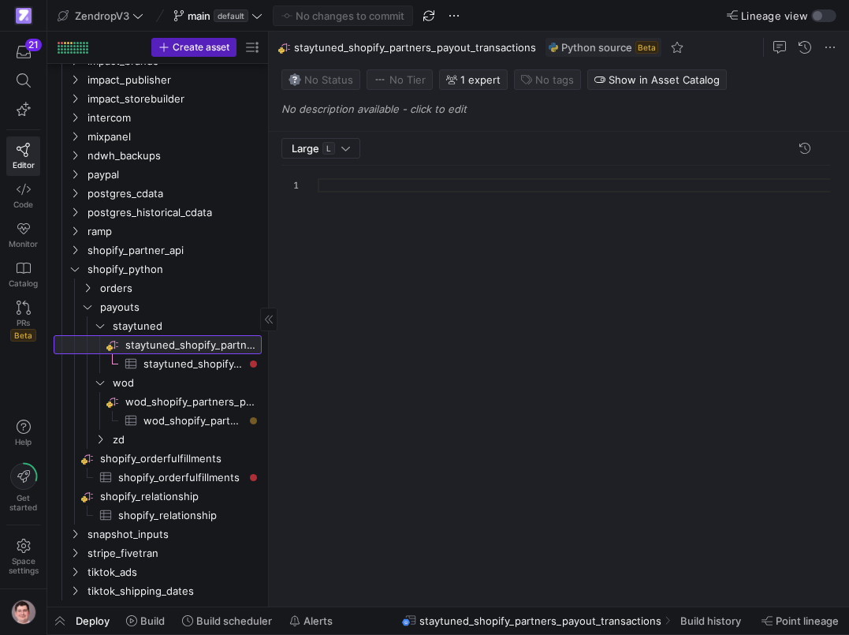
scroll to position [142, 0]
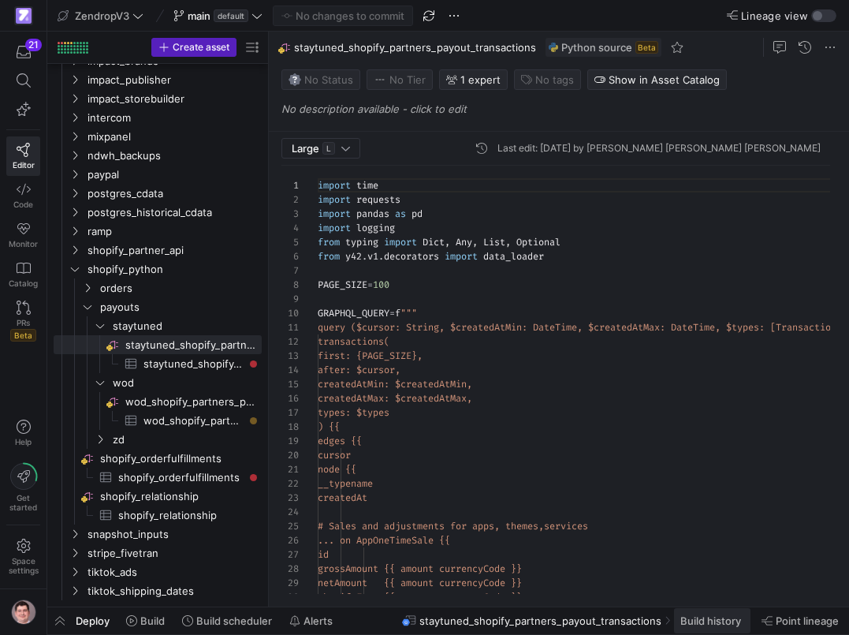
click at [681, 621] on span "Build history" at bounding box center [711, 620] width 61 height 13
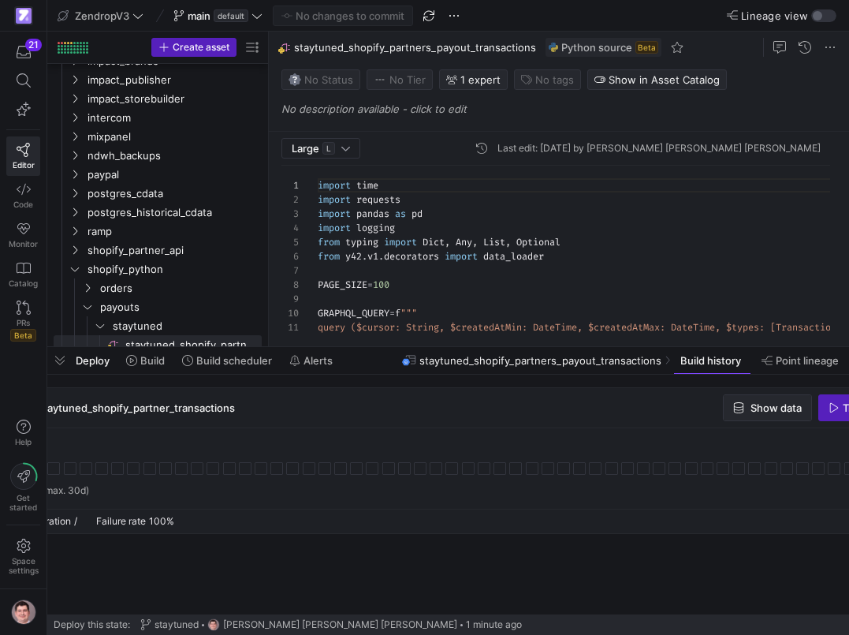
scroll to position [0, 171]
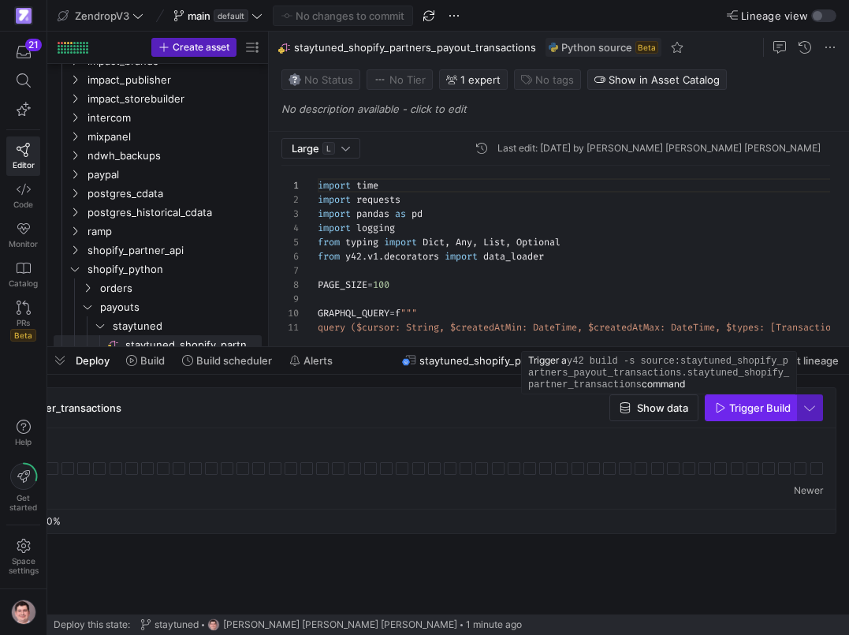
click at [766, 413] on span "Trigger Build" at bounding box center [760, 407] width 62 height 13
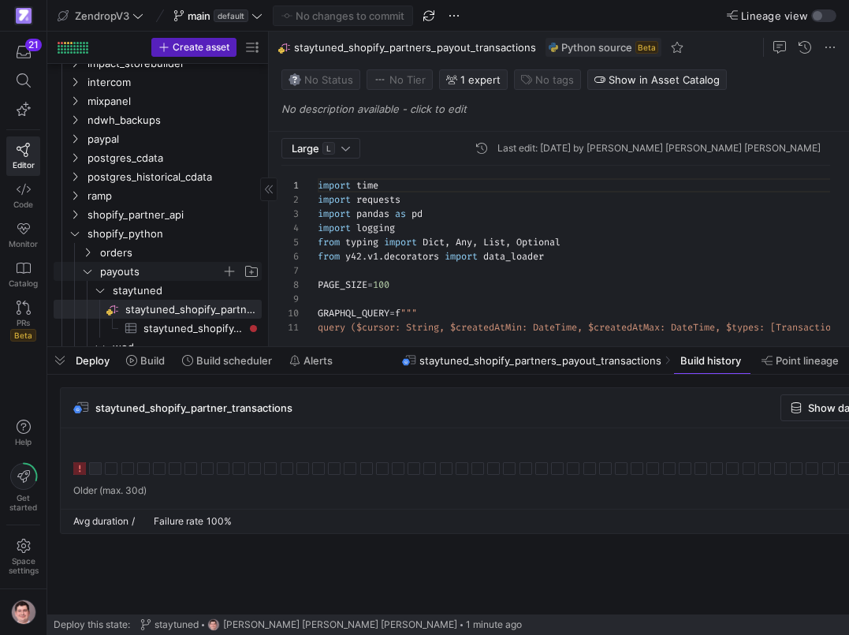
scroll to position [770, 0]
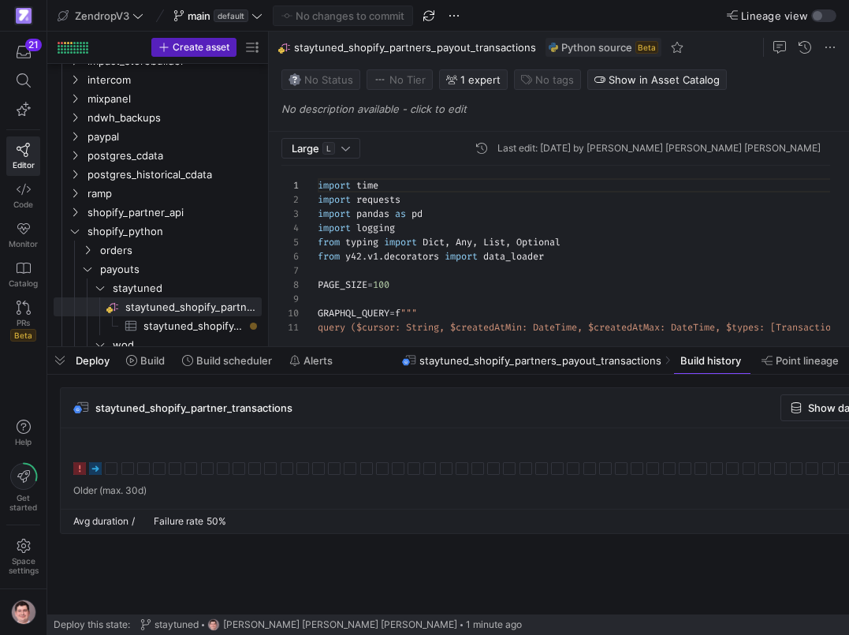
click at [92, 468] on rect at bounding box center [95, 468] width 13 height 13
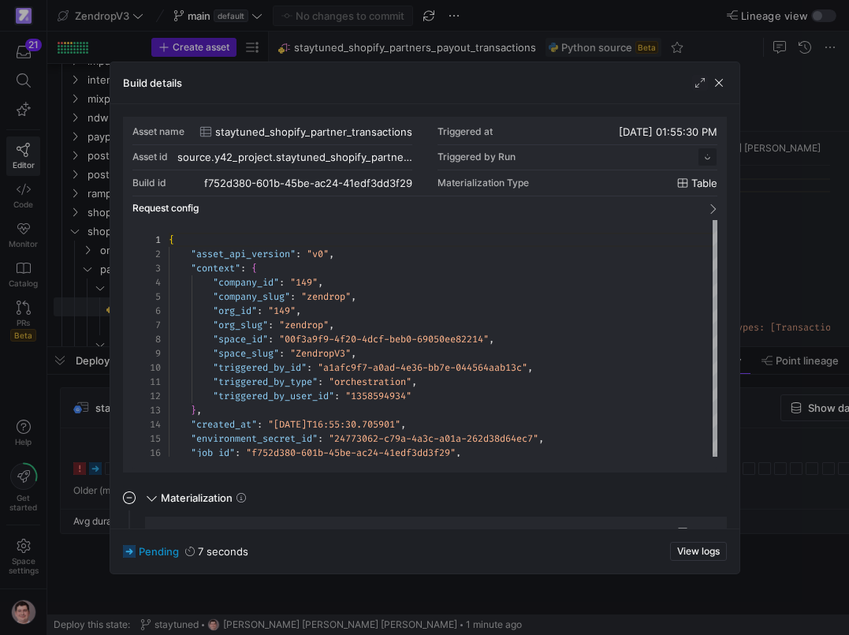
scroll to position [142, 0]
